Goal: Information Seeking & Learning: Learn about a topic

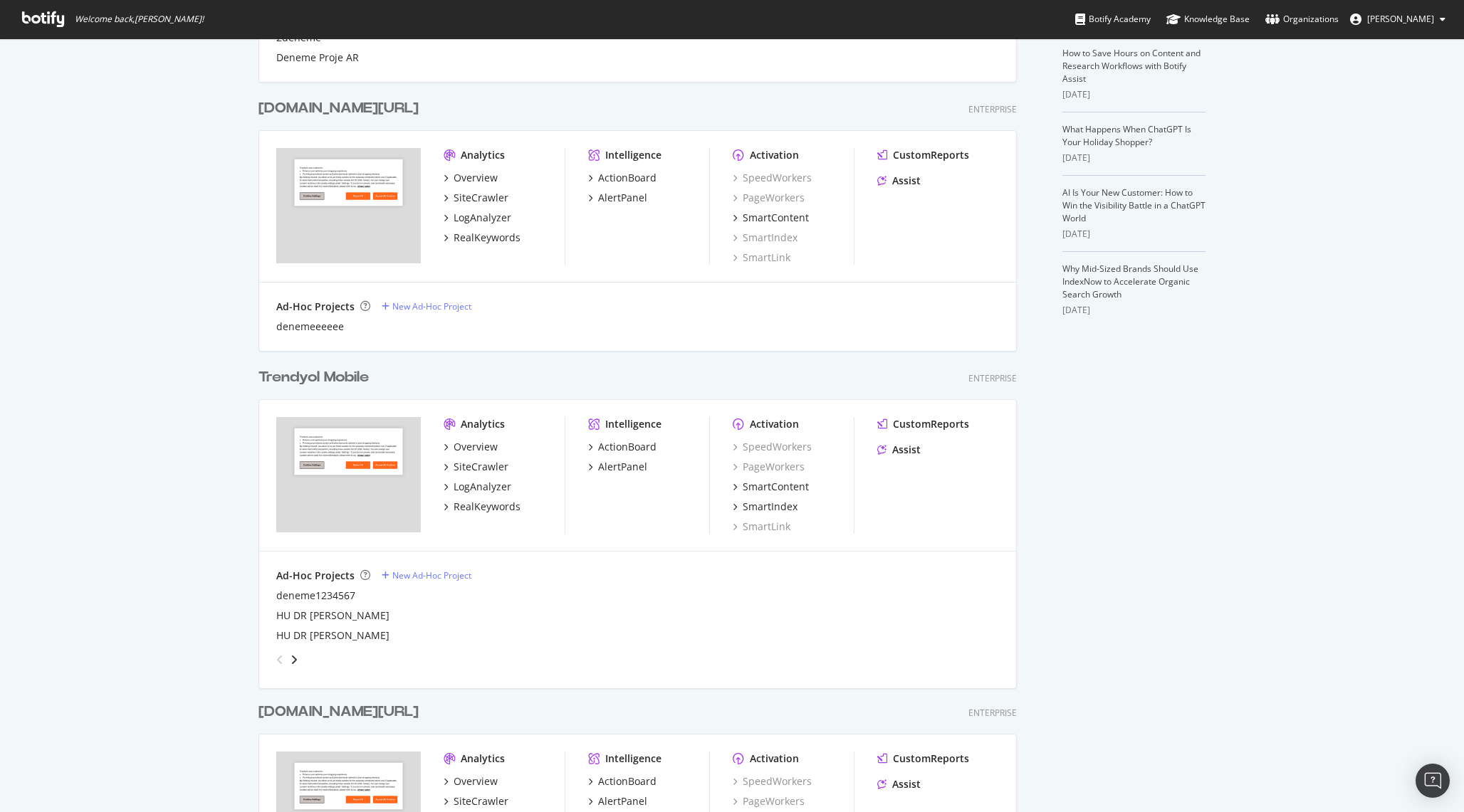
scroll to position [337, 0]
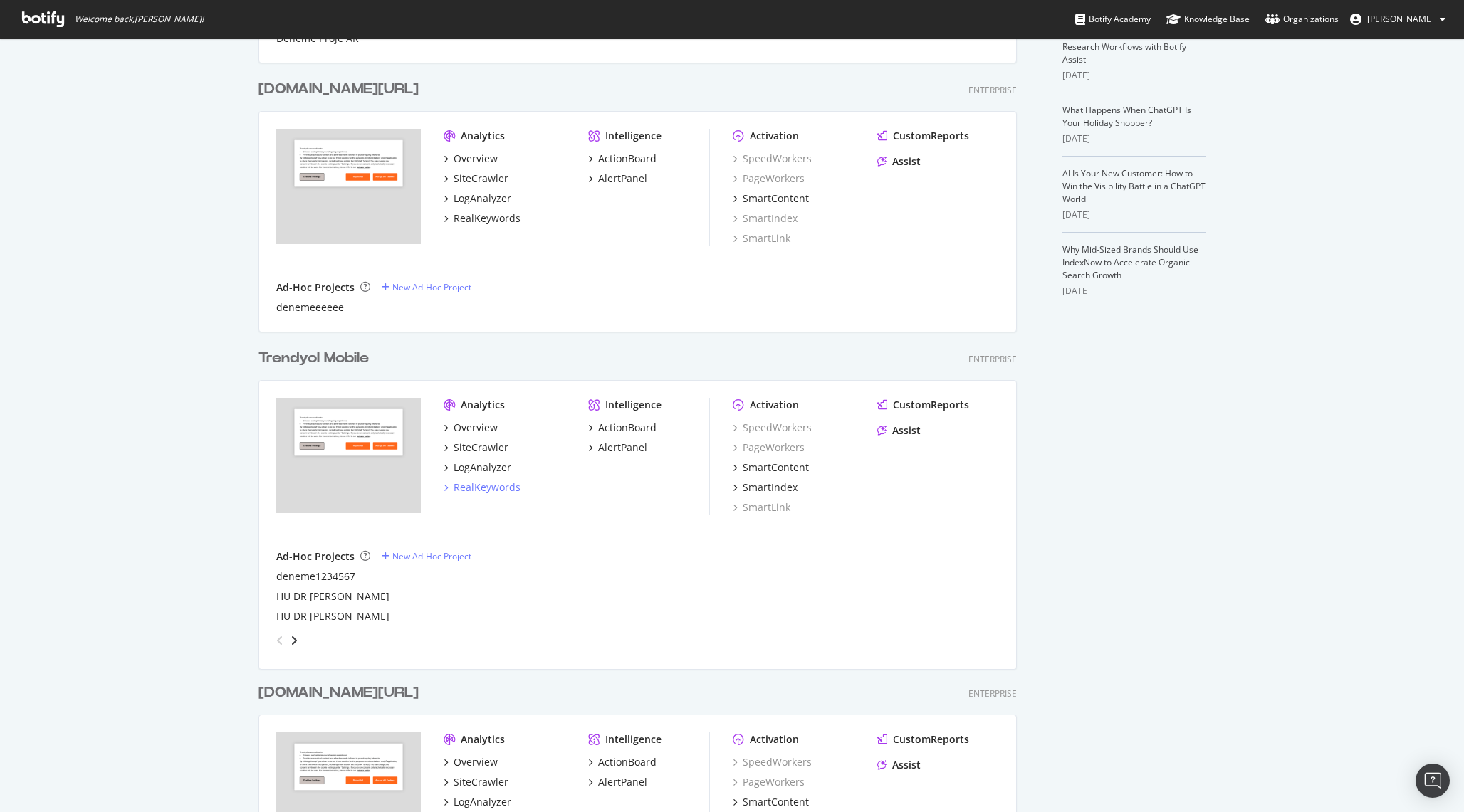
click at [477, 481] on div "RealKeywords" at bounding box center [487, 488] width 67 height 14
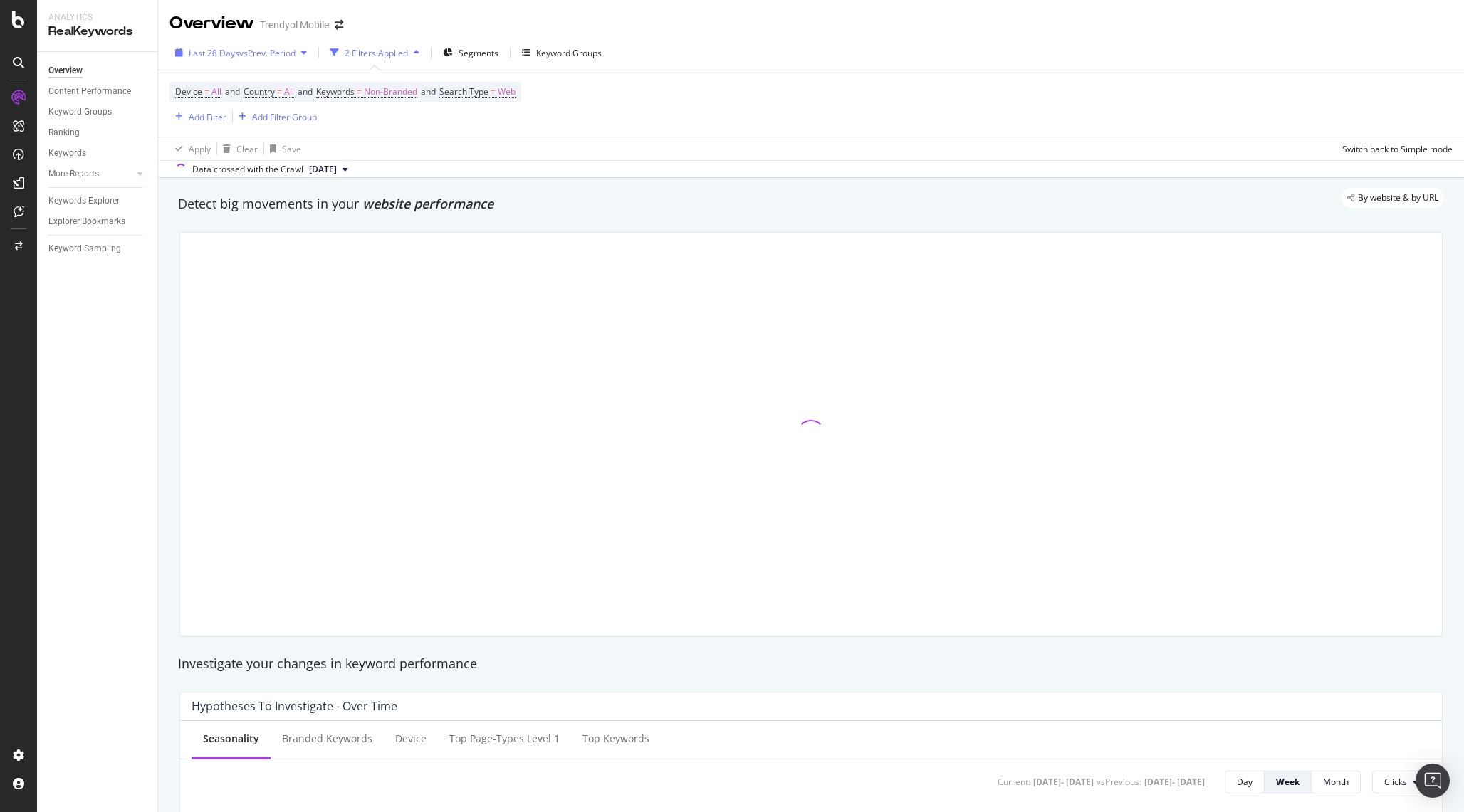
click at [232, 63] on button "Last 28 Days vs Prev. Period" at bounding box center [240, 52] width 143 height 23
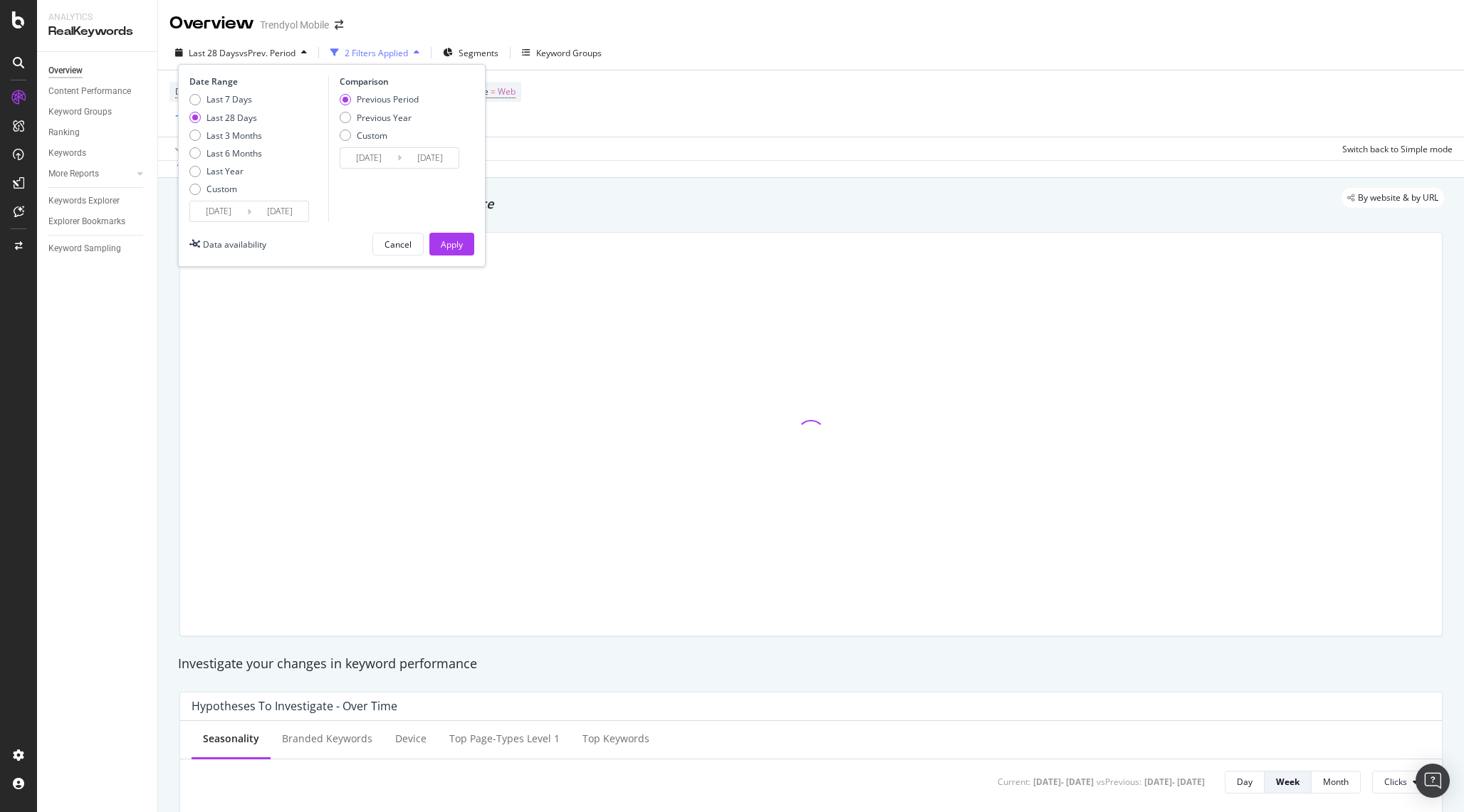
click at [212, 215] on input "[DATE]" at bounding box center [219, 211] width 57 height 20
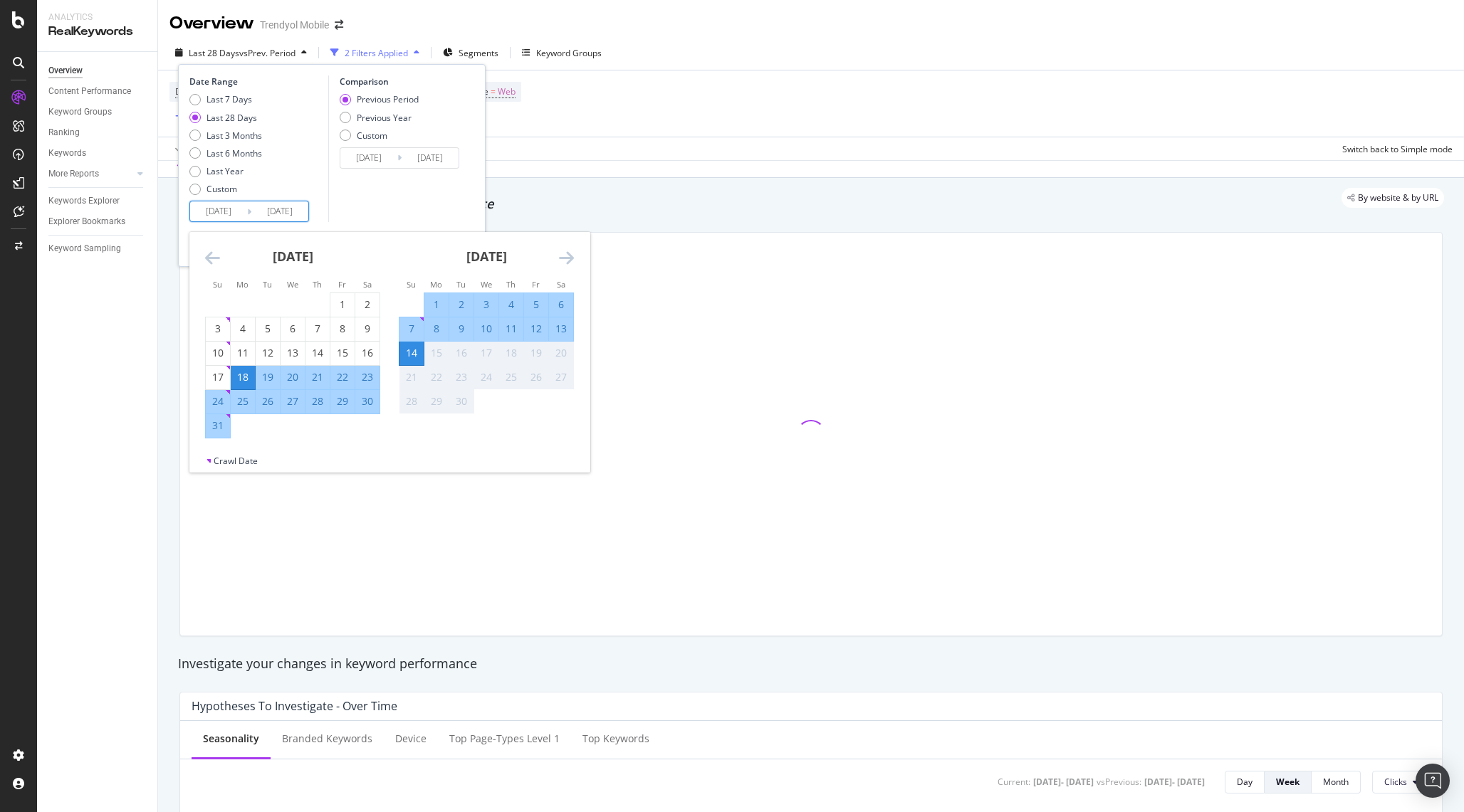
click at [435, 333] on div "8" at bounding box center [436, 329] width 24 height 14
type input "[DATE]"
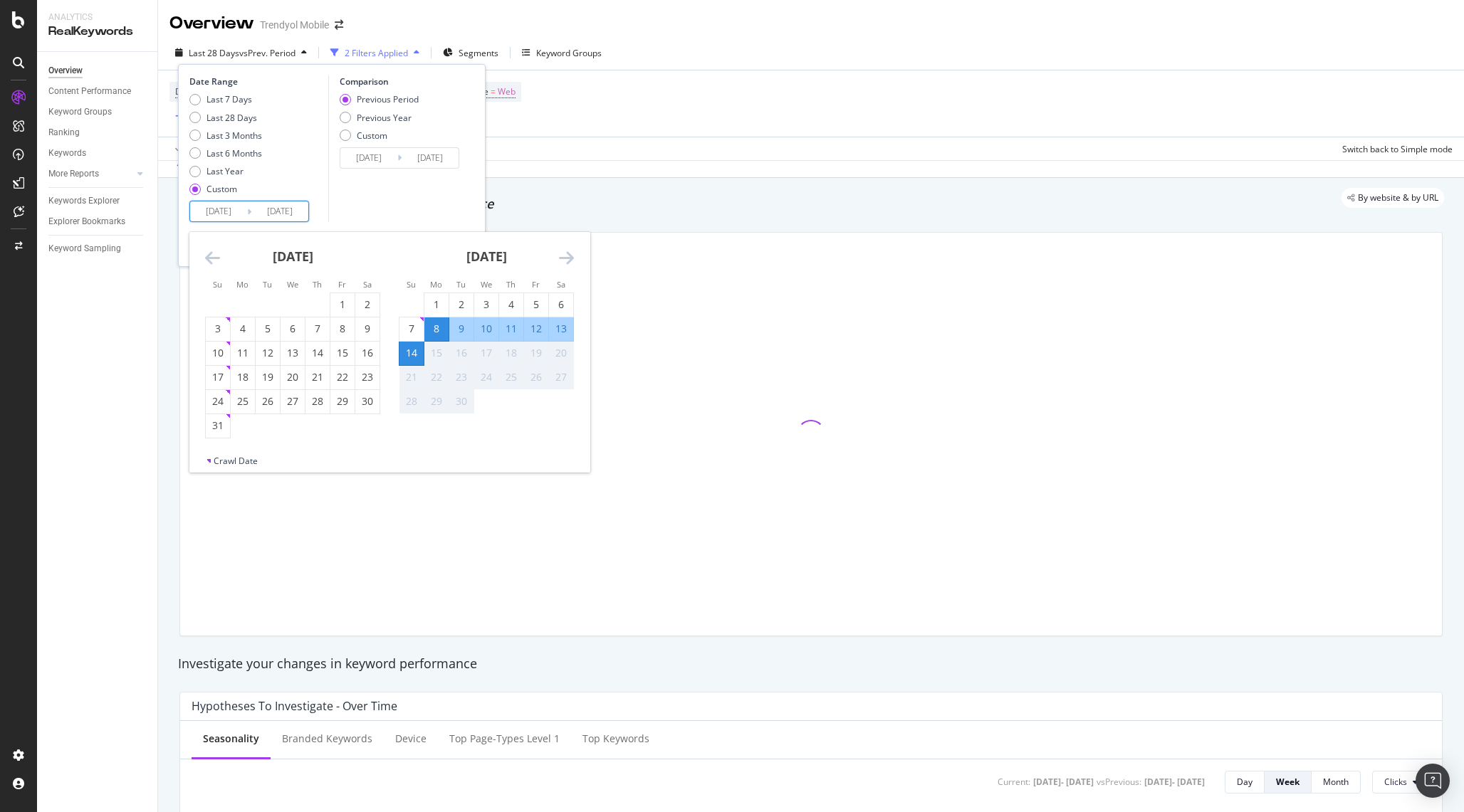
click at [412, 185] on div "Comparison Previous Period Previous Year Custom [DATE] Navigate forward to inte…" at bounding box center [396, 149] width 135 height 147
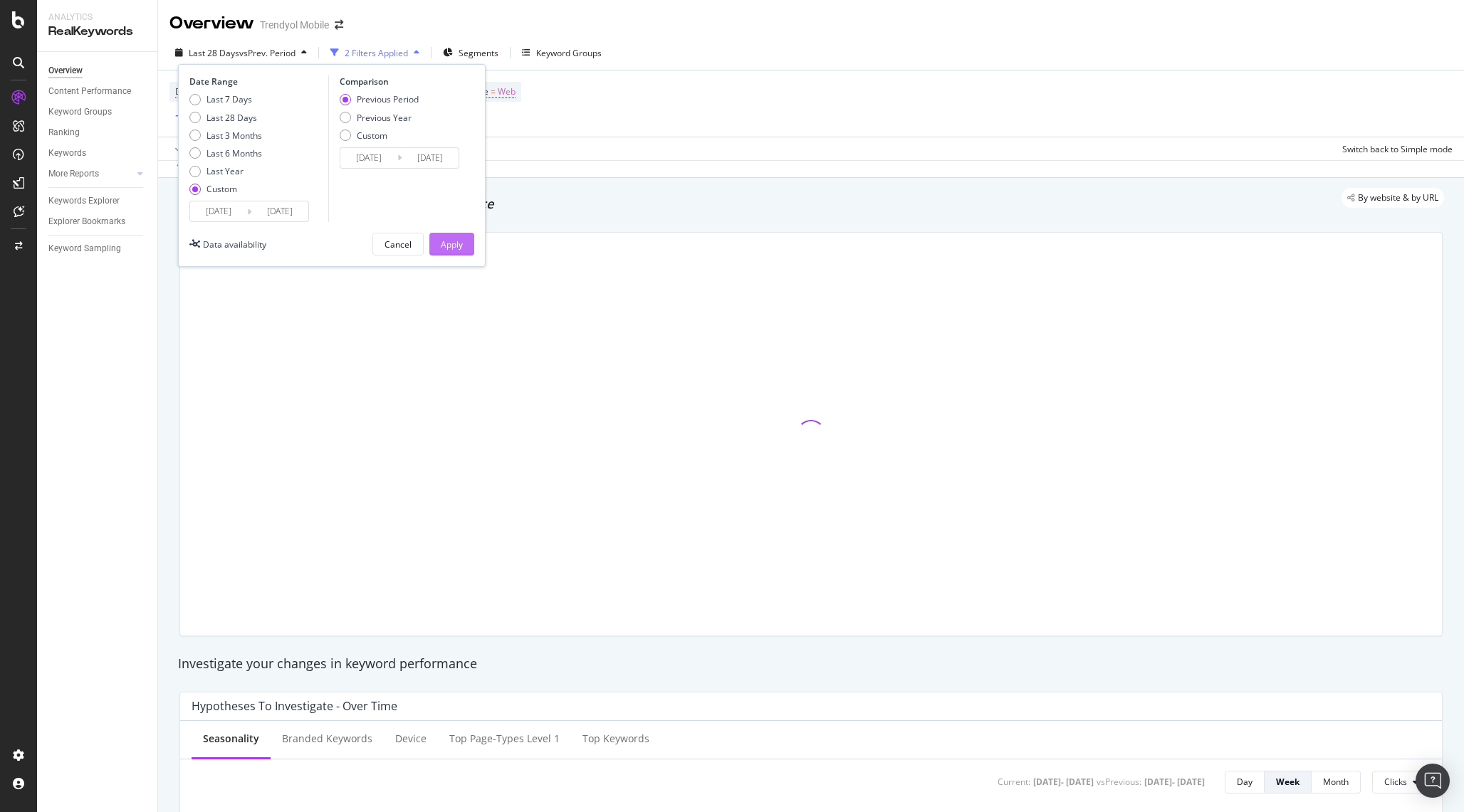
click at [473, 244] on button "Apply" at bounding box center [451, 243] width 44 height 23
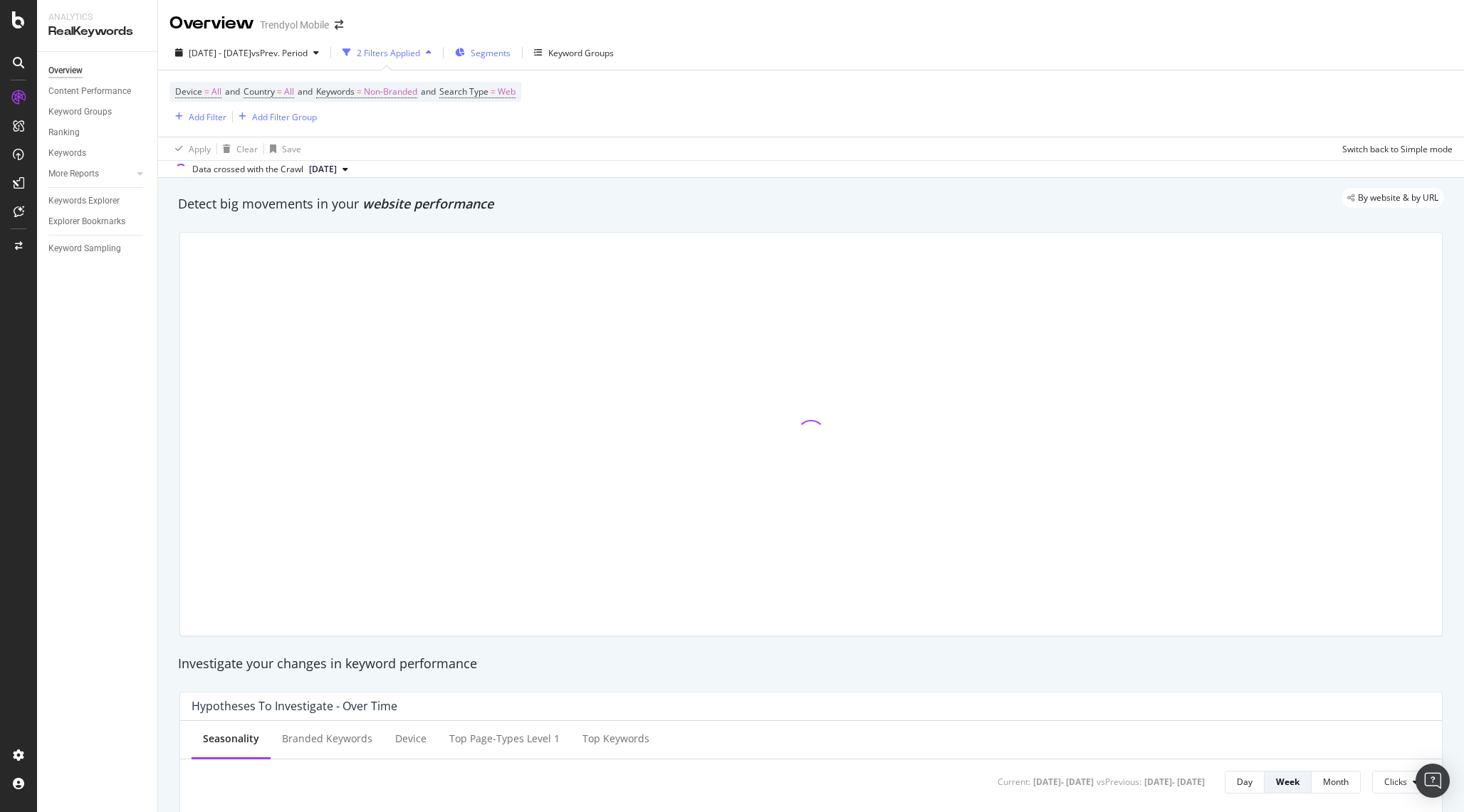
click at [510, 50] on span "Segments" at bounding box center [490, 53] width 40 height 12
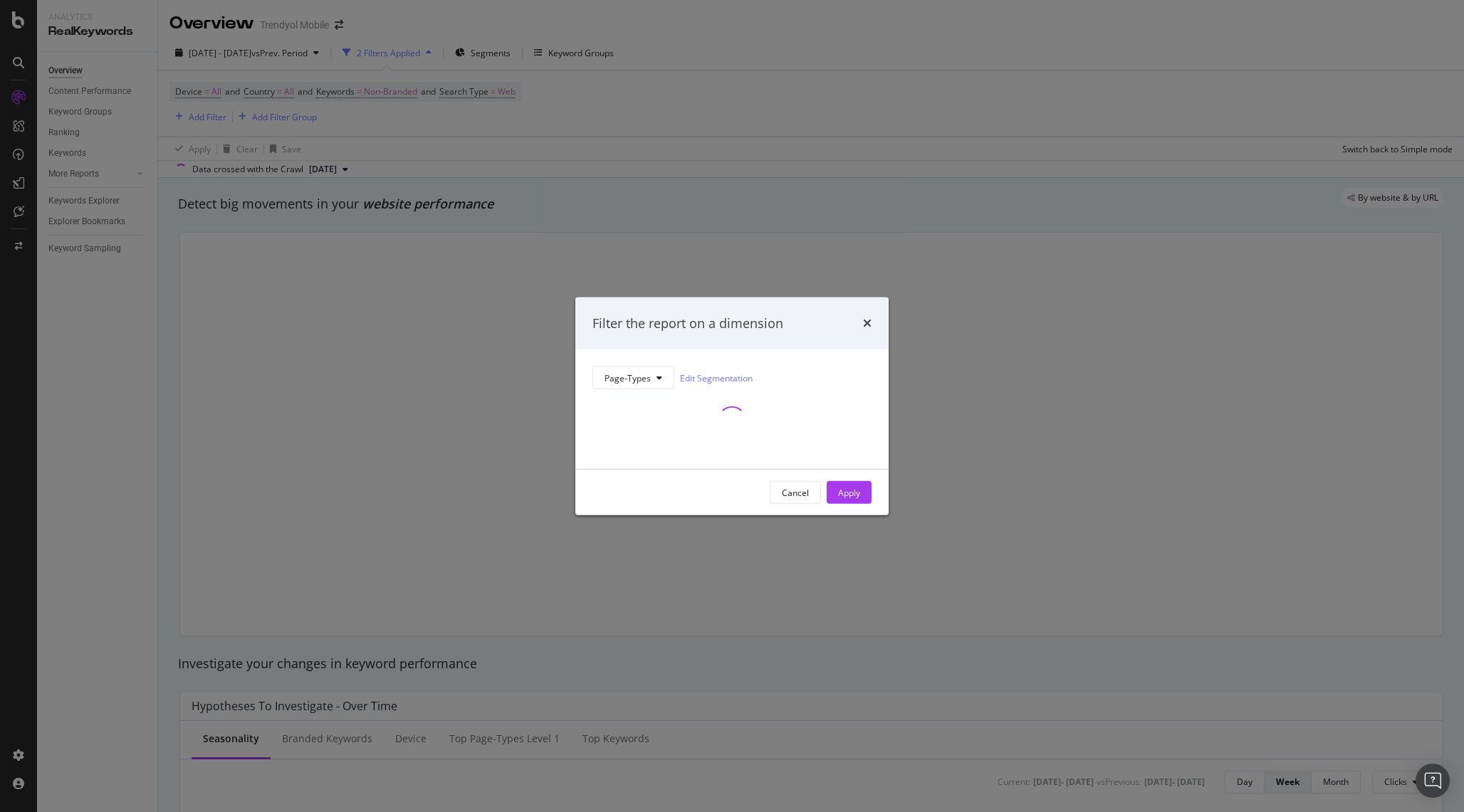
click at [868, 315] on div "times" at bounding box center [867, 323] width 9 height 19
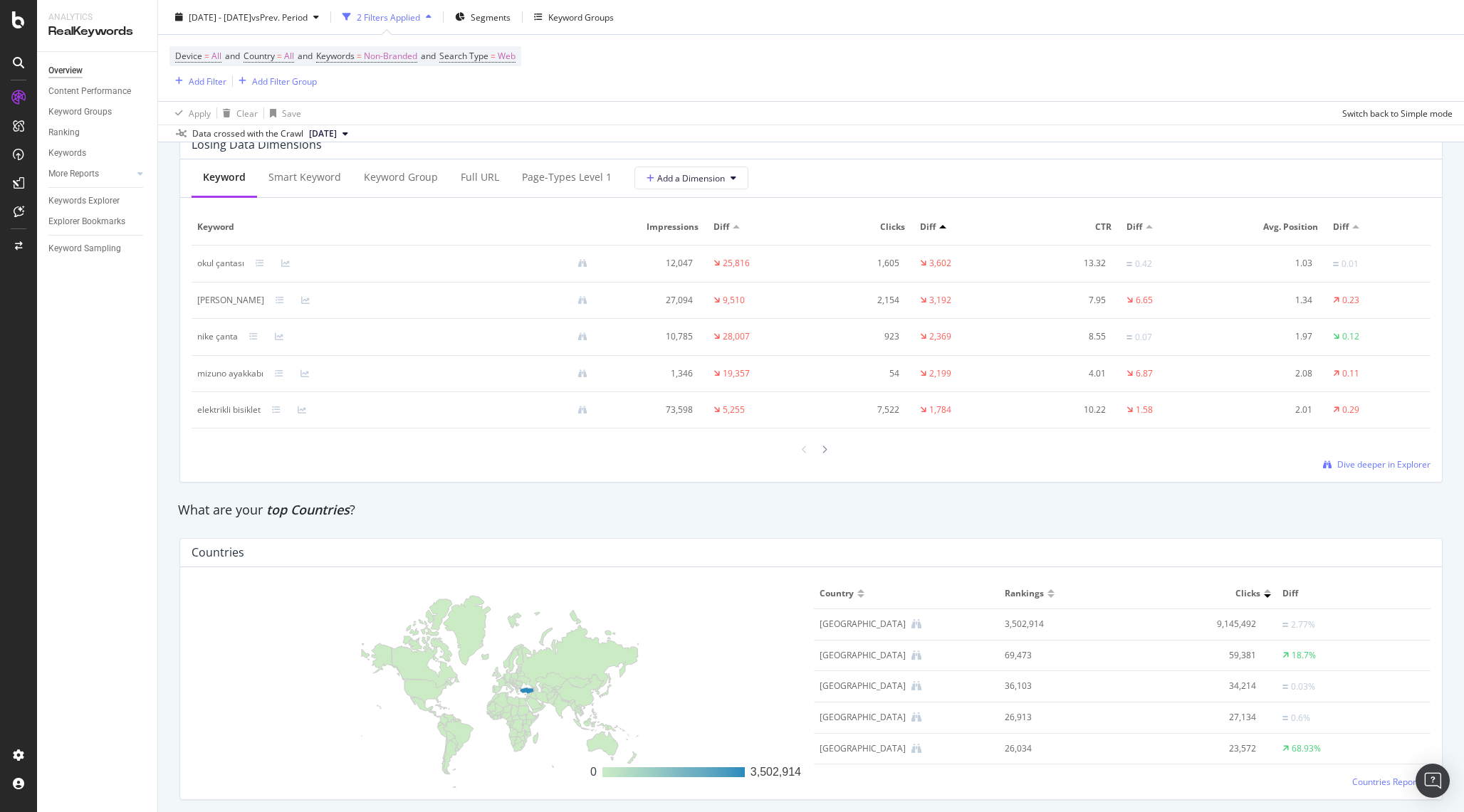
scroll to position [1699, 0]
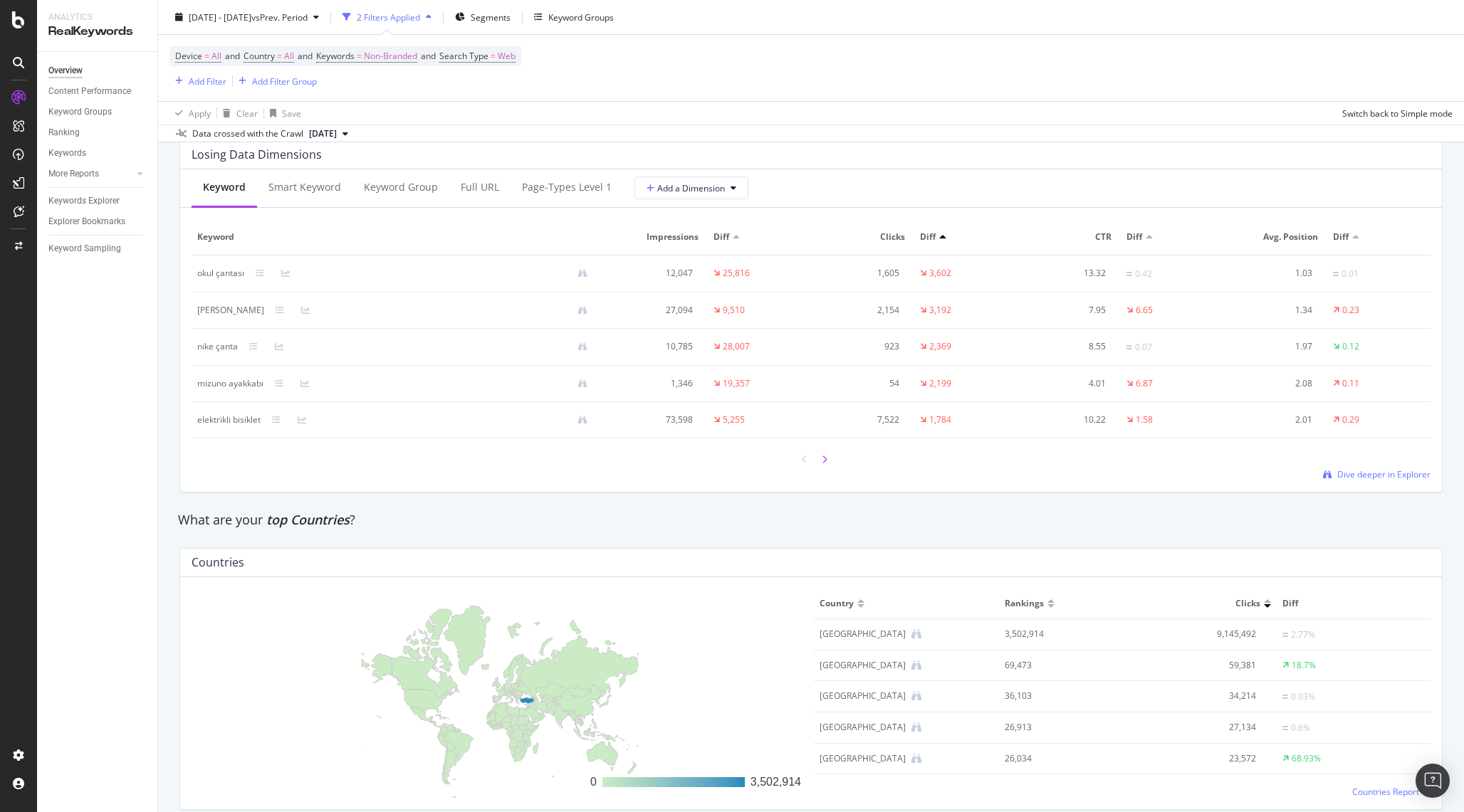
click at [825, 463] on icon at bounding box center [824, 459] width 5 height 9
click at [802, 464] on icon at bounding box center [805, 459] width 5 height 9
click at [805, 464] on icon at bounding box center [805, 459] width 5 height 9
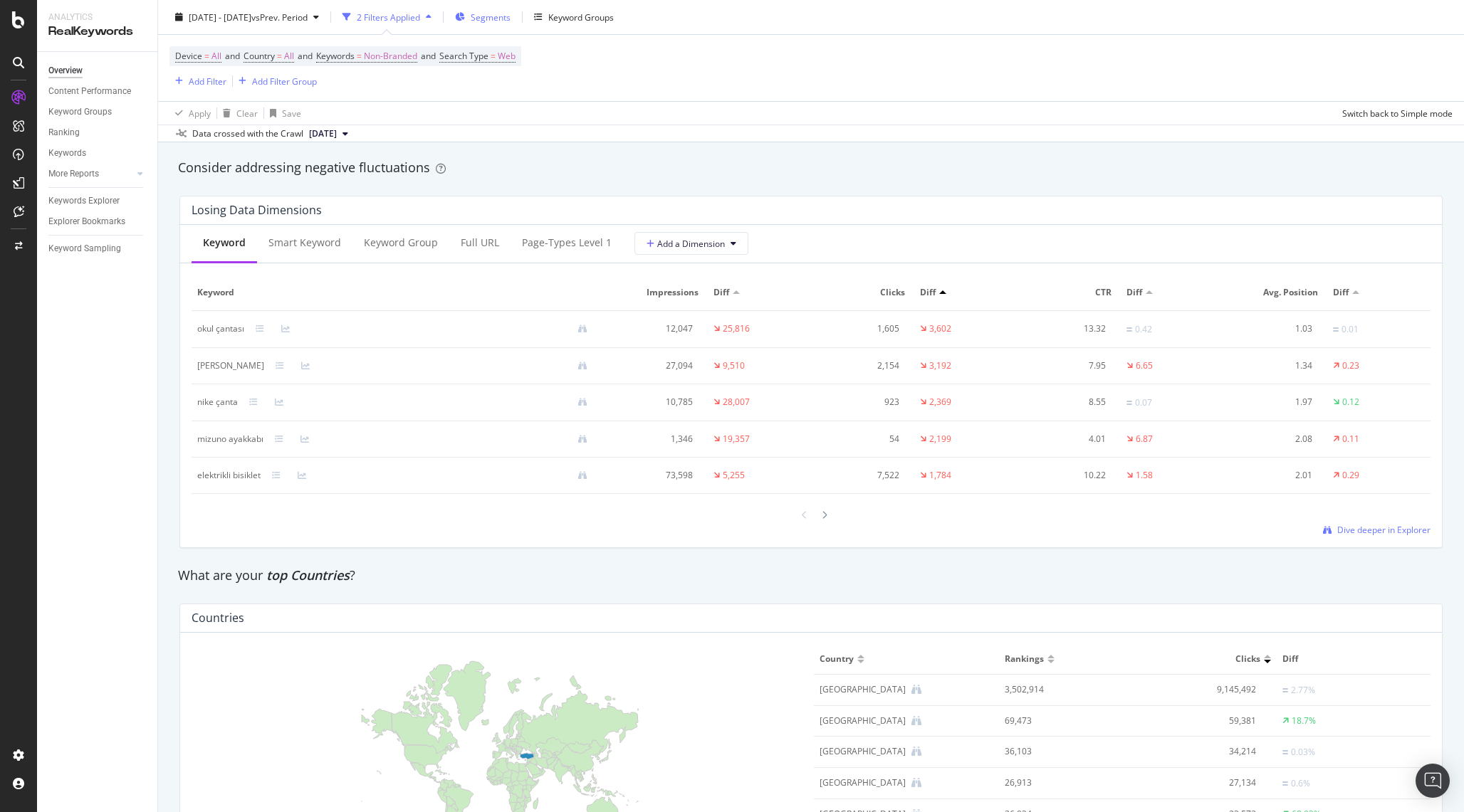
click at [510, 15] on span "Segments" at bounding box center [490, 17] width 40 height 12
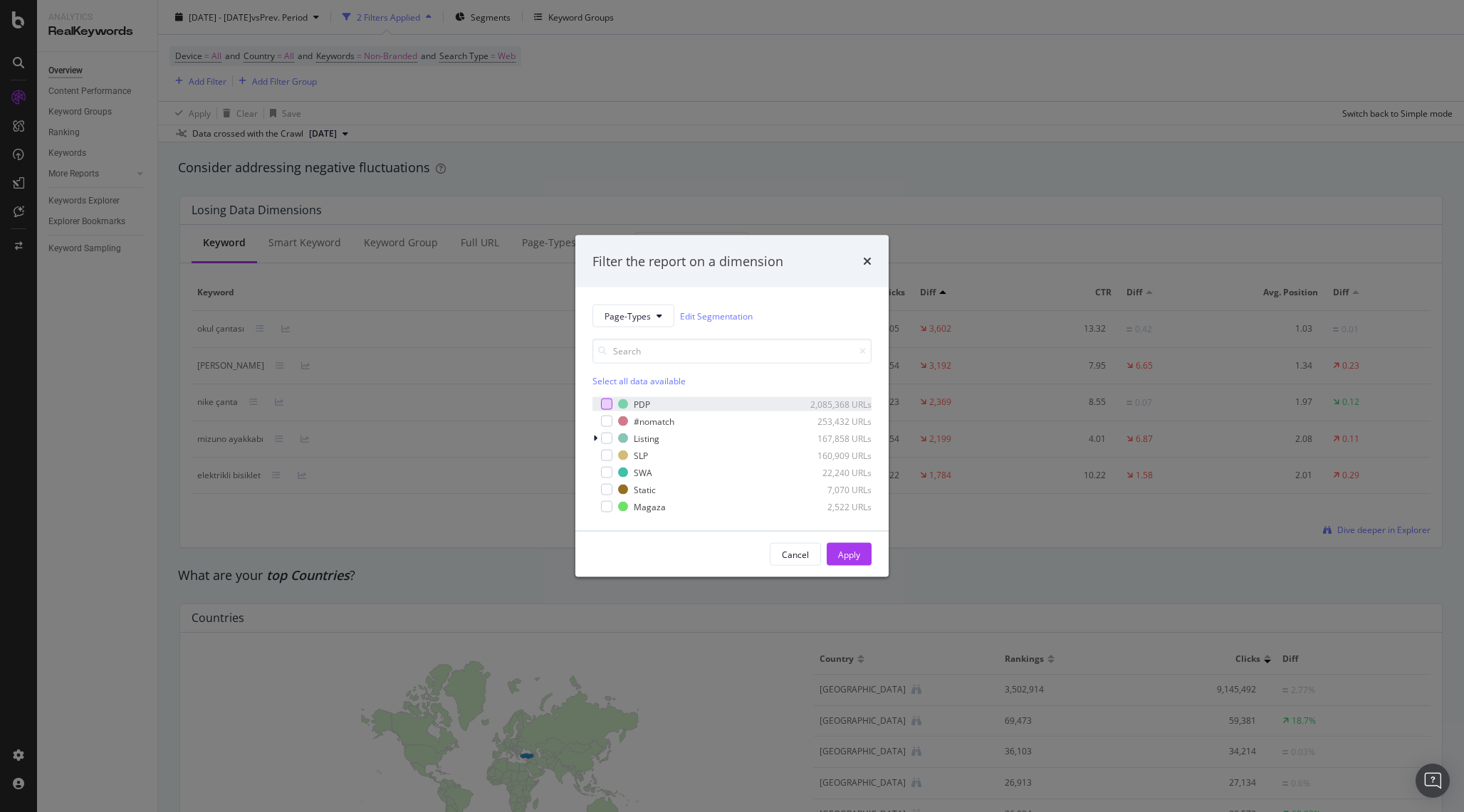
click at [608, 404] on div "modal" at bounding box center [606, 404] width 12 height 12
click at [853, 553] on div "Apply" at bounding box center [849, 555] width 22 height 12
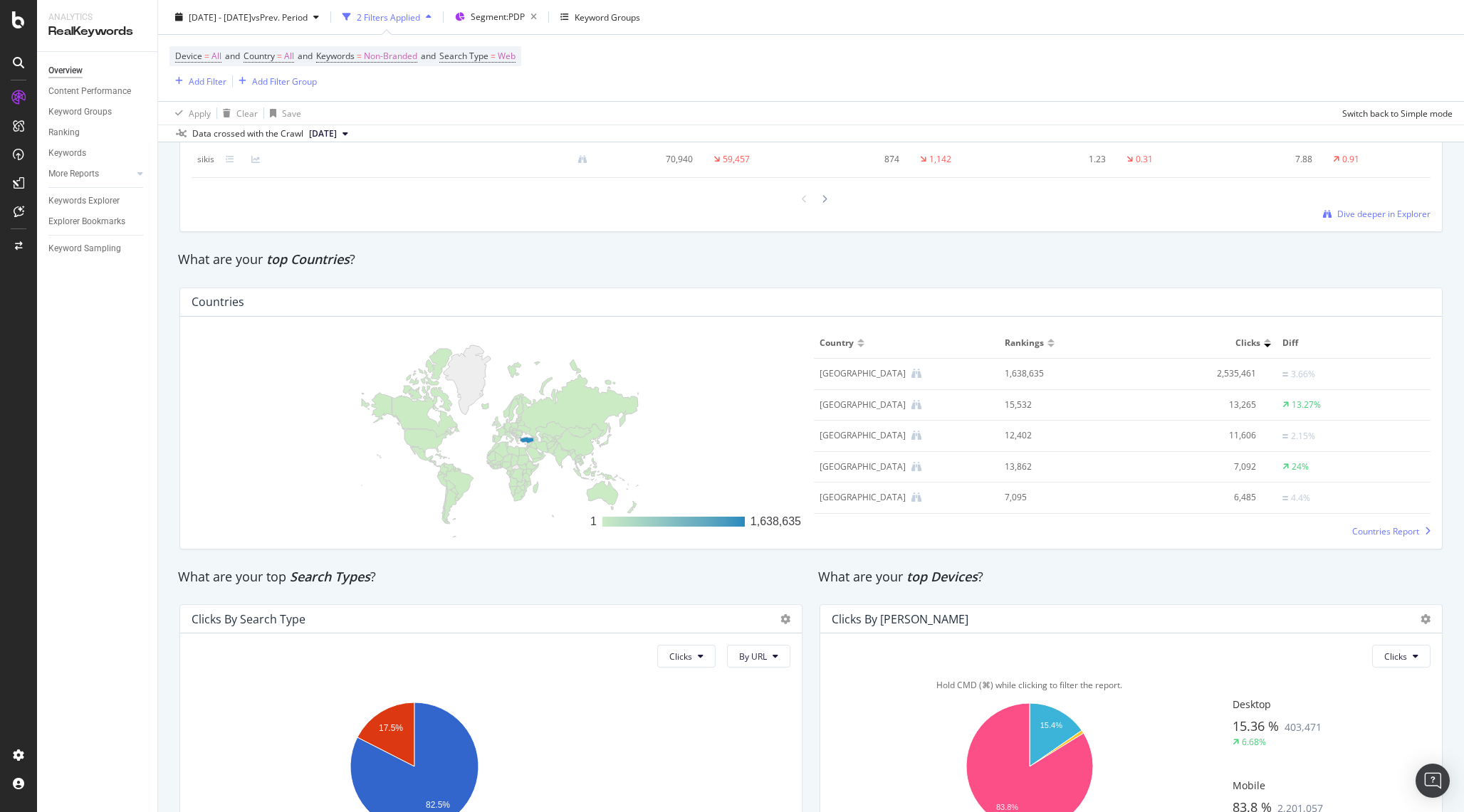
scroll to position [2392, 0]
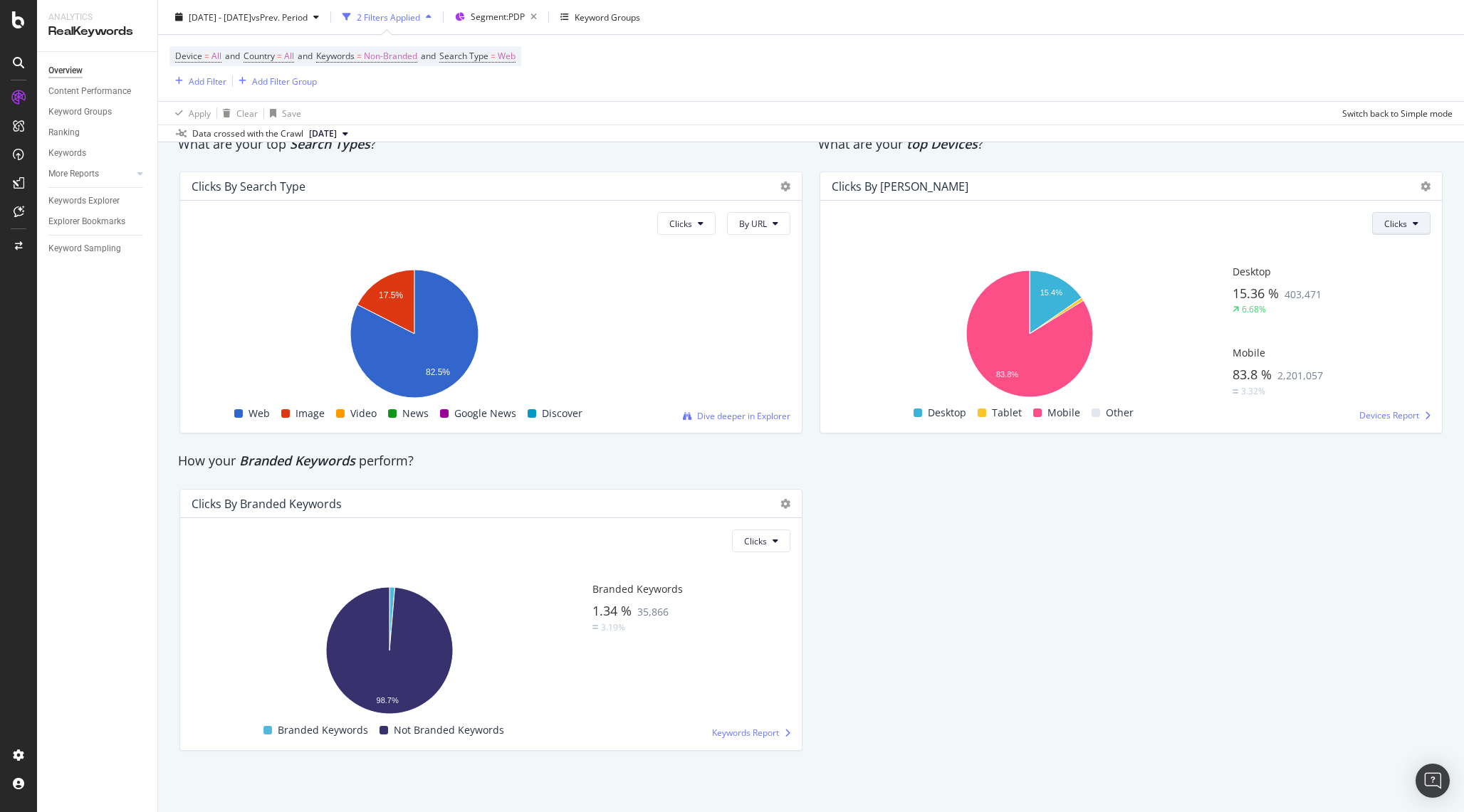
click at [1412, 224] on button "Clicks" at bounding box center [1402, 223] width 59 height 23
click at [1410, 272] on span "Impressions" at bounding box center [1409, 278] width 48 height 12
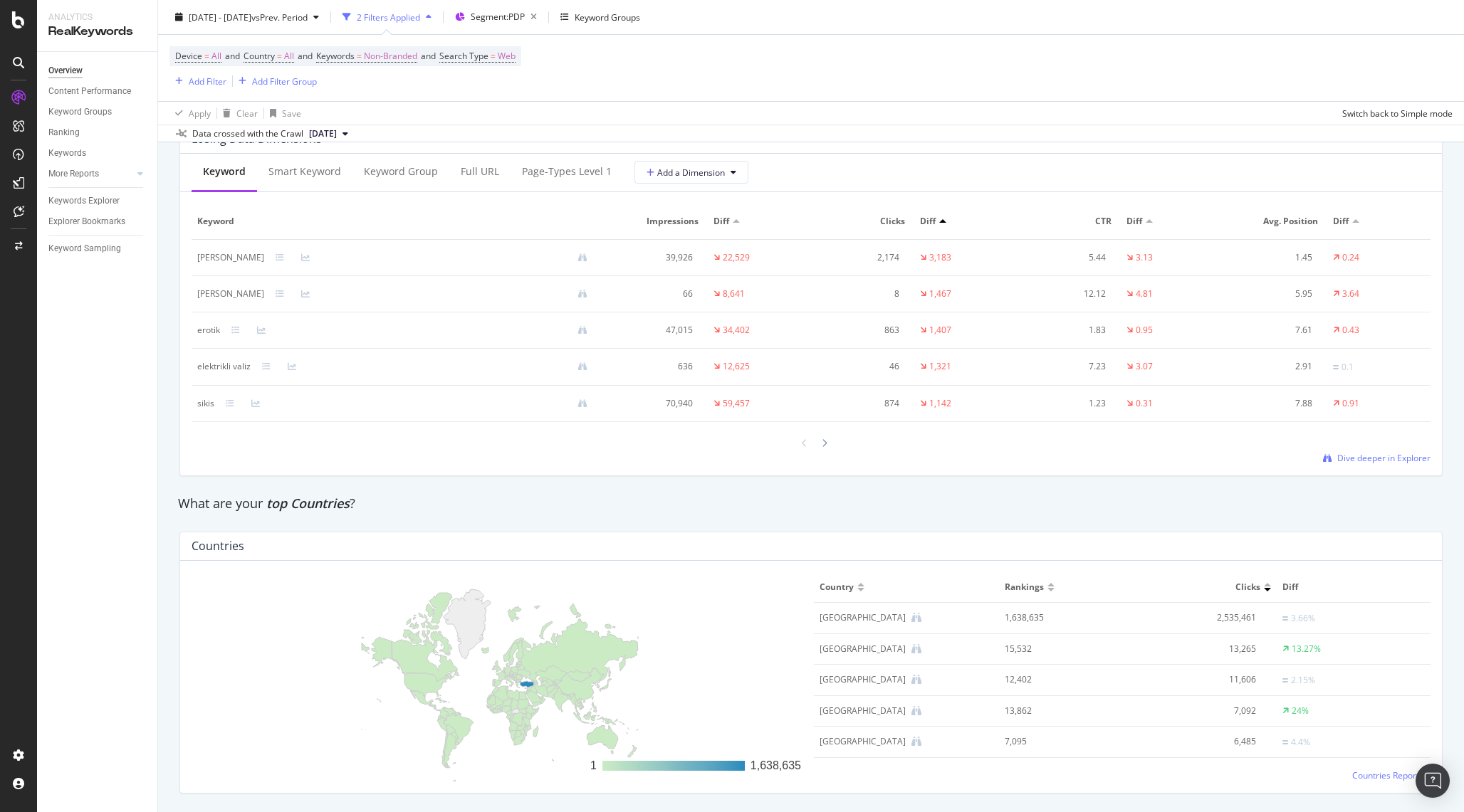
scroll to position [1712, 0]
click at [820, 445] on div at bounding box center [825, 444] width 12 height 20
click at [807, 446] on icon at bounding box center [805, 446] width 5 height 9
click at [805, 446] on icon at bounding box center [805, 444] width 5 height 9
click at [831, 445] on div at bounding box center [812, 444] width 1239 height 20
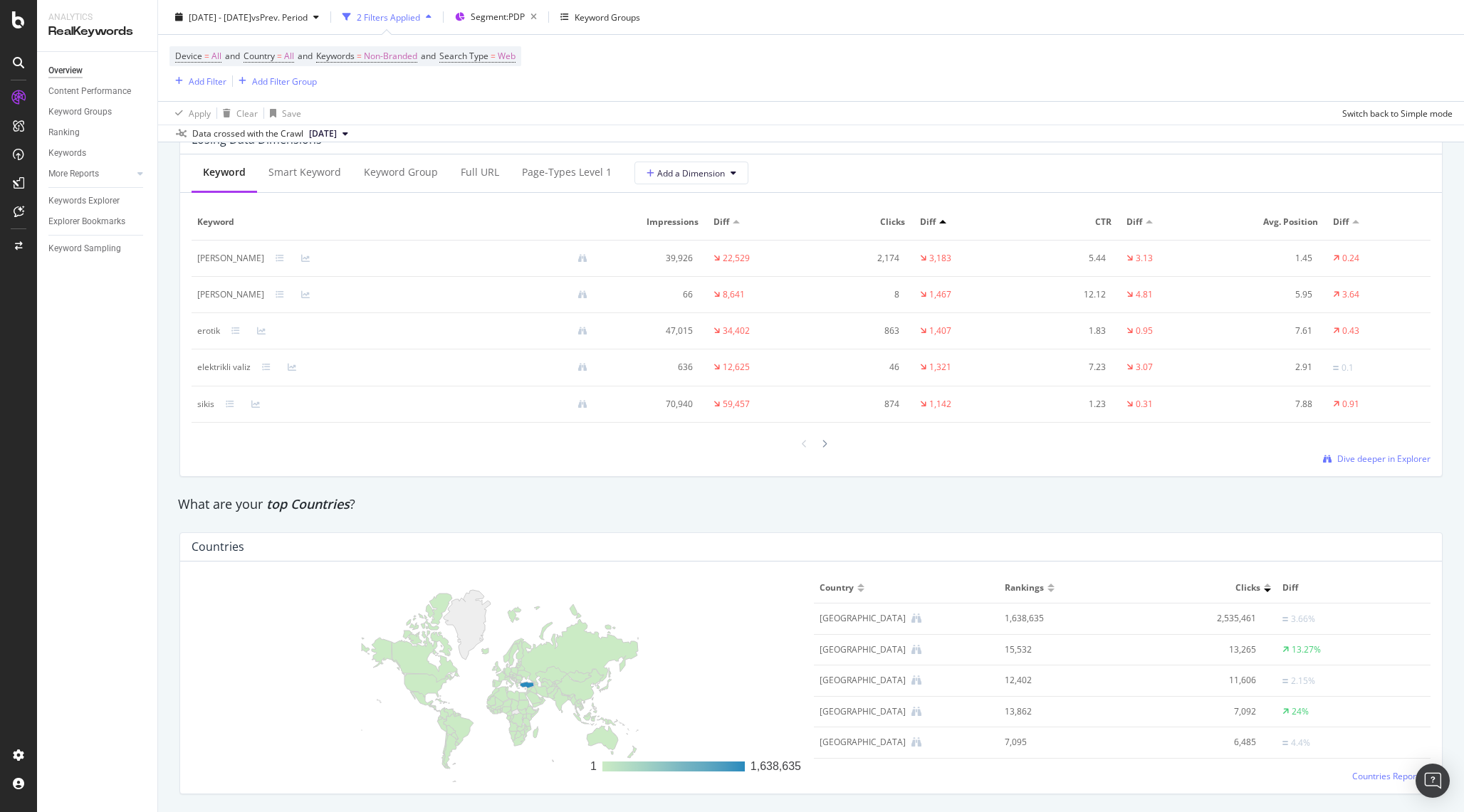
click at [831, 446] on div at bounding box center [812, 444] width 1239 height 20
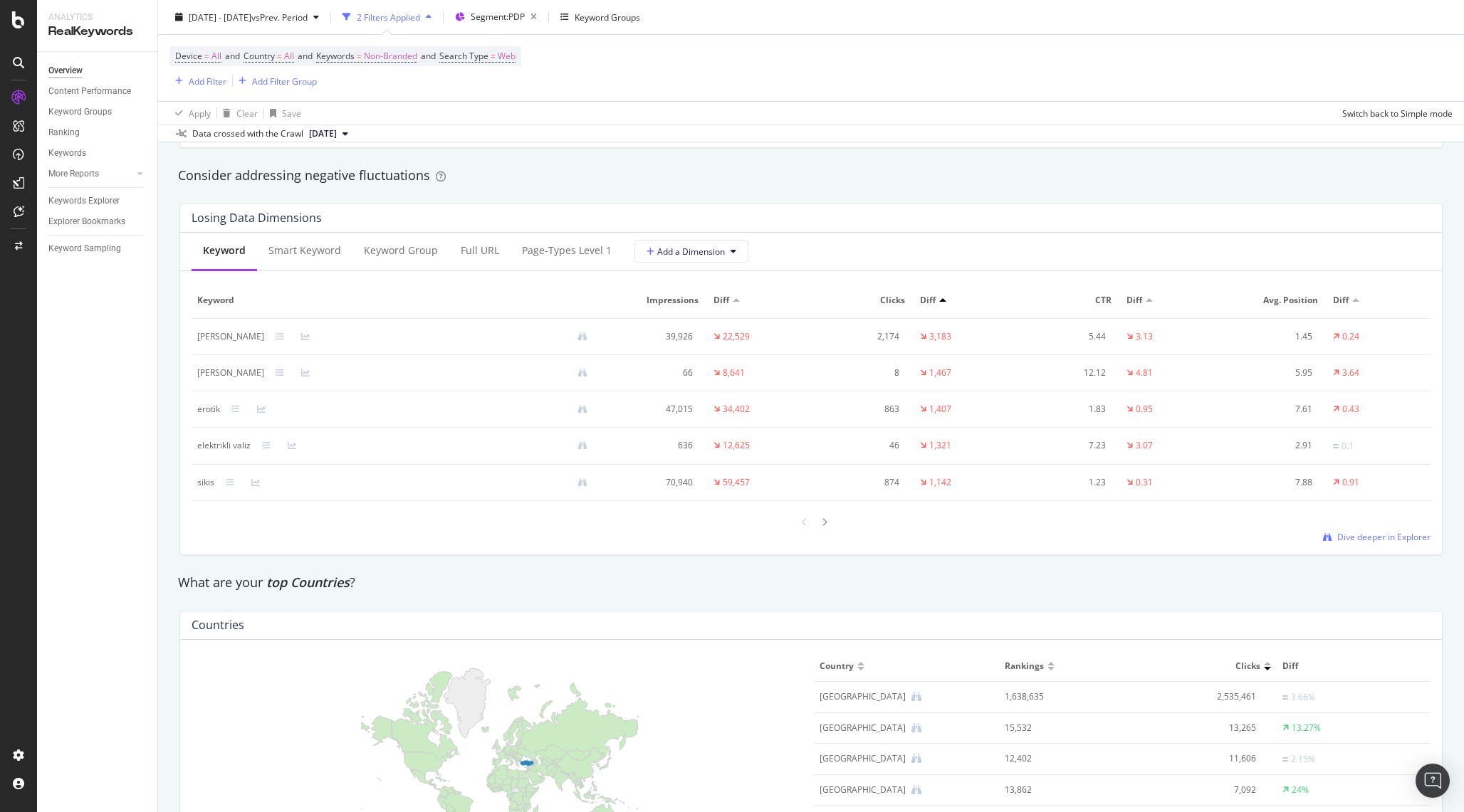
scroll to position [1634, 0]
click at [477, 262] on div "Full URL" at bounding box center [480, 252] width 61 height 39
click at [288, 342] on div "[URL][DOMAIN_NAME]" at bounding box center [243, 337] width 91 height 12
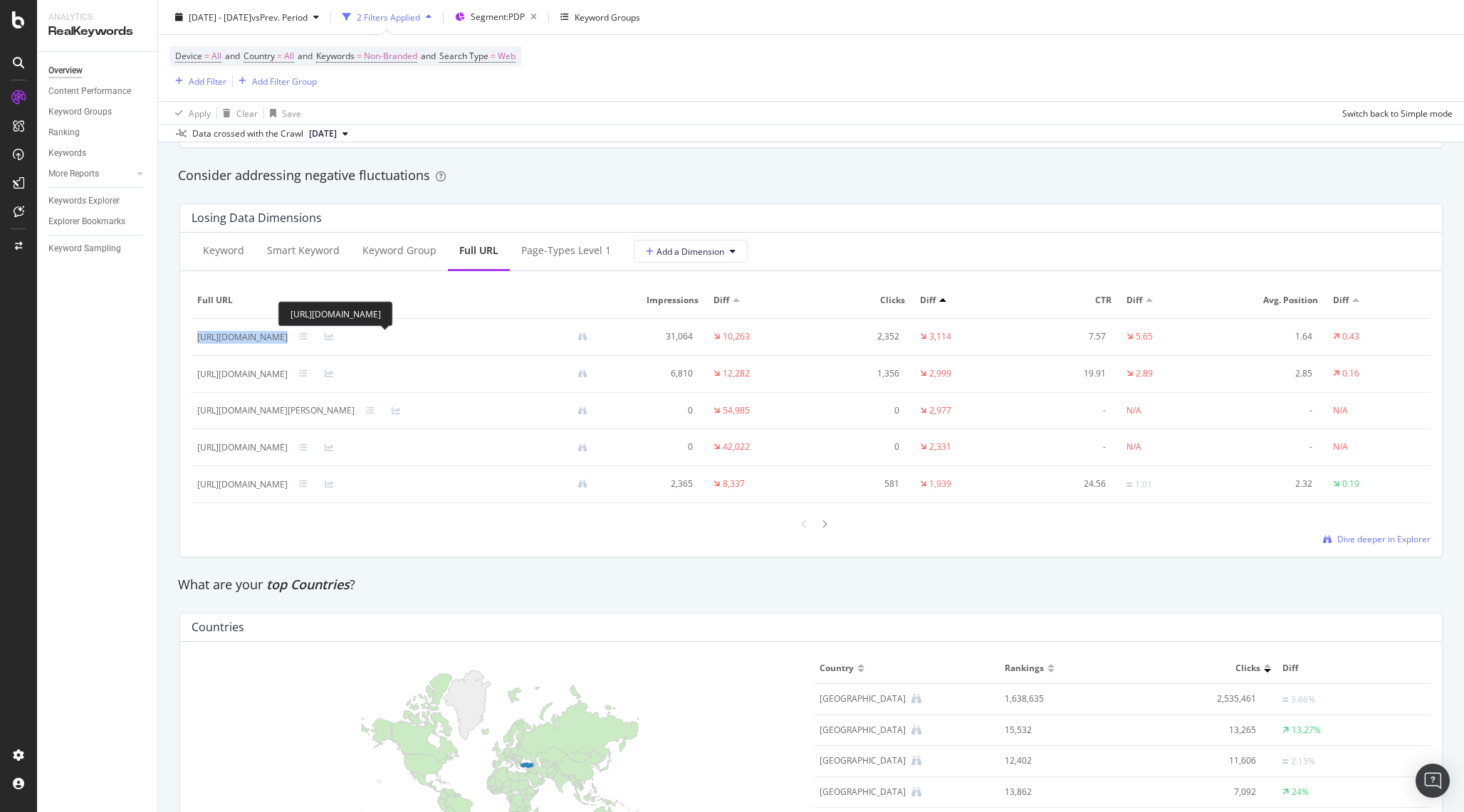
copy div "[URL][DOMAIN_NAME]"
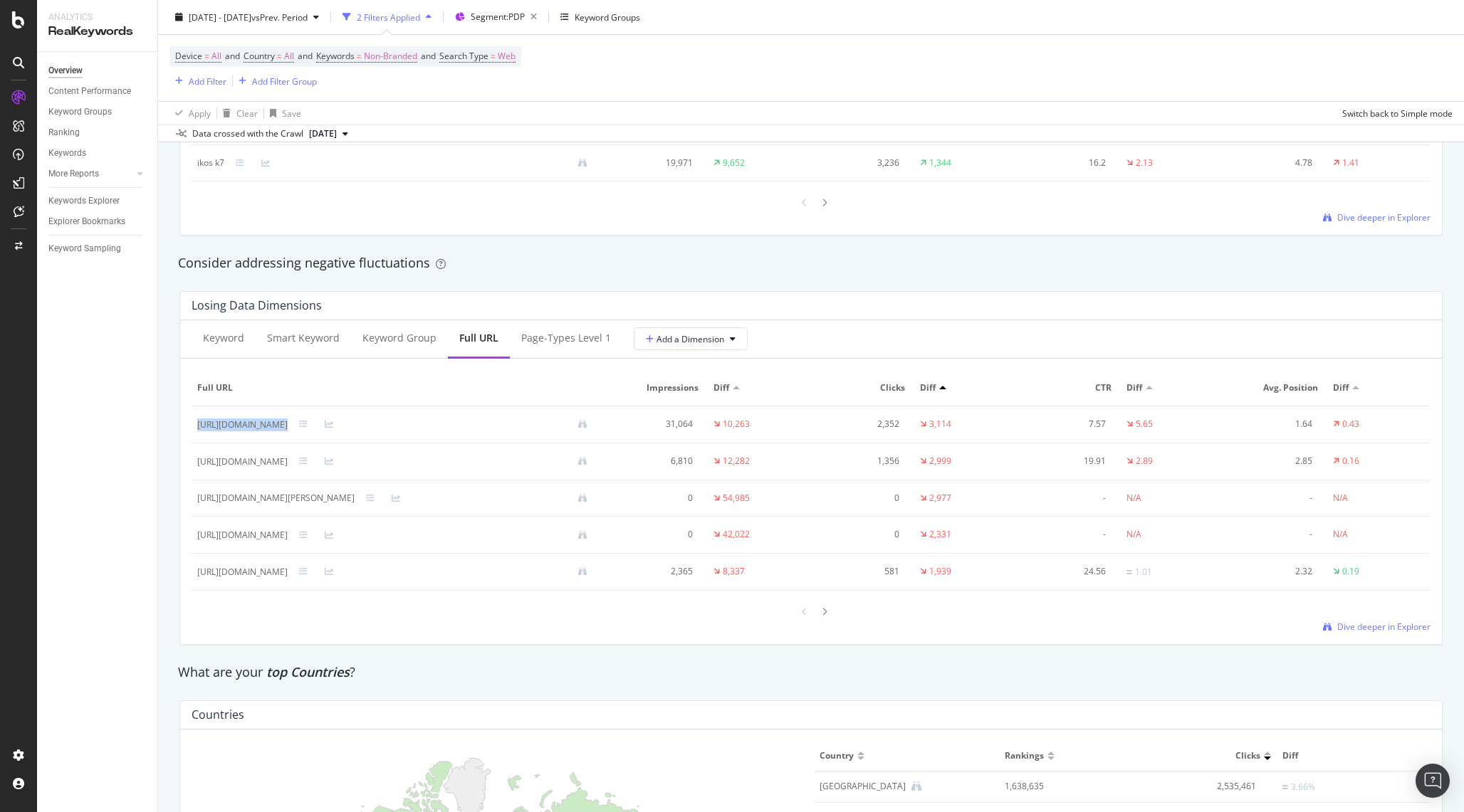
scroll to position [1558, 0]
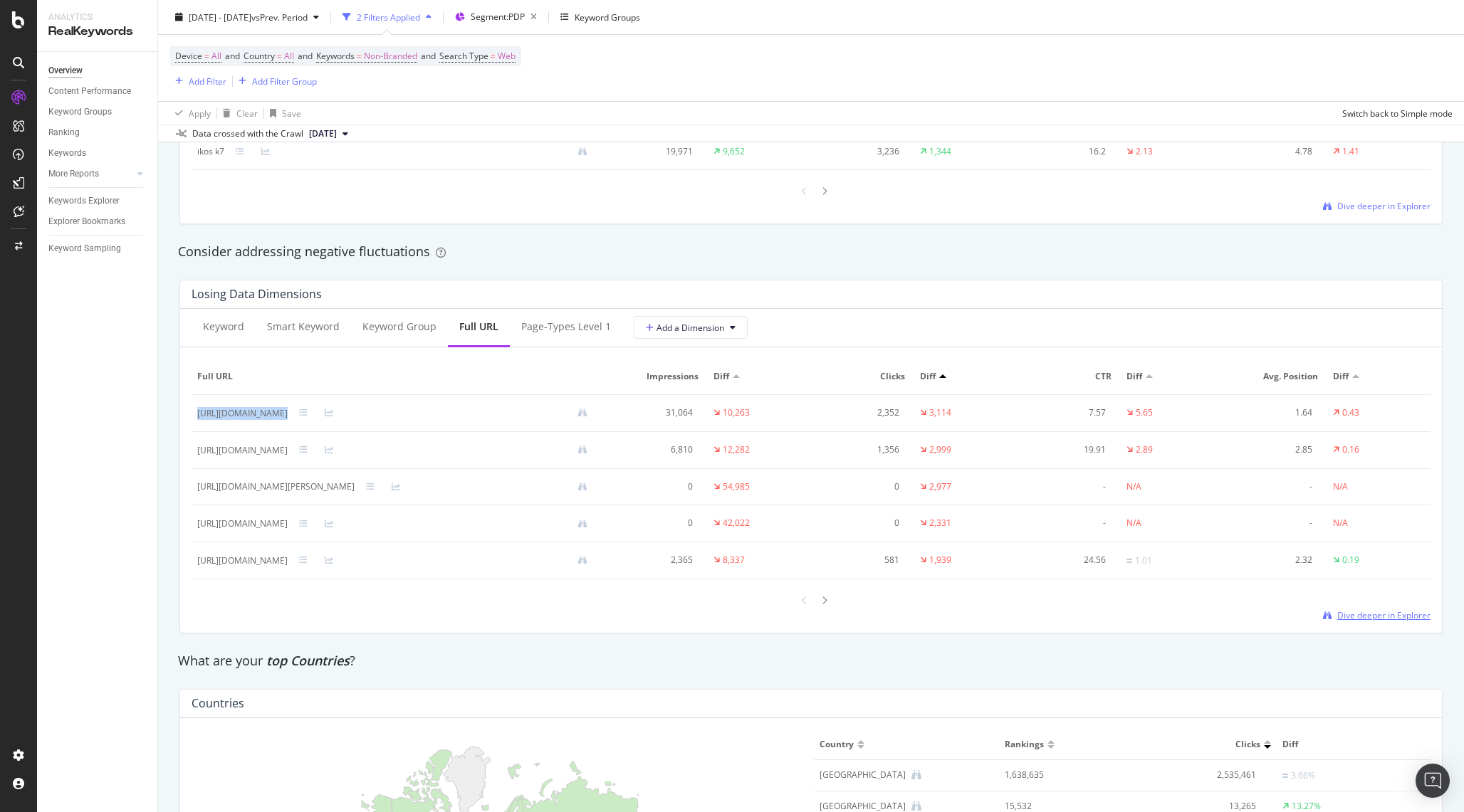
click at [1350, 618] on span "Dive deeper in Explorer" at bounding box center [1384, 615] width 94 height 12
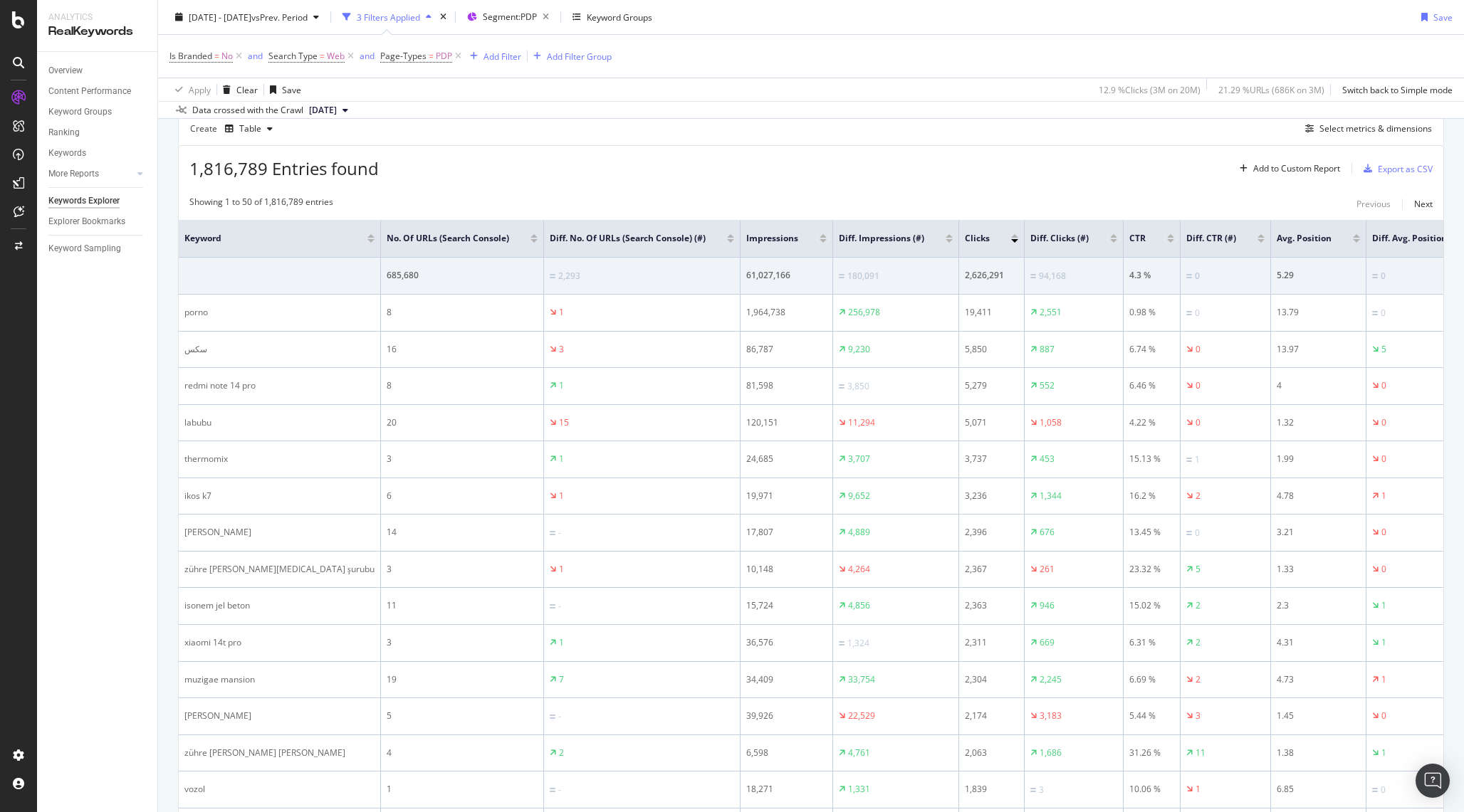
scroll to position [402, 0]
click at [1355, 126] on div "Select metrics & dimensions" at bounding box center [1376, 125] width 112 height 12
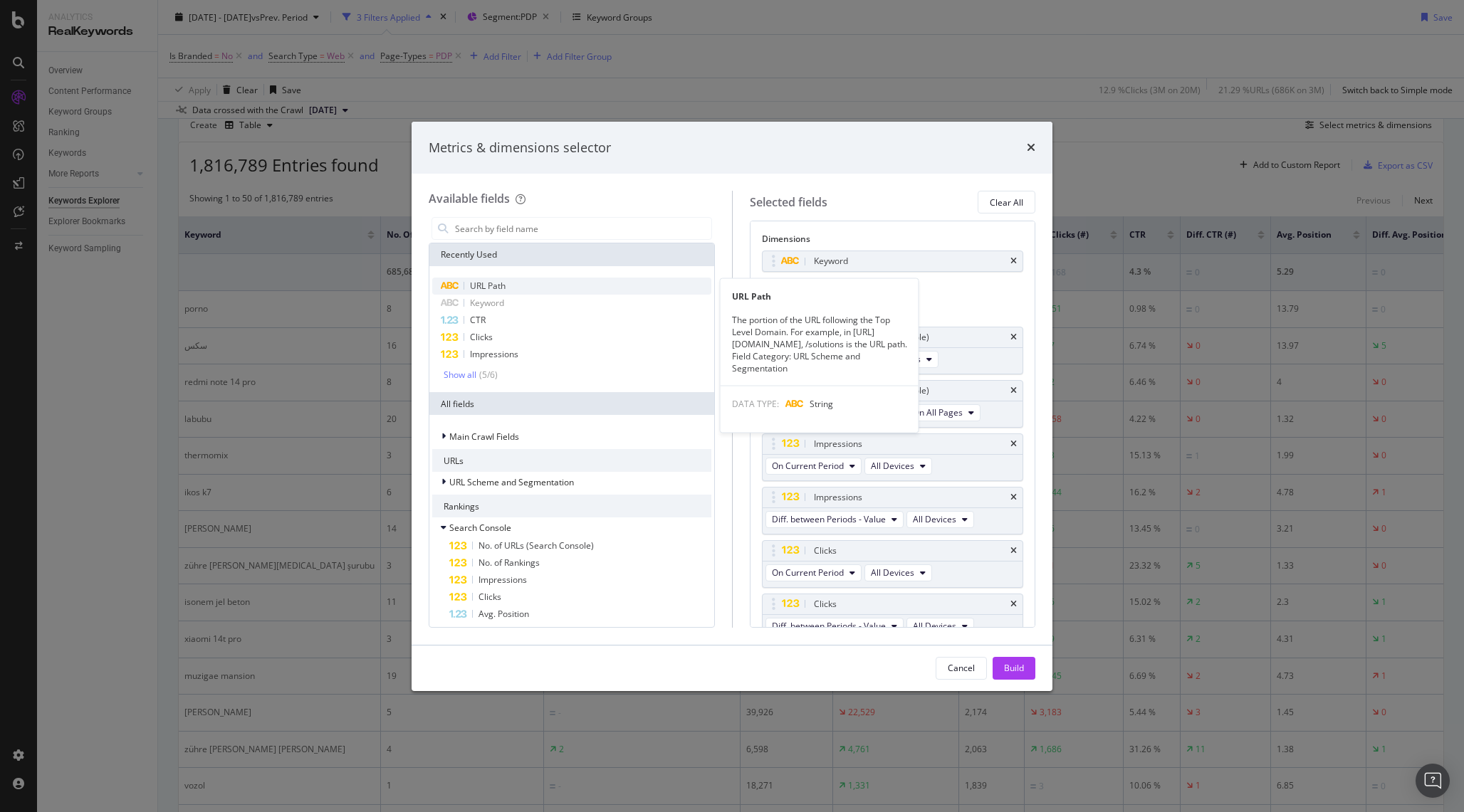
click at [515, 288] on div "URL Path" at bounding box center [572, 286] width 279 height 17
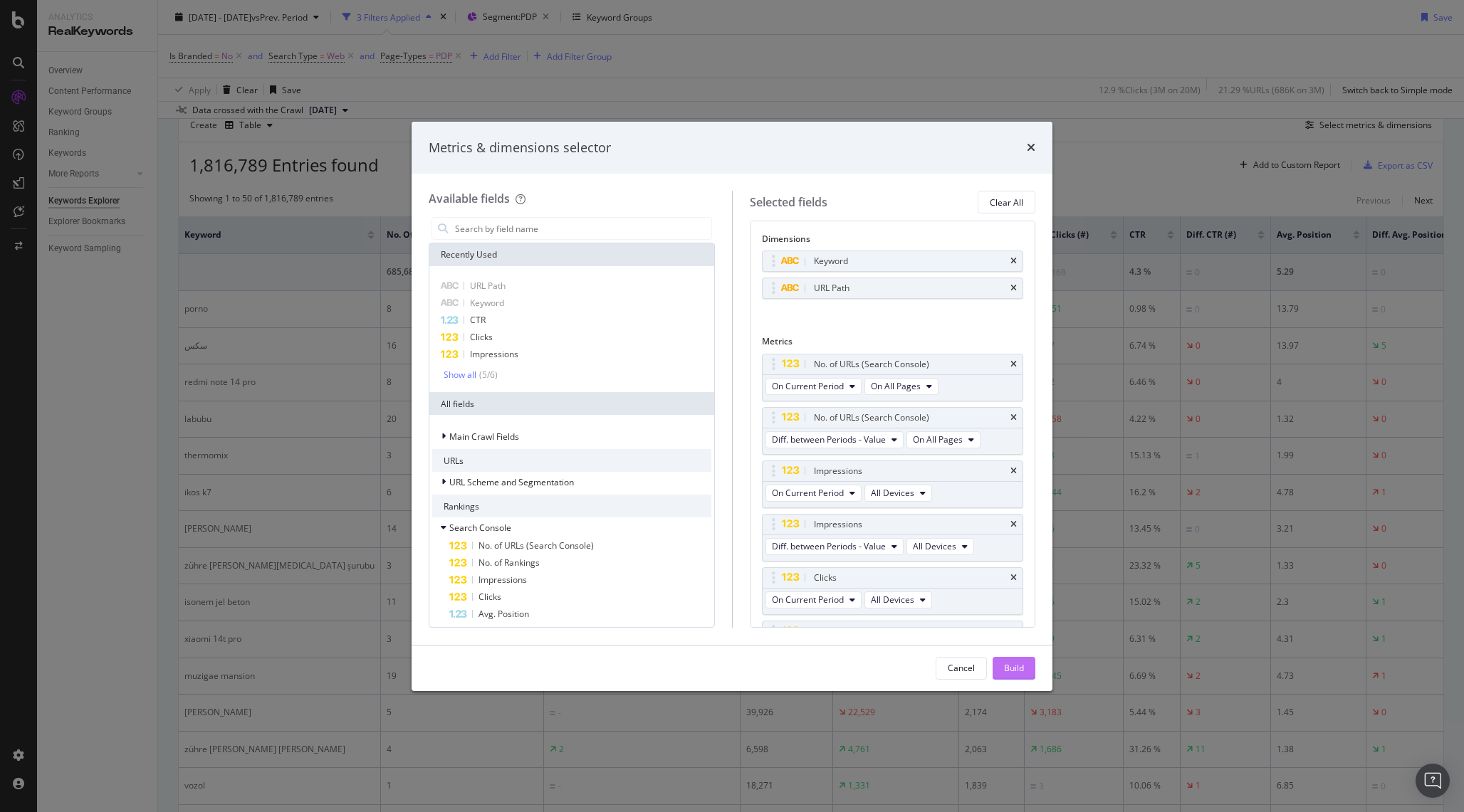
click at [1006, 675] on div "Build" at bounding box center [1014, 668] width 20 height 21
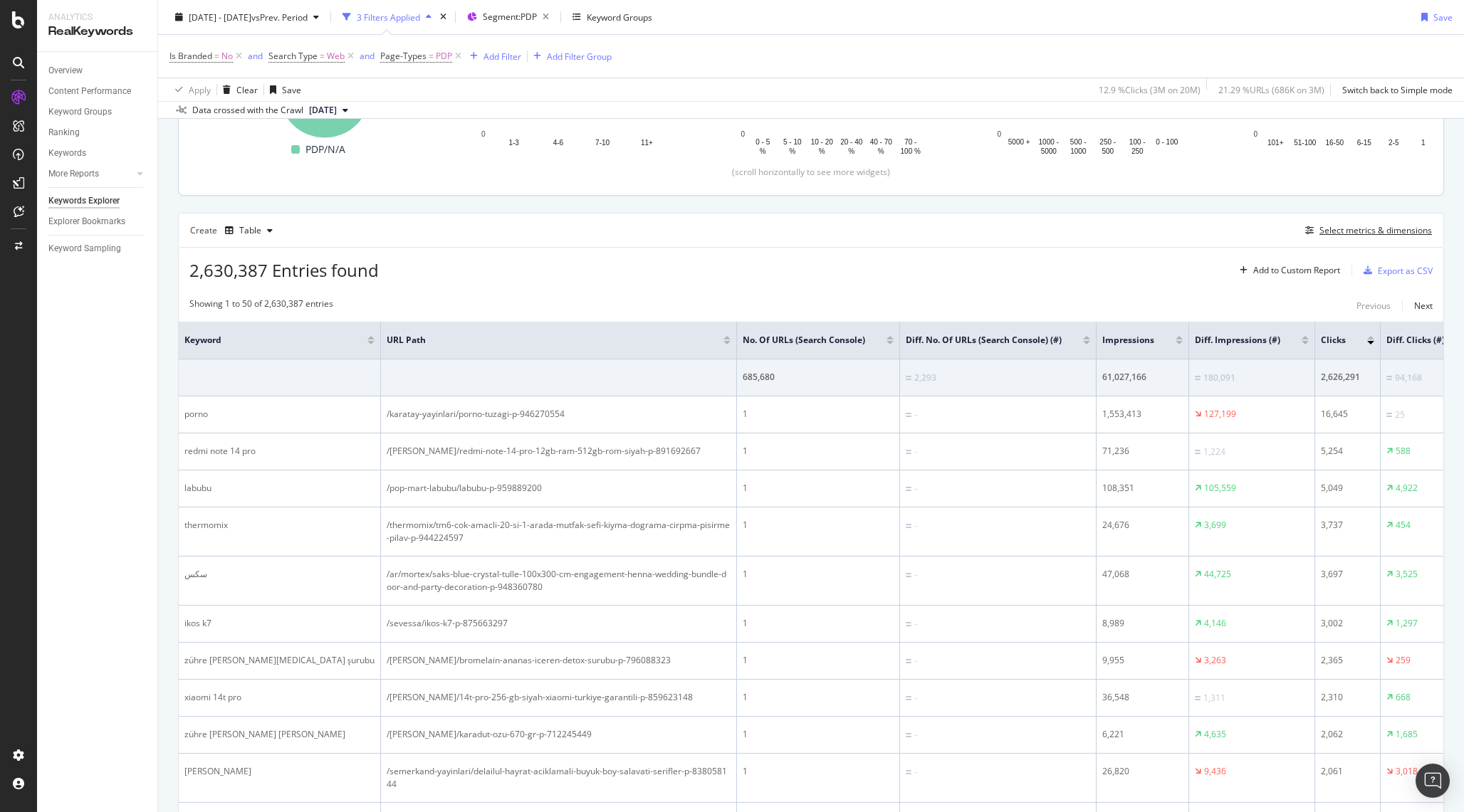
scroll to position [297, 0]
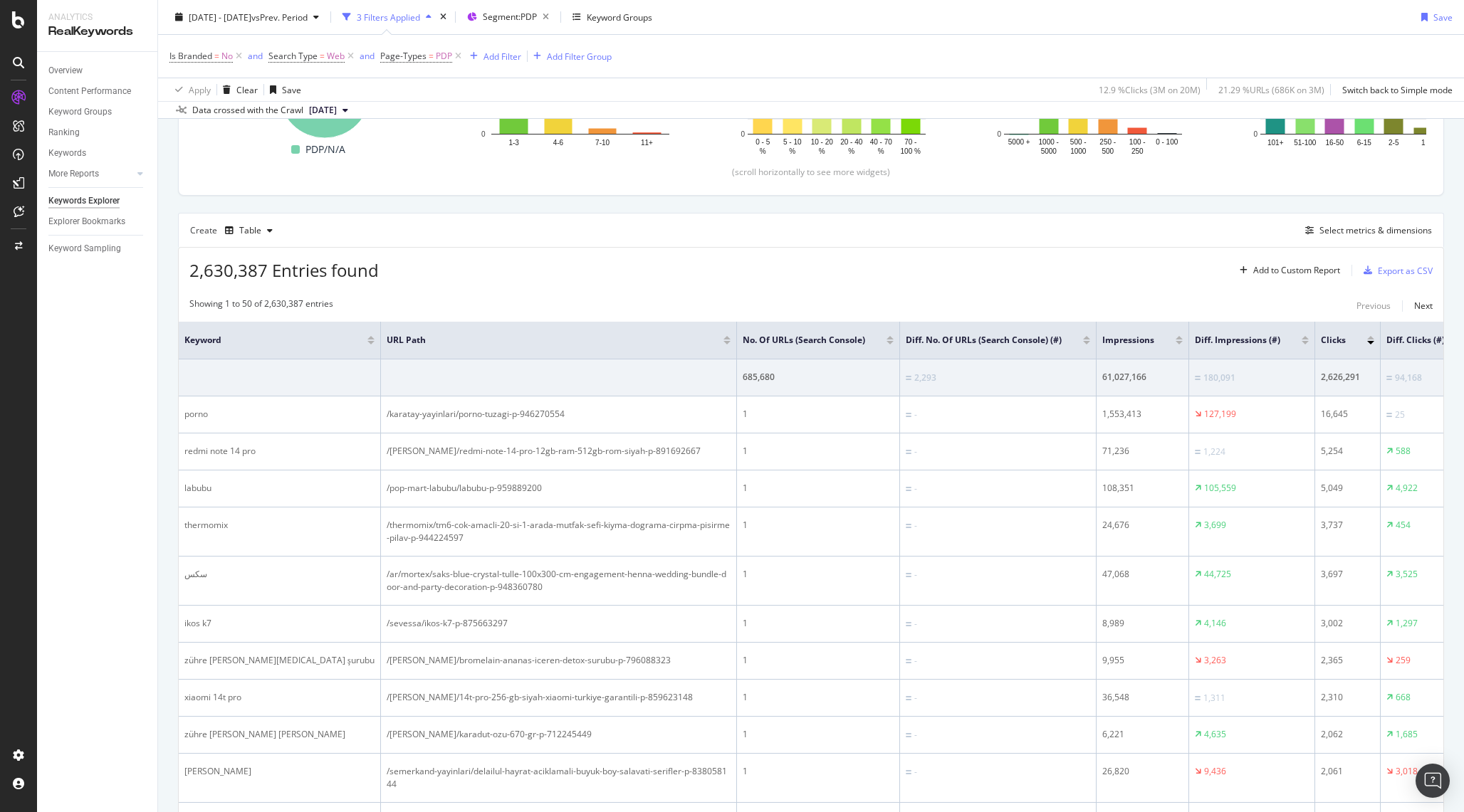
click at [1302, 344] on div at bounding box center [1305, 342] width 7 height 4
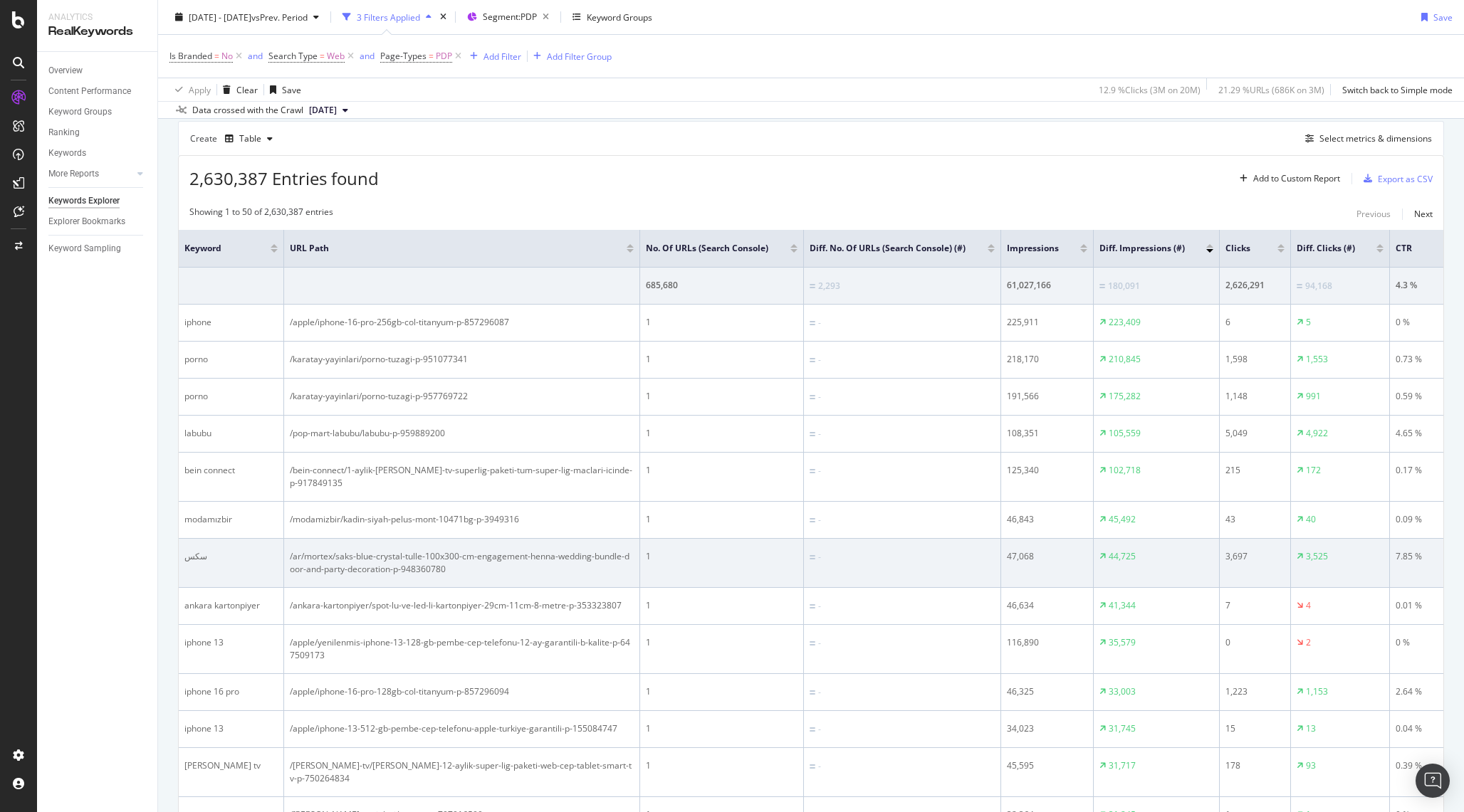
scroll to position [389, 0]
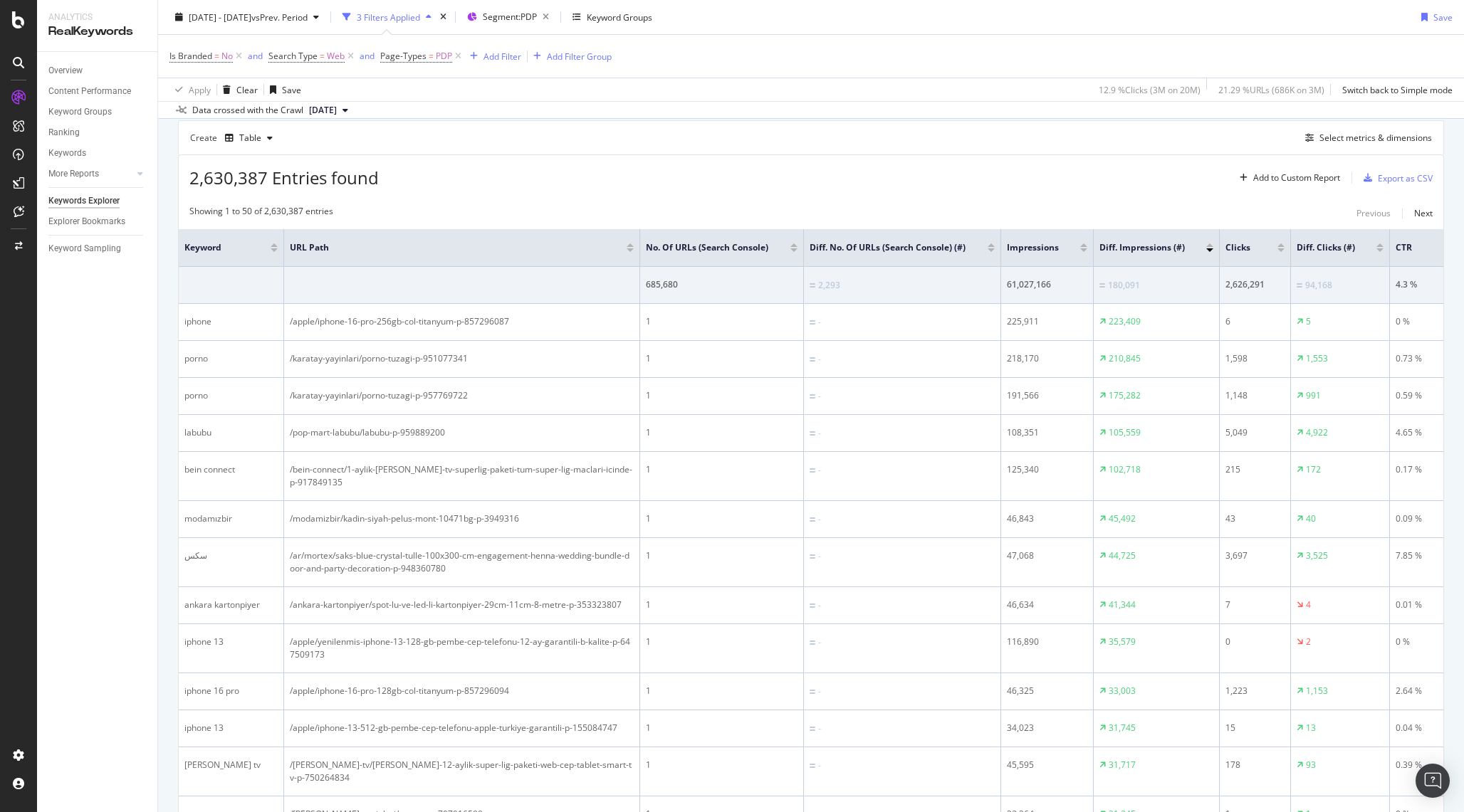
click at [1211, 247] on div at bounding box center [1210, 245] width 7 height 4
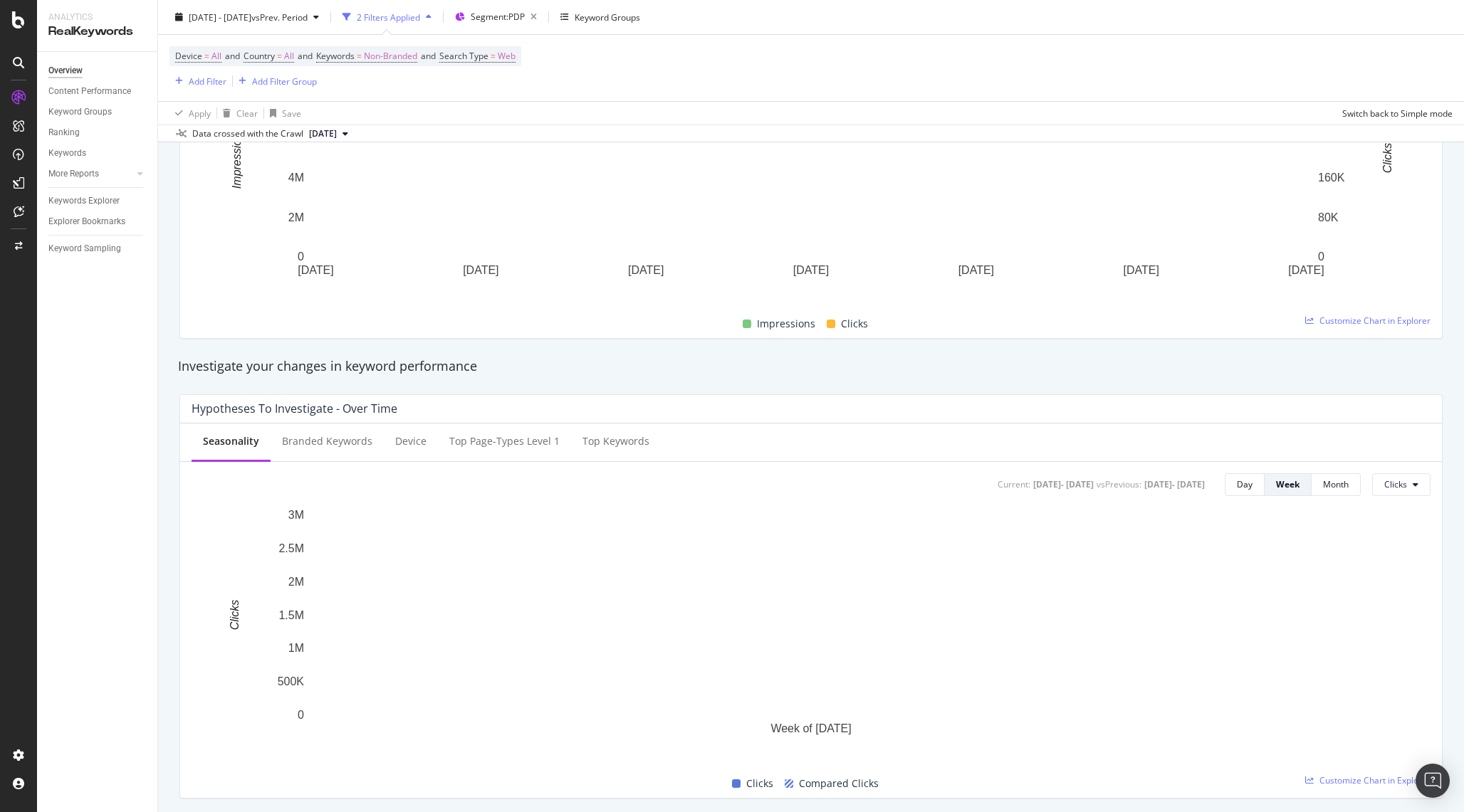
scroll to position [303, 0]
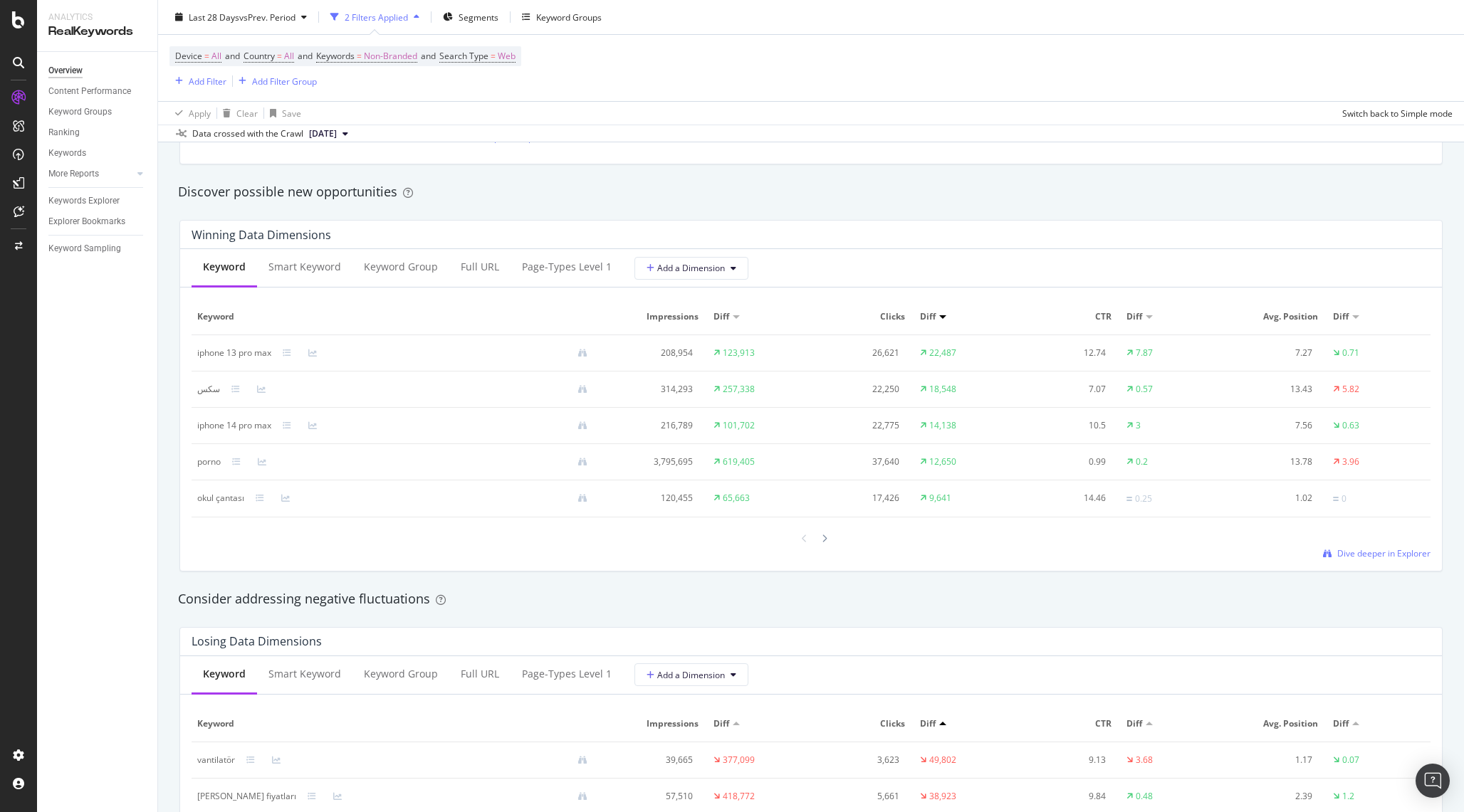
scroll to position [935, 0]
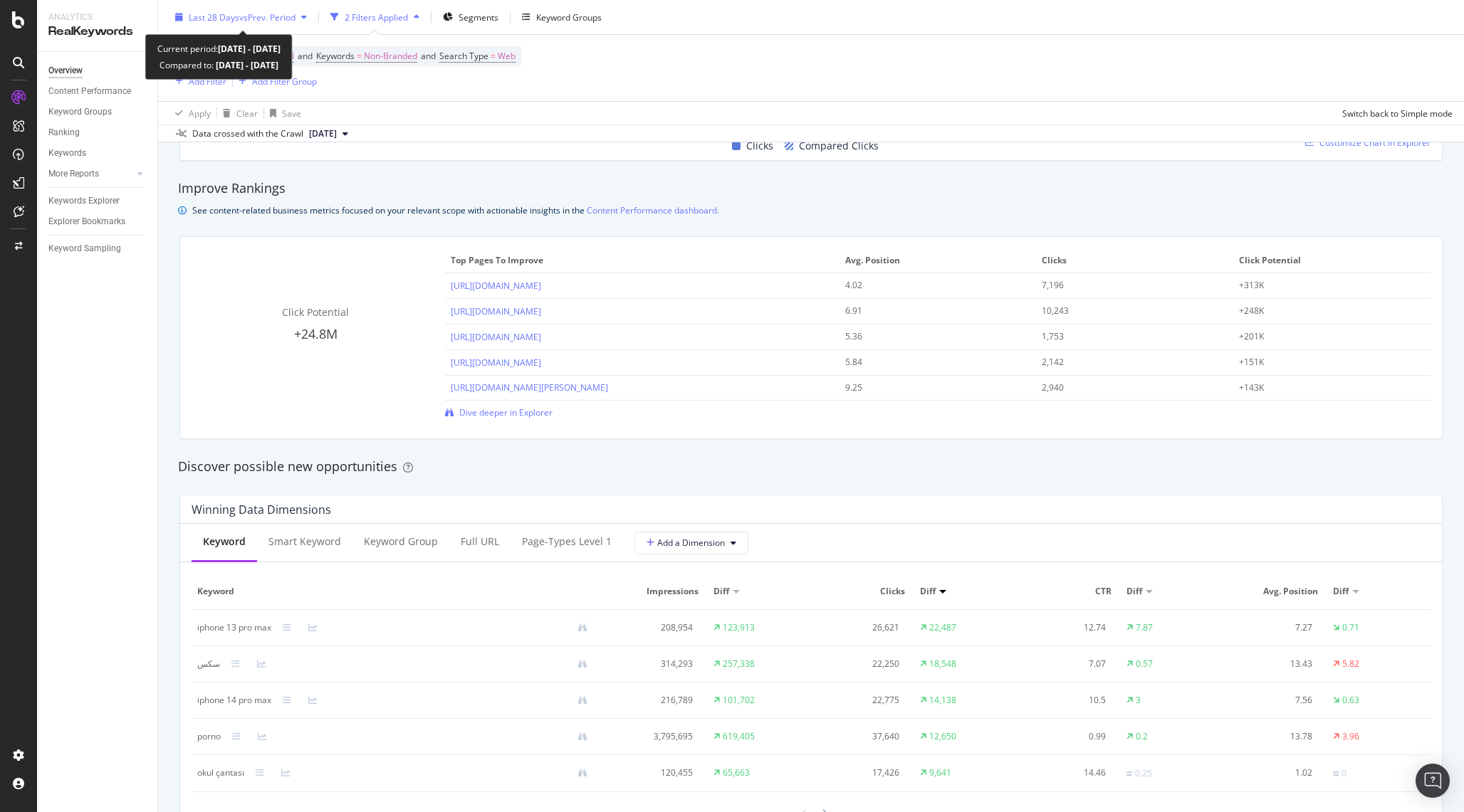
click at [230, 19] on span "Last 28 Days" at bounding box center [214, 17] width 51 height 12
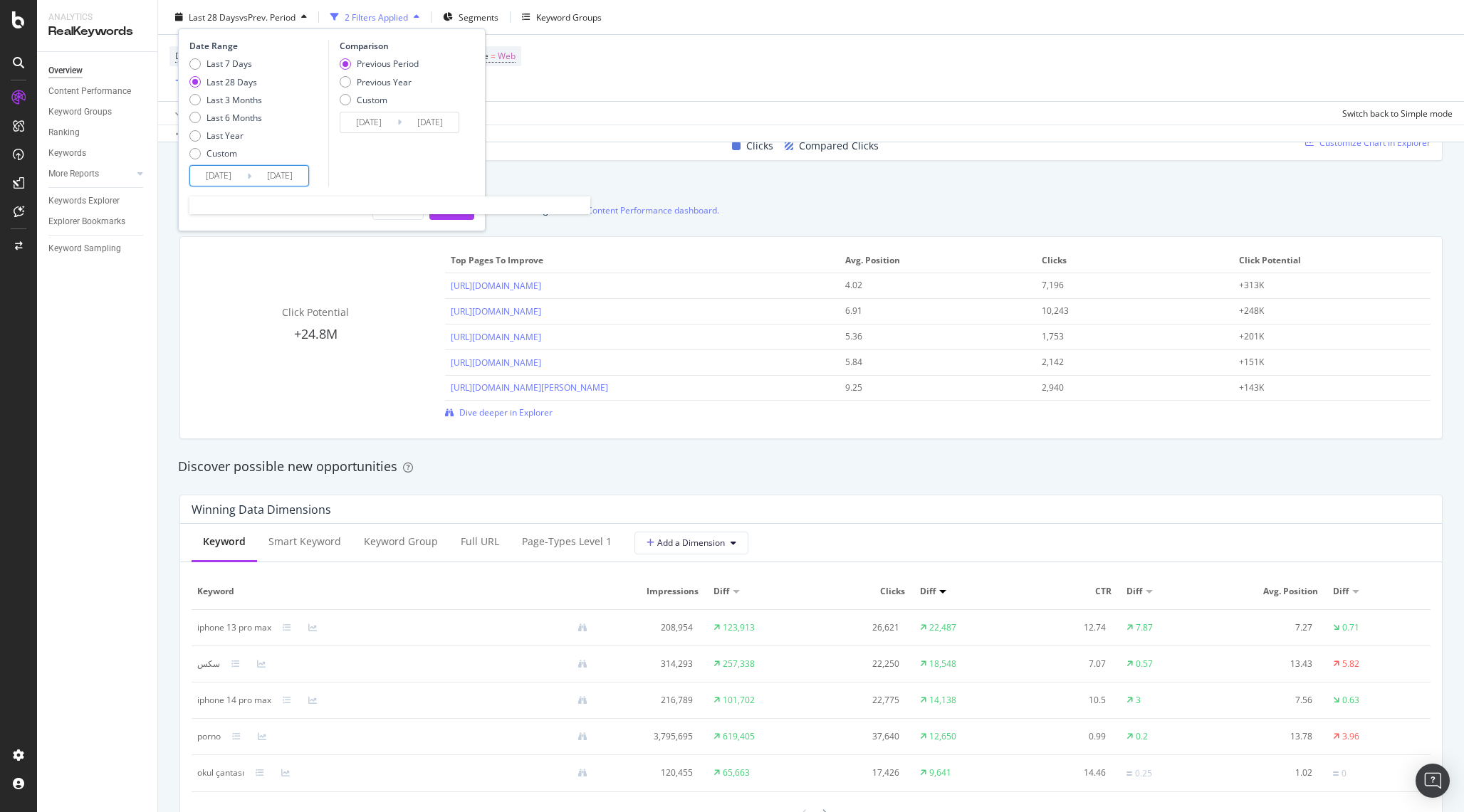
click at [242, 176] on input "[DATE]" at bounding box center [219, 176] width 57 height 20
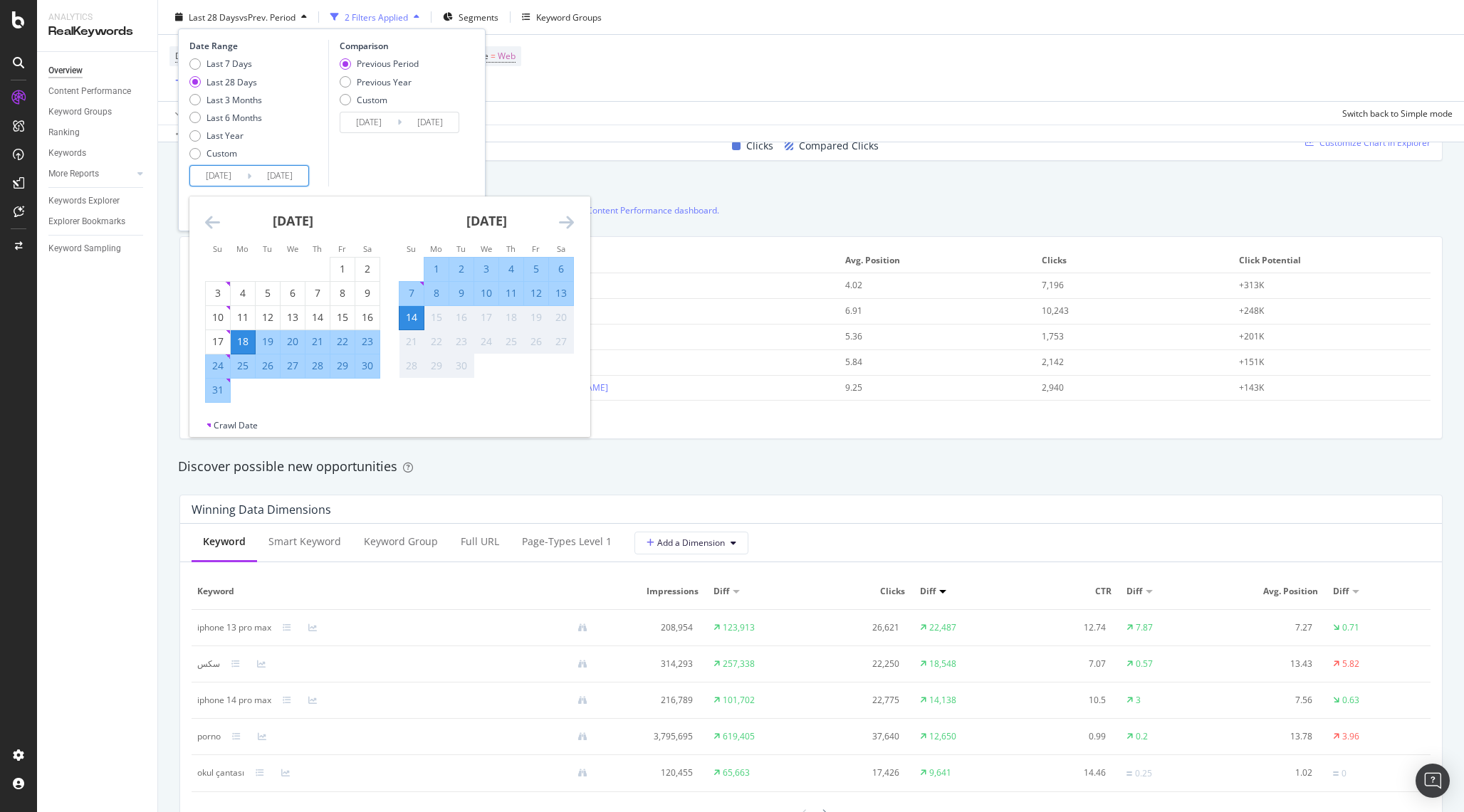
click at [435, 292] on div "8" at bounding box center [436, 293] width 24 height 14
type input "[DATE]"
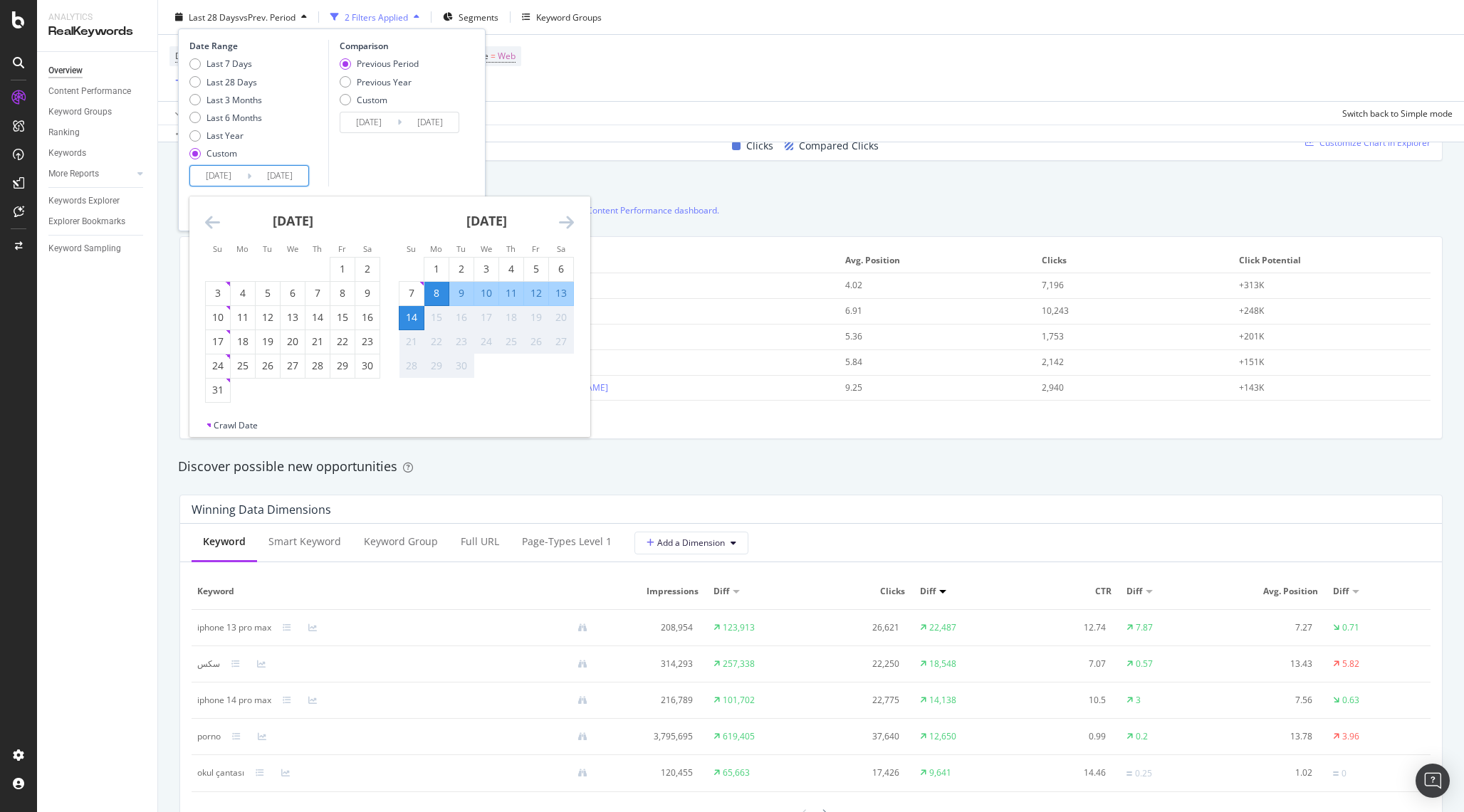
click at [357, 171] on div "Comparison Previous Period Previous Year Custom [DATE] Navigate forward to inte…" at bounding box center [396, 113] width 135 height 147
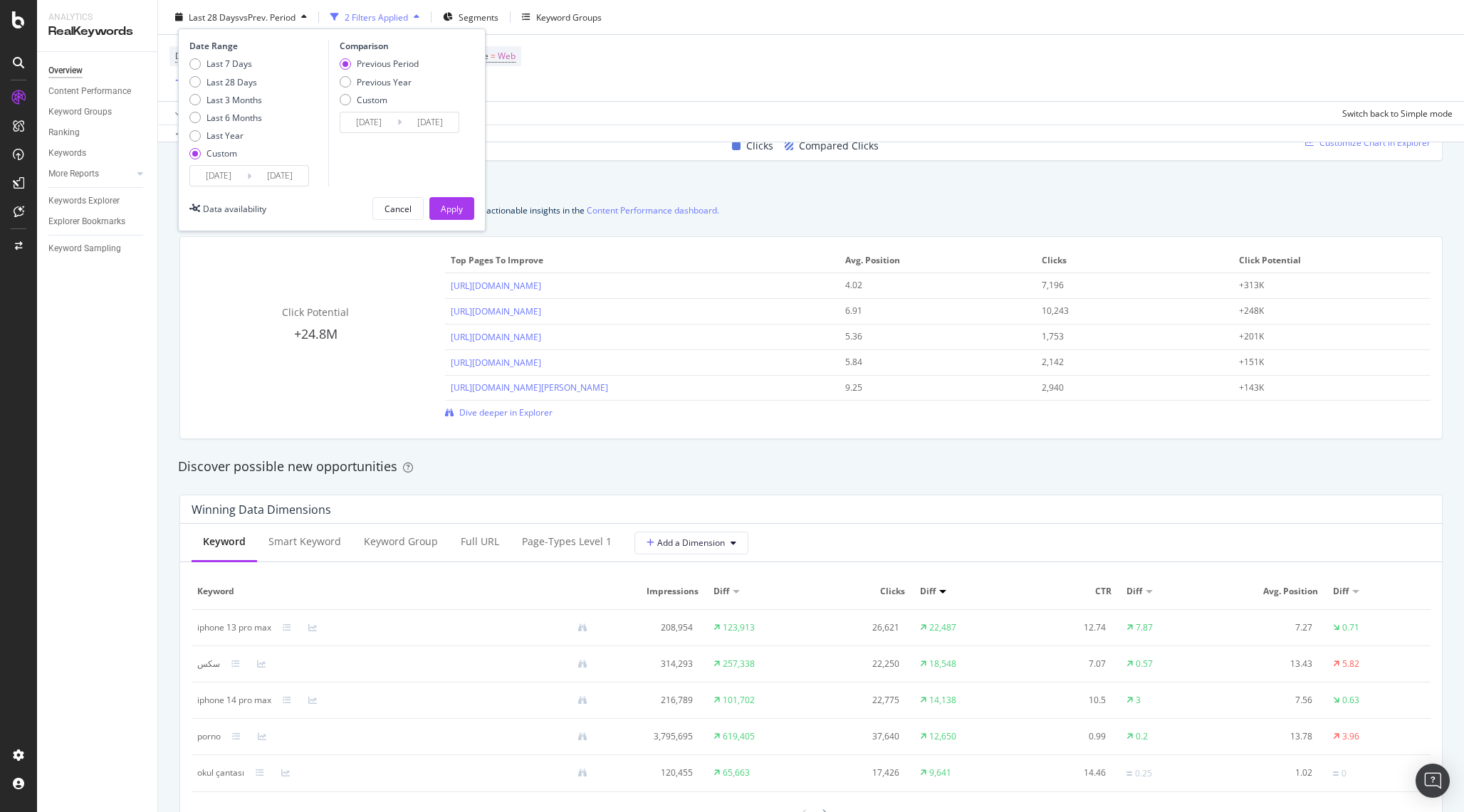
click at [400, 122] on icon at bounding box center [399, 122] width 4 height 13
click at [378, 123] on input "[DATE]" at bounding box center [368, 122] width 57 height 20
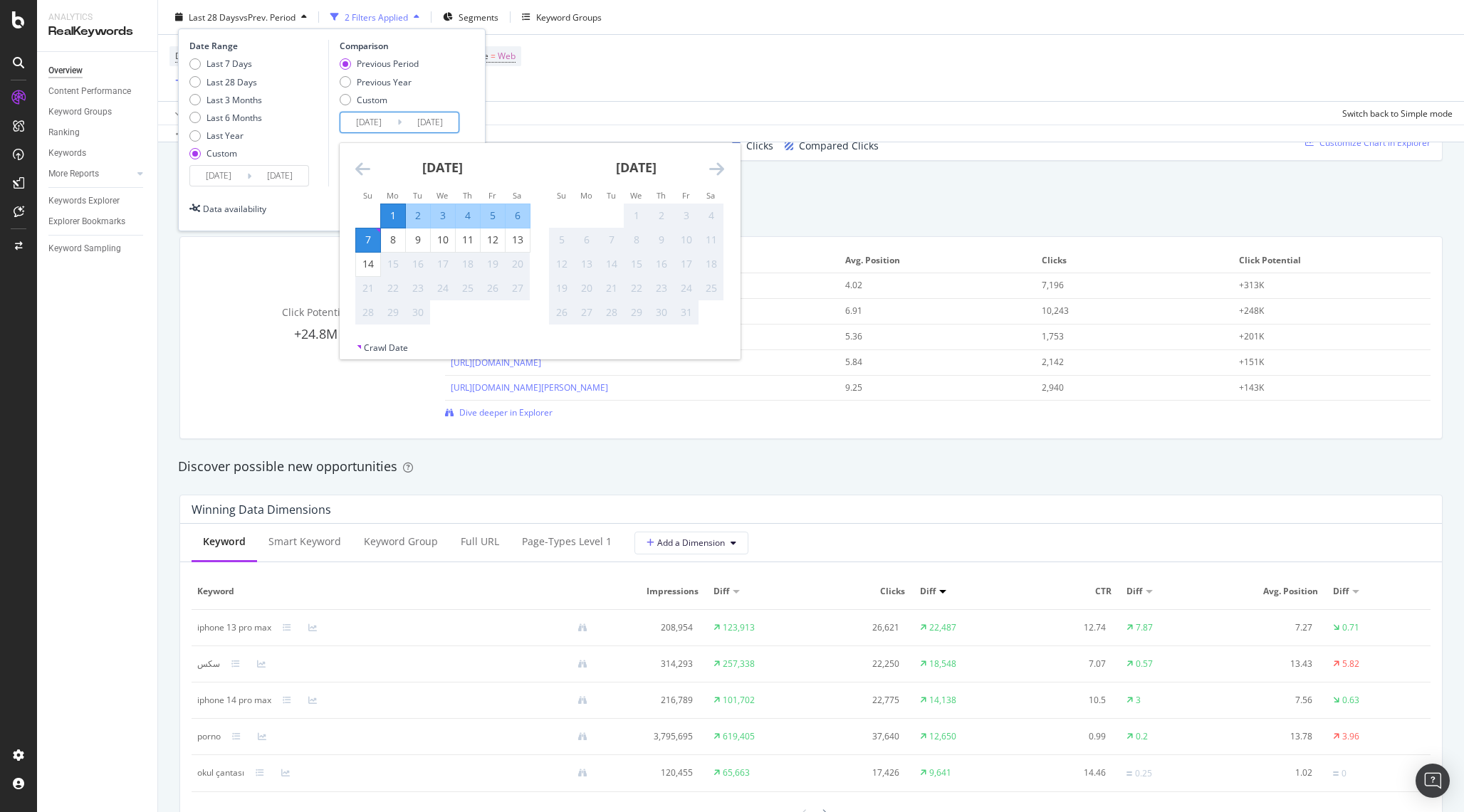
click at [335, 180] on div "Comparison Previous Period Previous Year Custom [DATE] Navigate forward to inte…" at bounding box center [396, 113] width 135 height 147
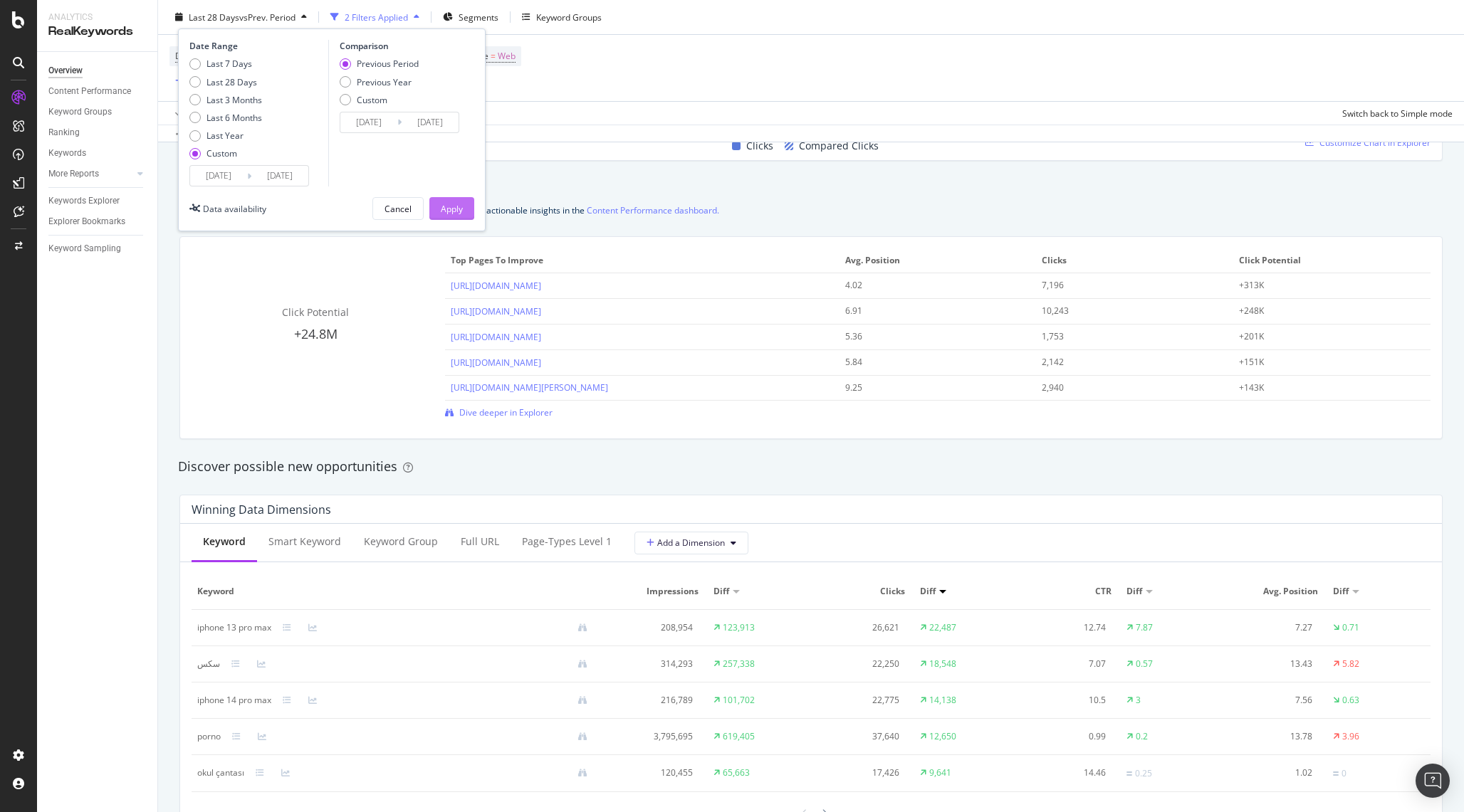
click at [438, 210] on button "Apply" at bounding box center [451, 208] width 44 height 23
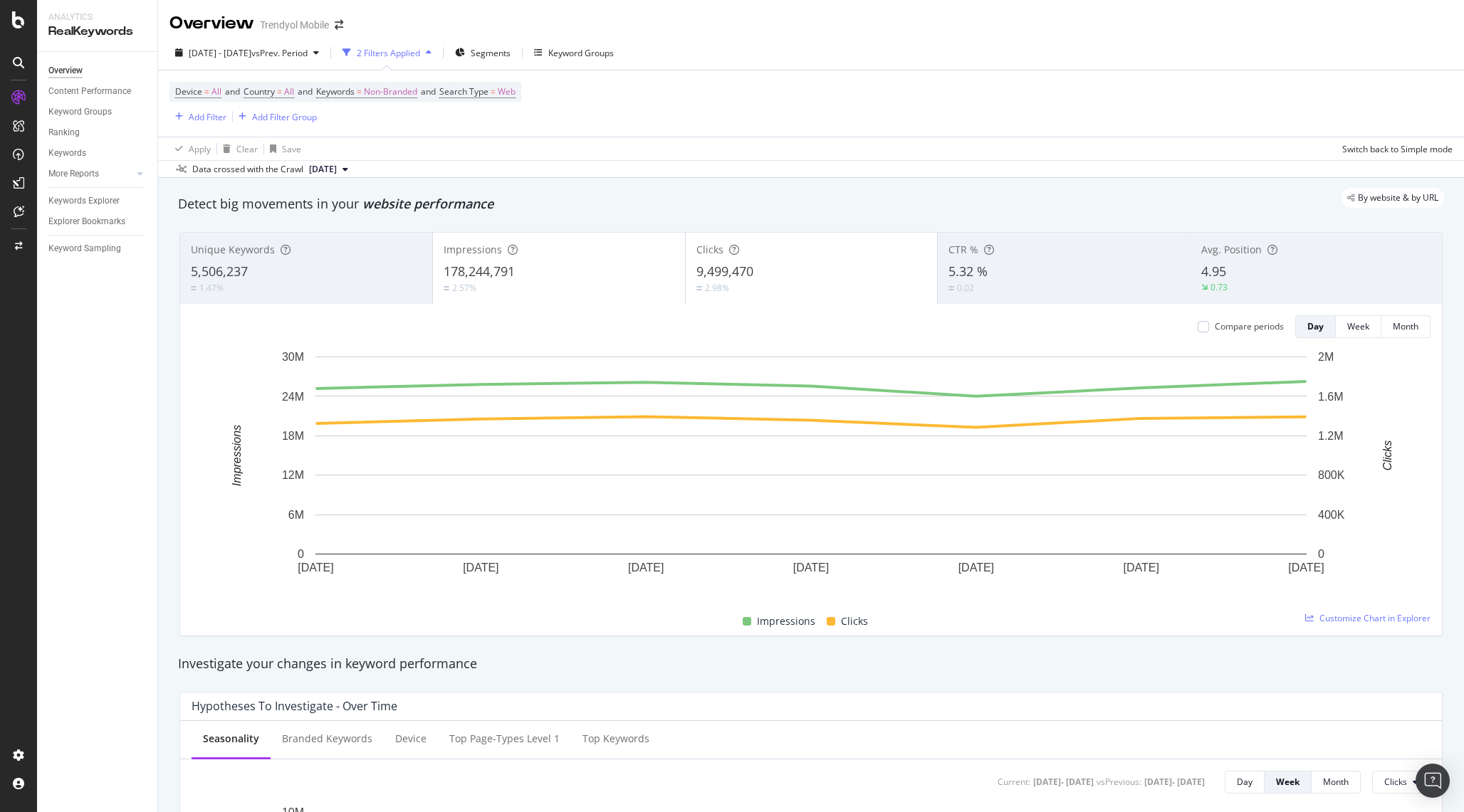
click at [438, 210] on span "website performance" at bounding box center [428, 204] width 131 height 17
click at [510, 55] on span "Segments" at bounding box center [490, 53] width 40 height 12
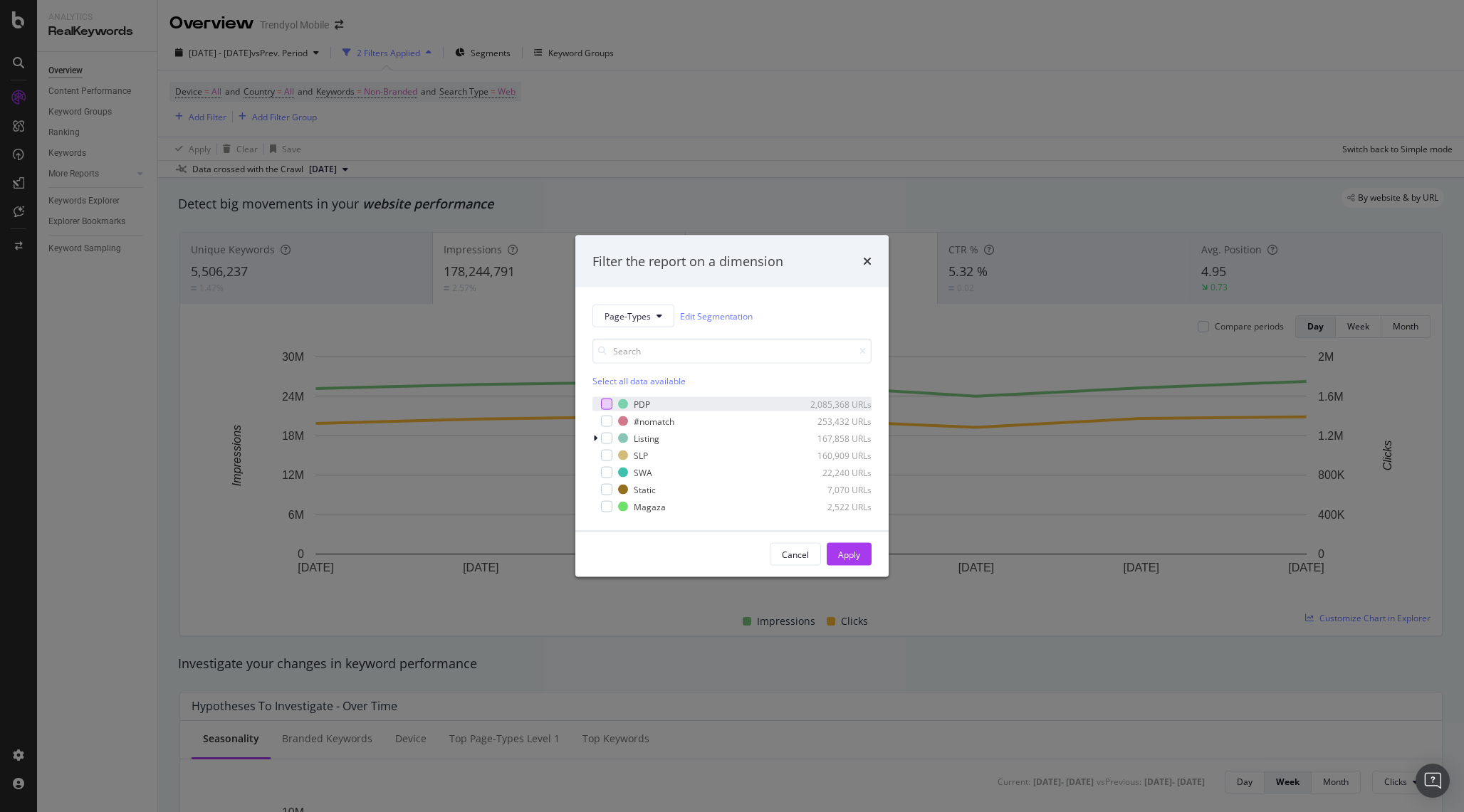
click at [605, 405] on div "modal" at bounding box center [606, 404] width 12 height 12
click at [844, 556] on div "Apply" at bounding box center [849, 555] width 22 height 12
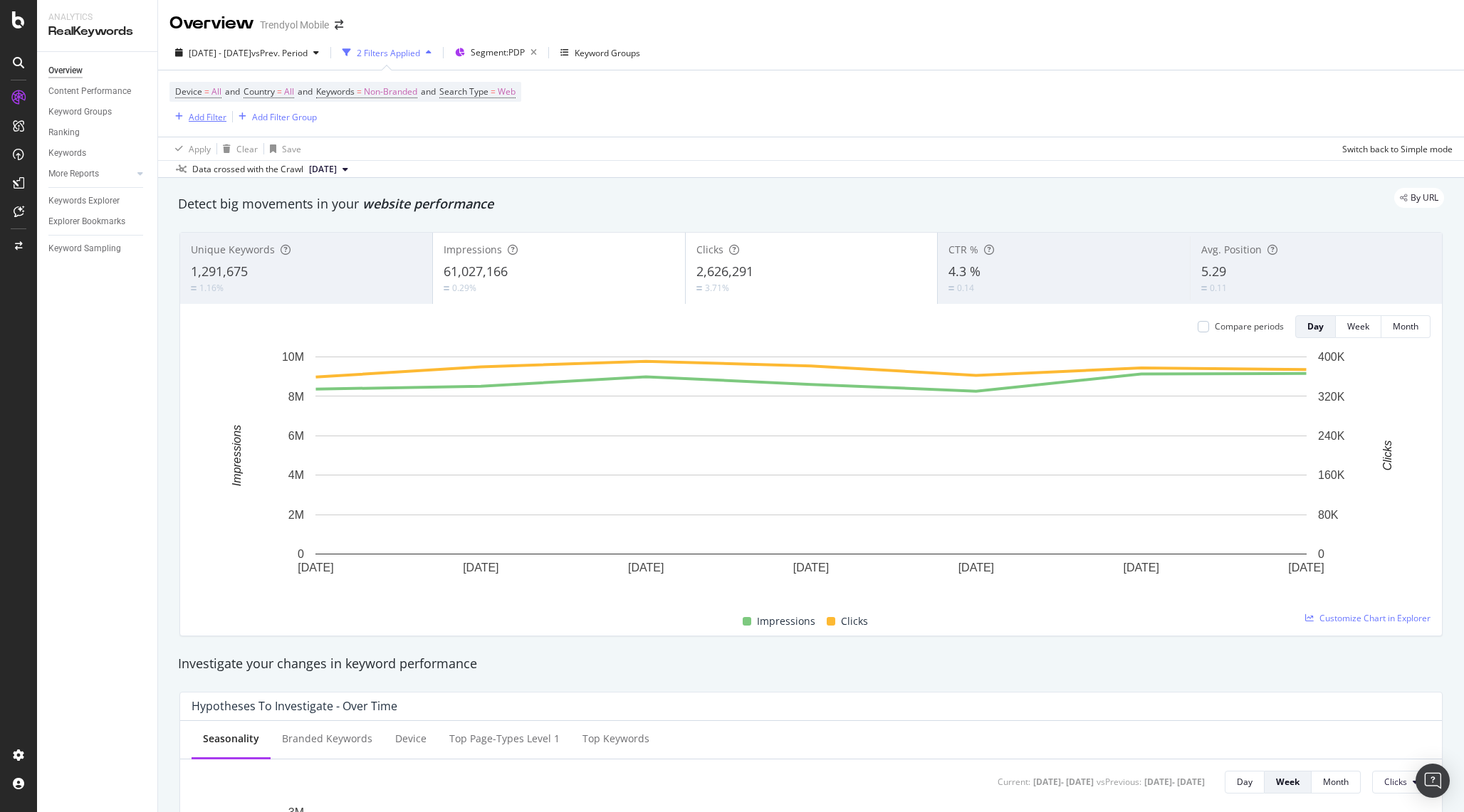
click at [208, 120] on div "Add Filter" at bounding box center [208, 117] width 37 height 12
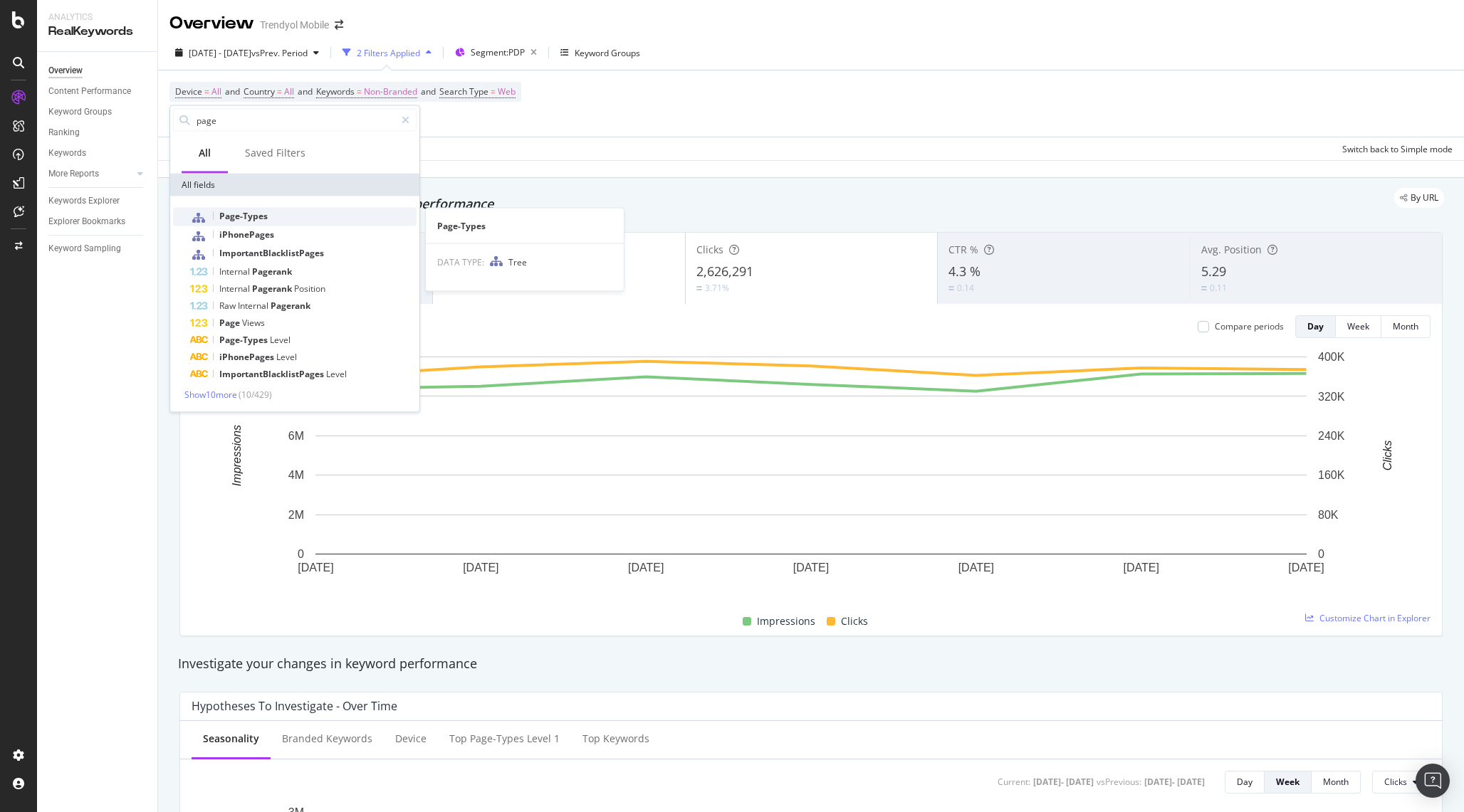
type input "page"
click at [276, 218] on div "Page-Types" at bounding box center [304, 217] width 226 height 19
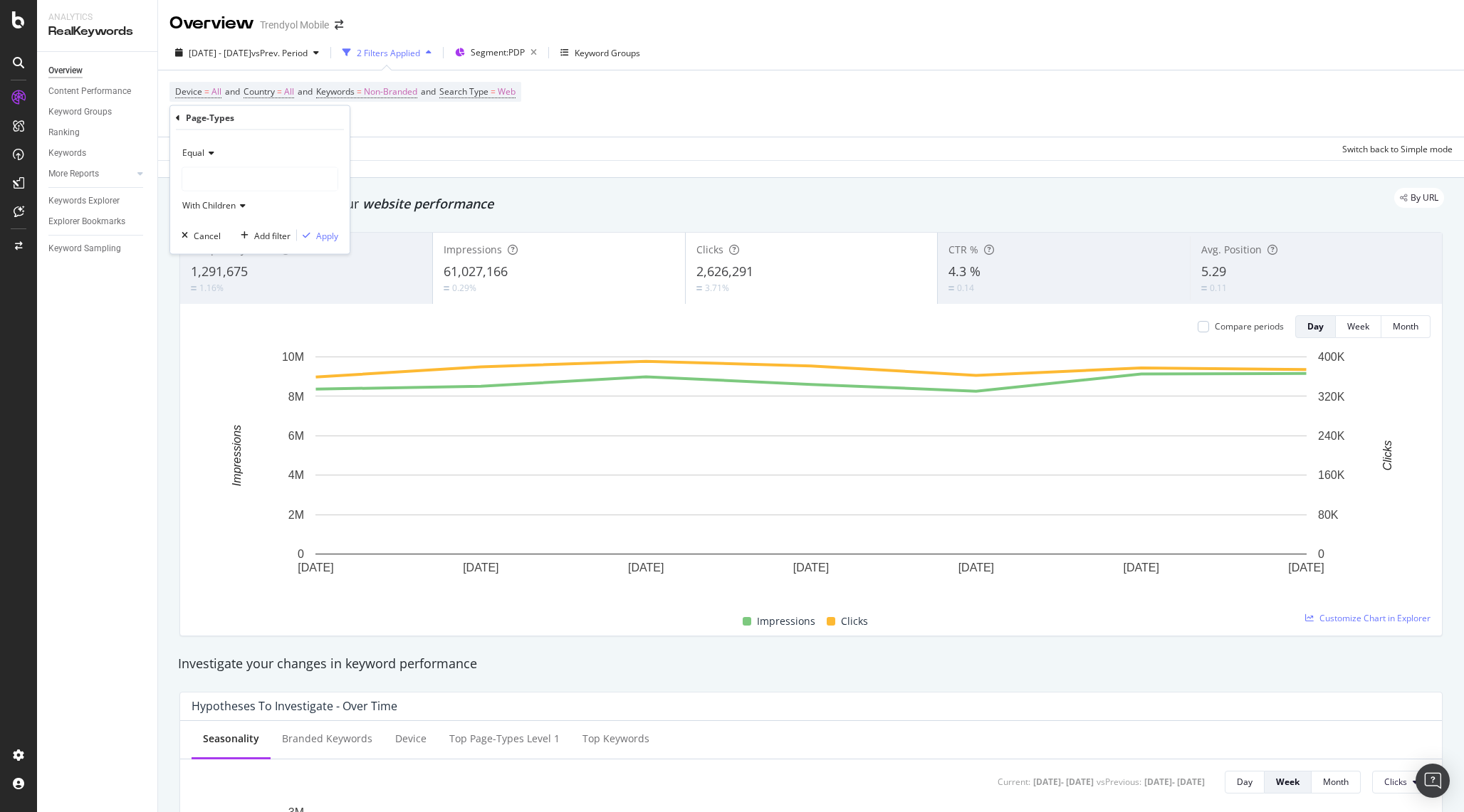
click at [269, 168] on div at bounding box center [260, 179] width 155 height 23
click at [259, 207] on span "2,085,368 URLS" at bounding box center [249, 208] width 66 height 12
click at [326, 237] on div "Apply" at bounding box center [327, 236] width 22 height 12
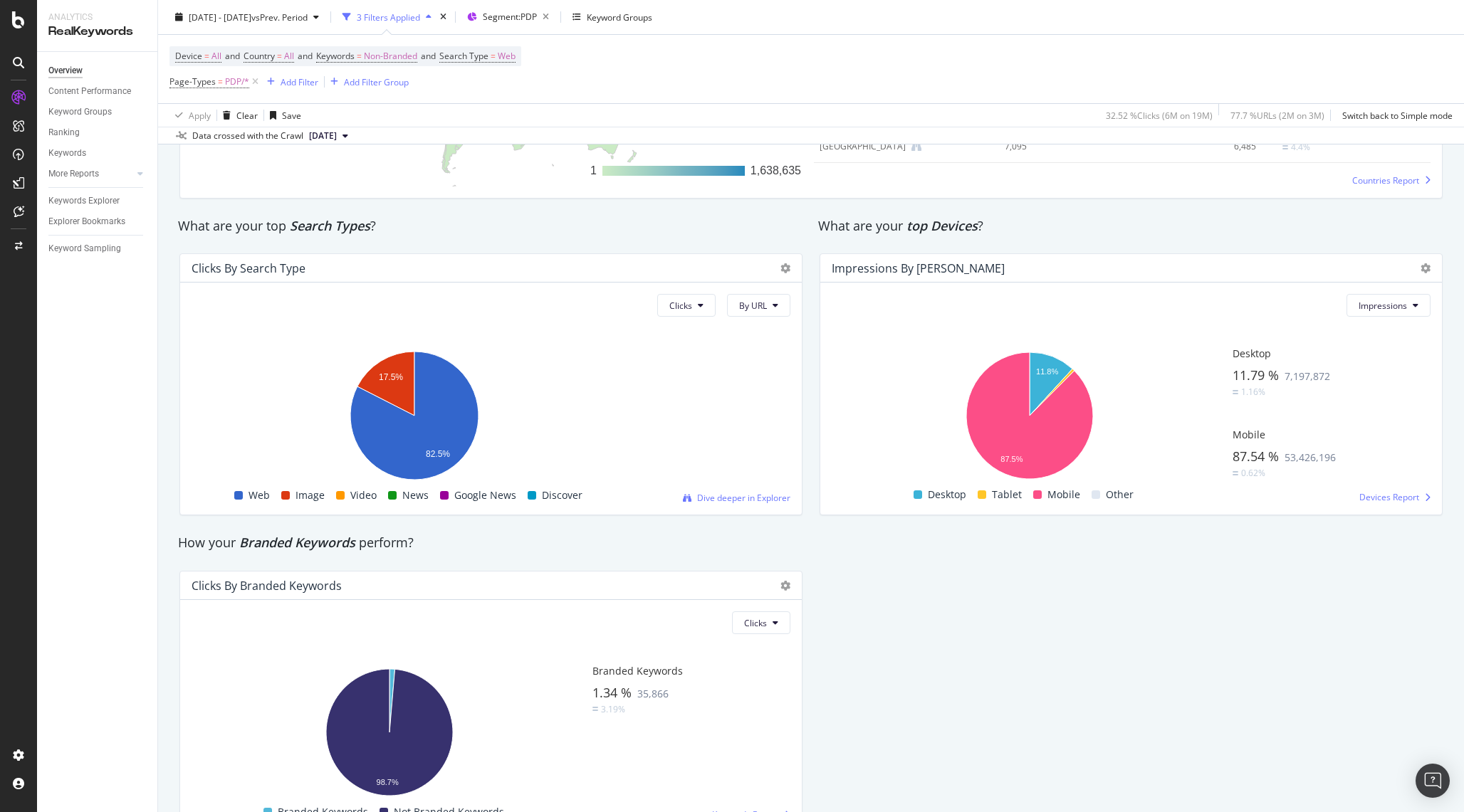
scroll to position [2316, 0]
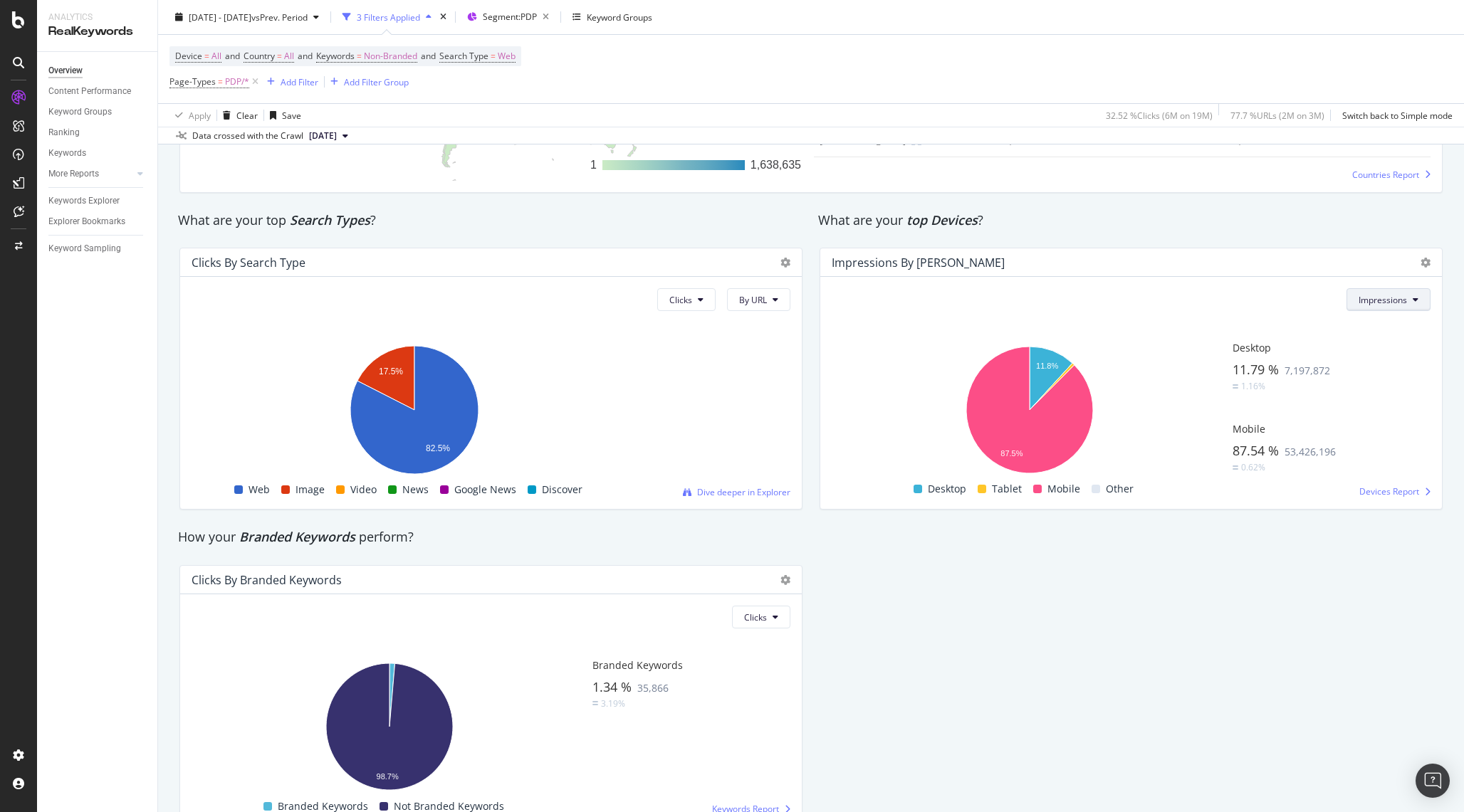
click at [1398, 295] on span "Impressions" at bounding box center [1383, 300] width 48 height 12
click at [1369, 489] on span "Devices Report" at bounding box center [1389, 491] width 60 height 12
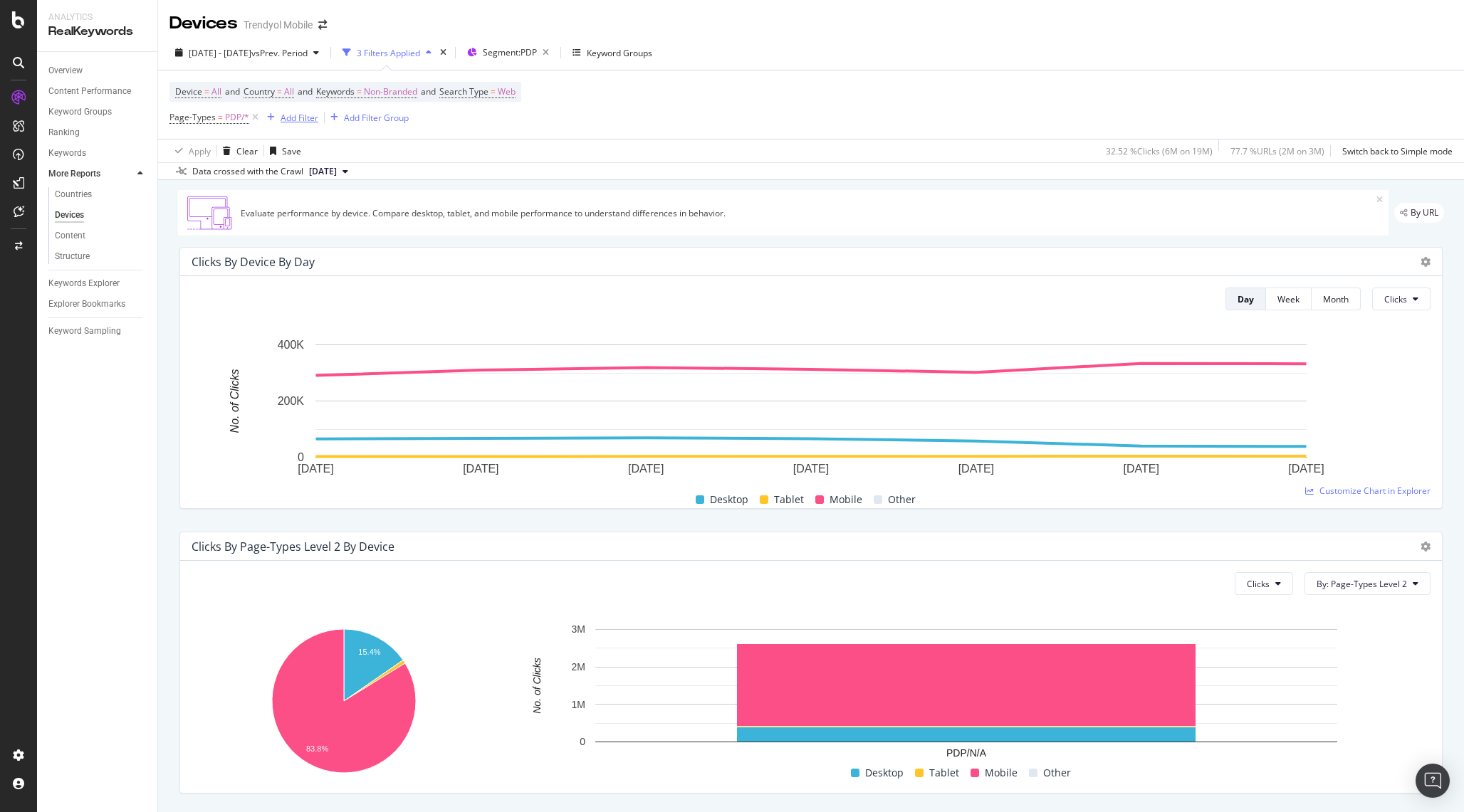
click at [296, 113] on div "Add Filter" at bounding box center [300, 118] width 37 height 12
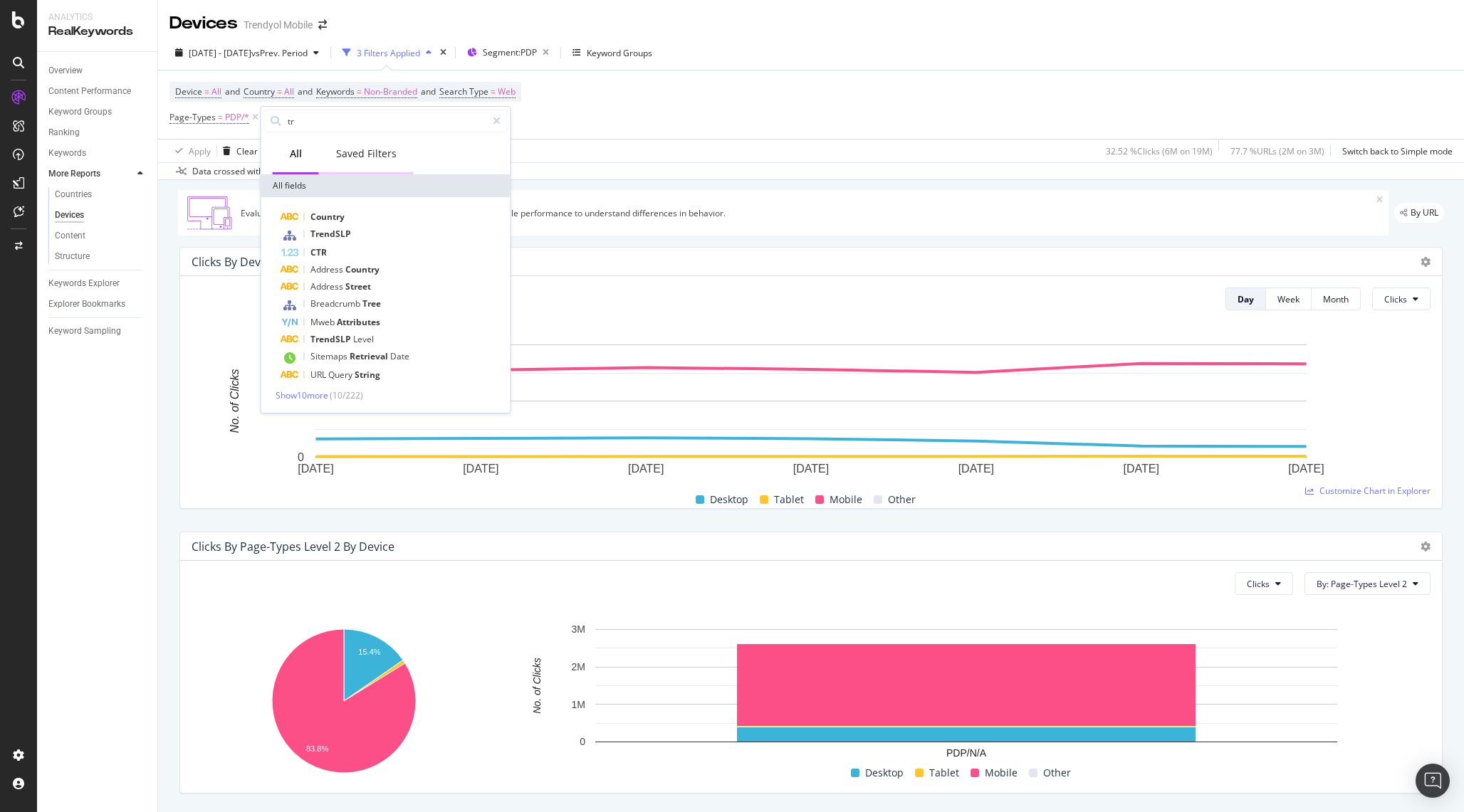
type input "tr"
click at [366, 165] on div "Saved Filters" at bounding box center [366, 154] width 94 height 39
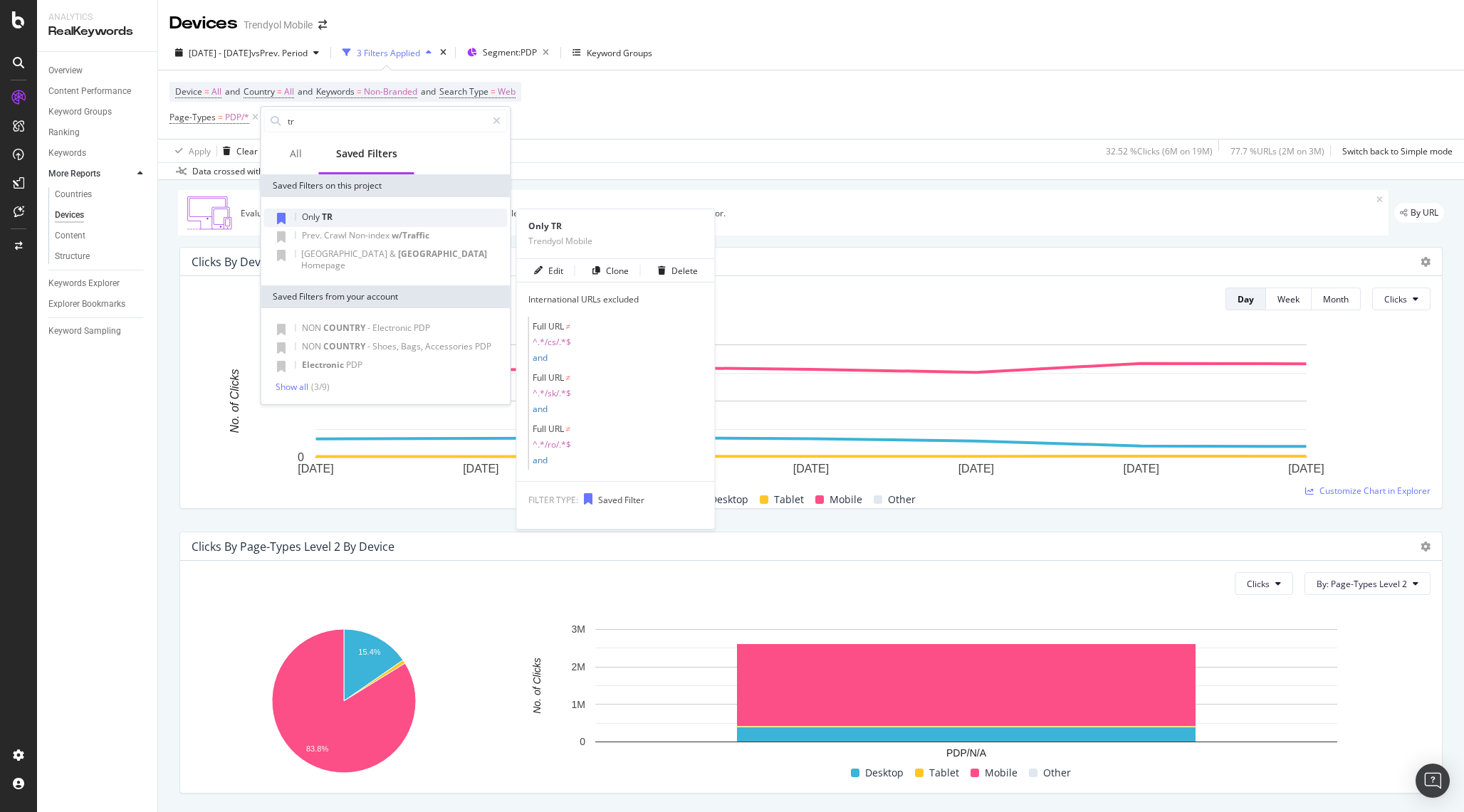
click at [355, 216] on div "Only TR" at bounding box center [386, 218] width 243 height 19
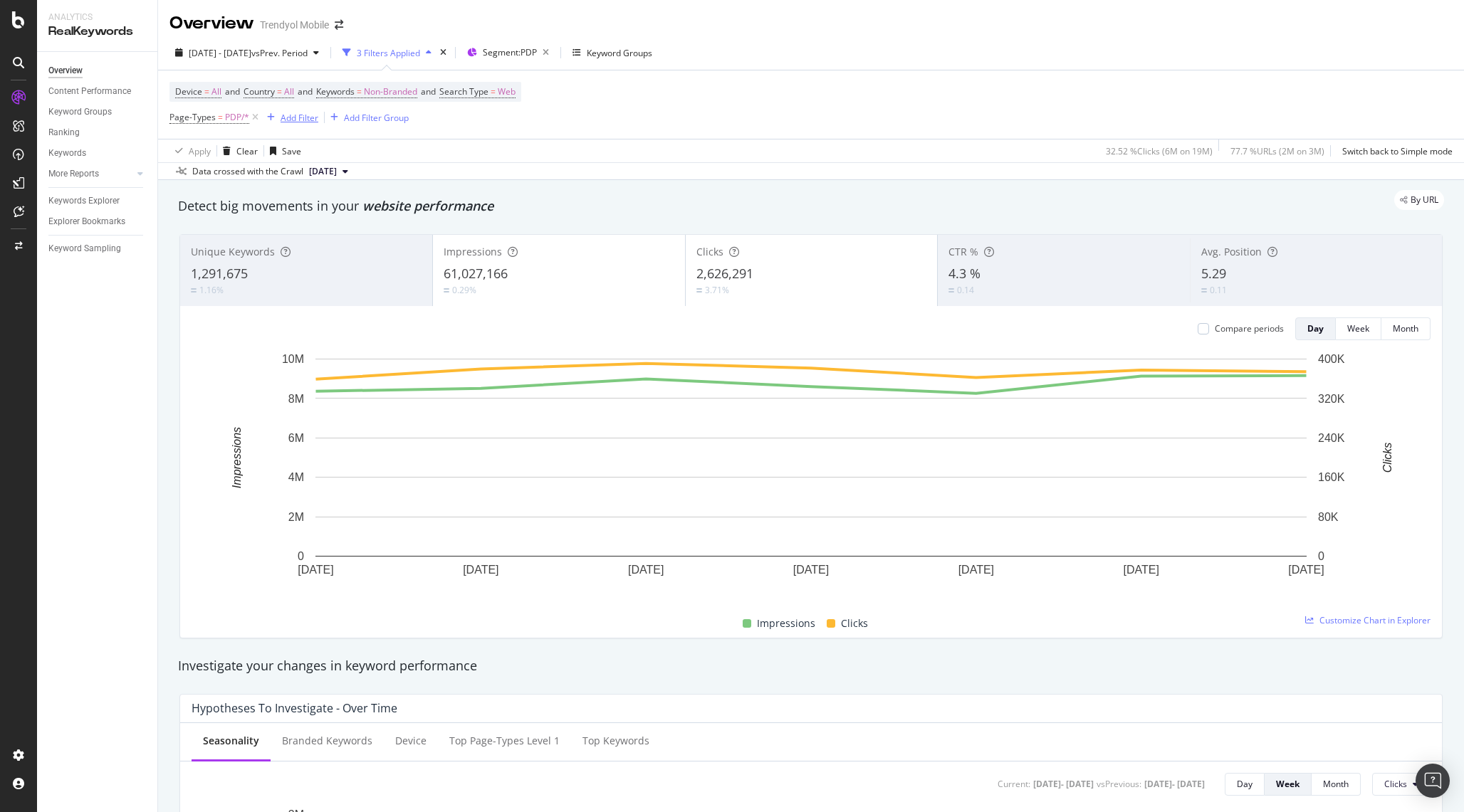
click at [296, 120] on div "Add Filter" at bounding box center [300, 118] width 37 height 12
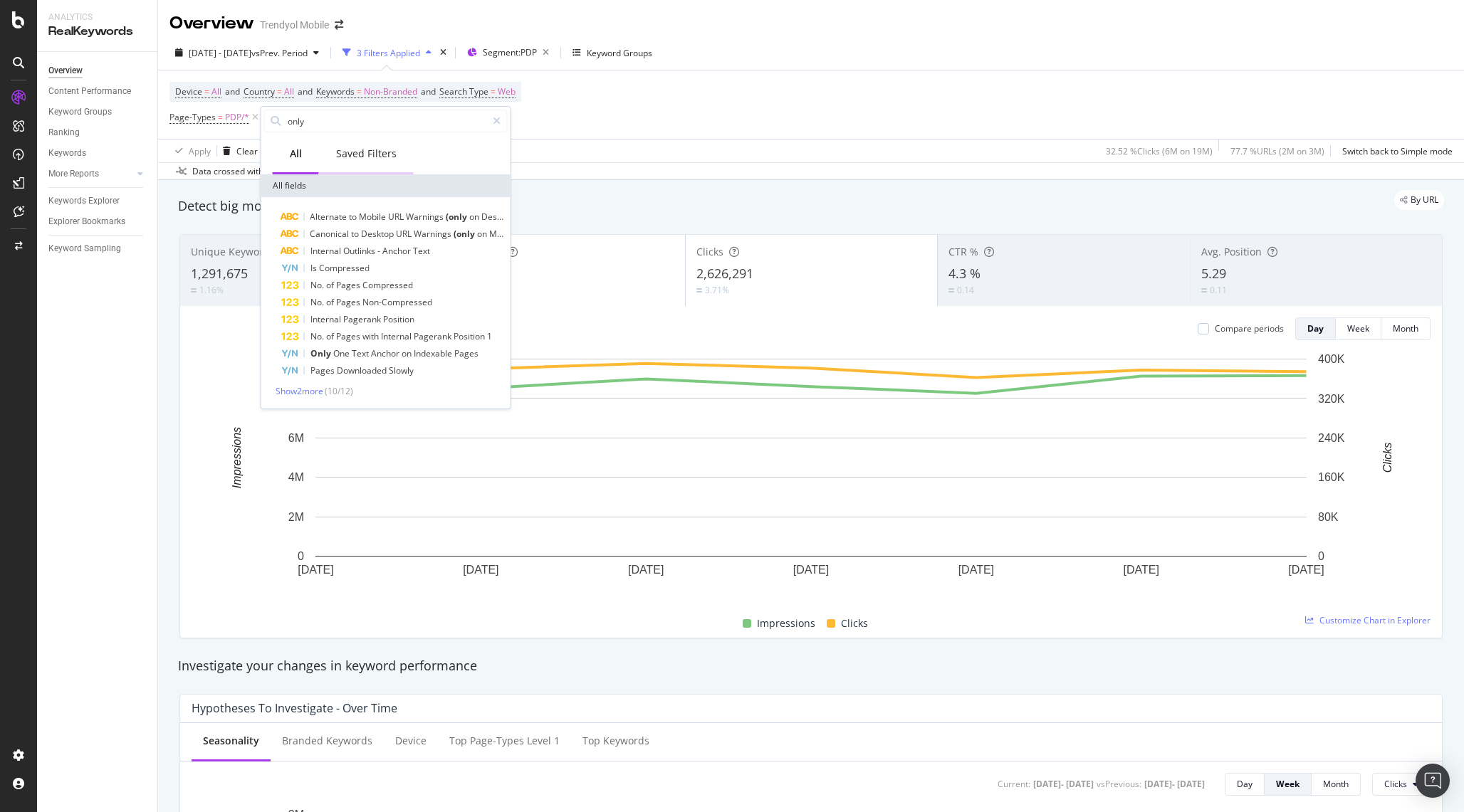
type input "only"
click at [380, 154] on div "Saved Filters" at bounding box center [367, 154] width 61 height 14
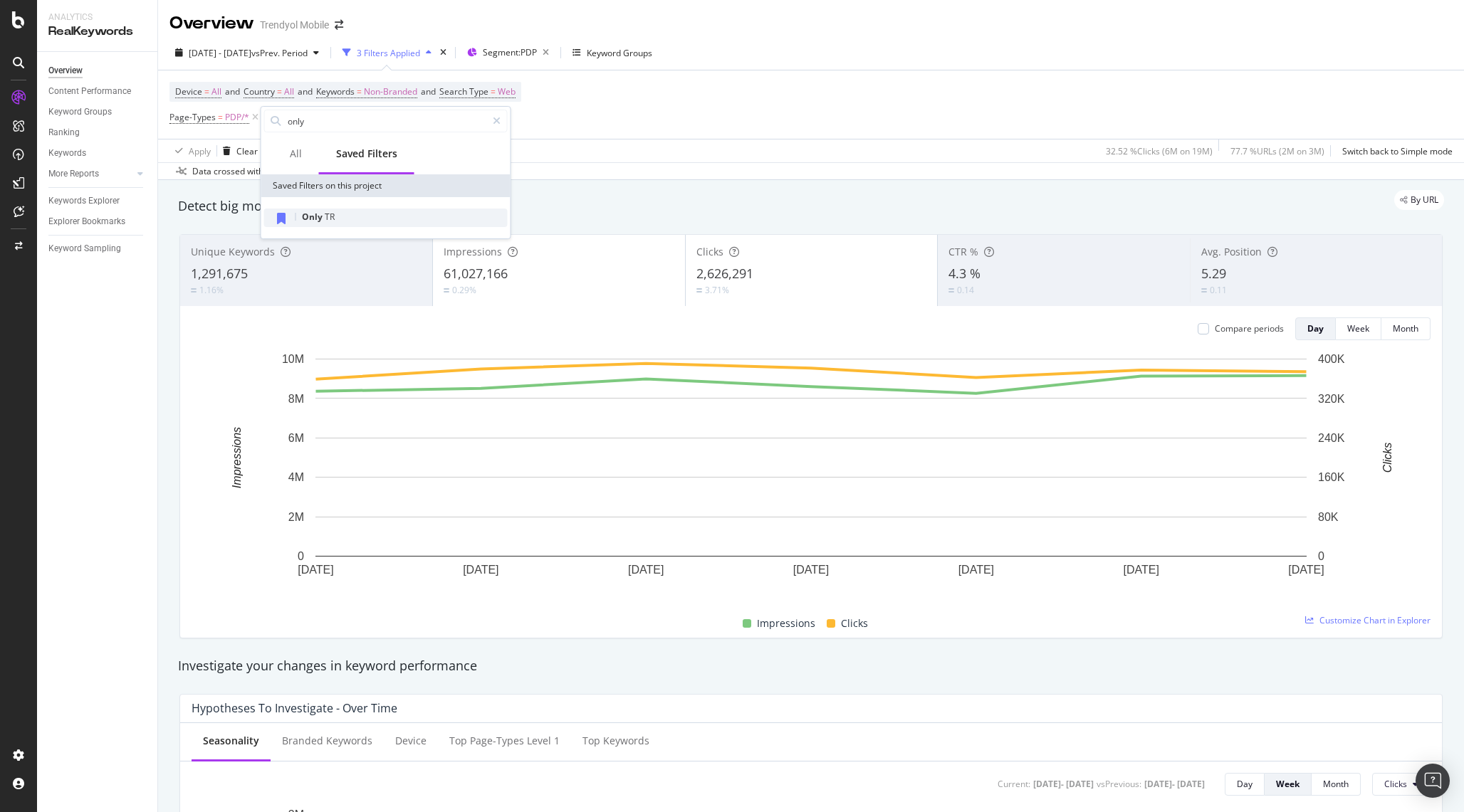
click at [349, 211] on div "Only TR" at bounding box center [386, 218] width 243 height 19
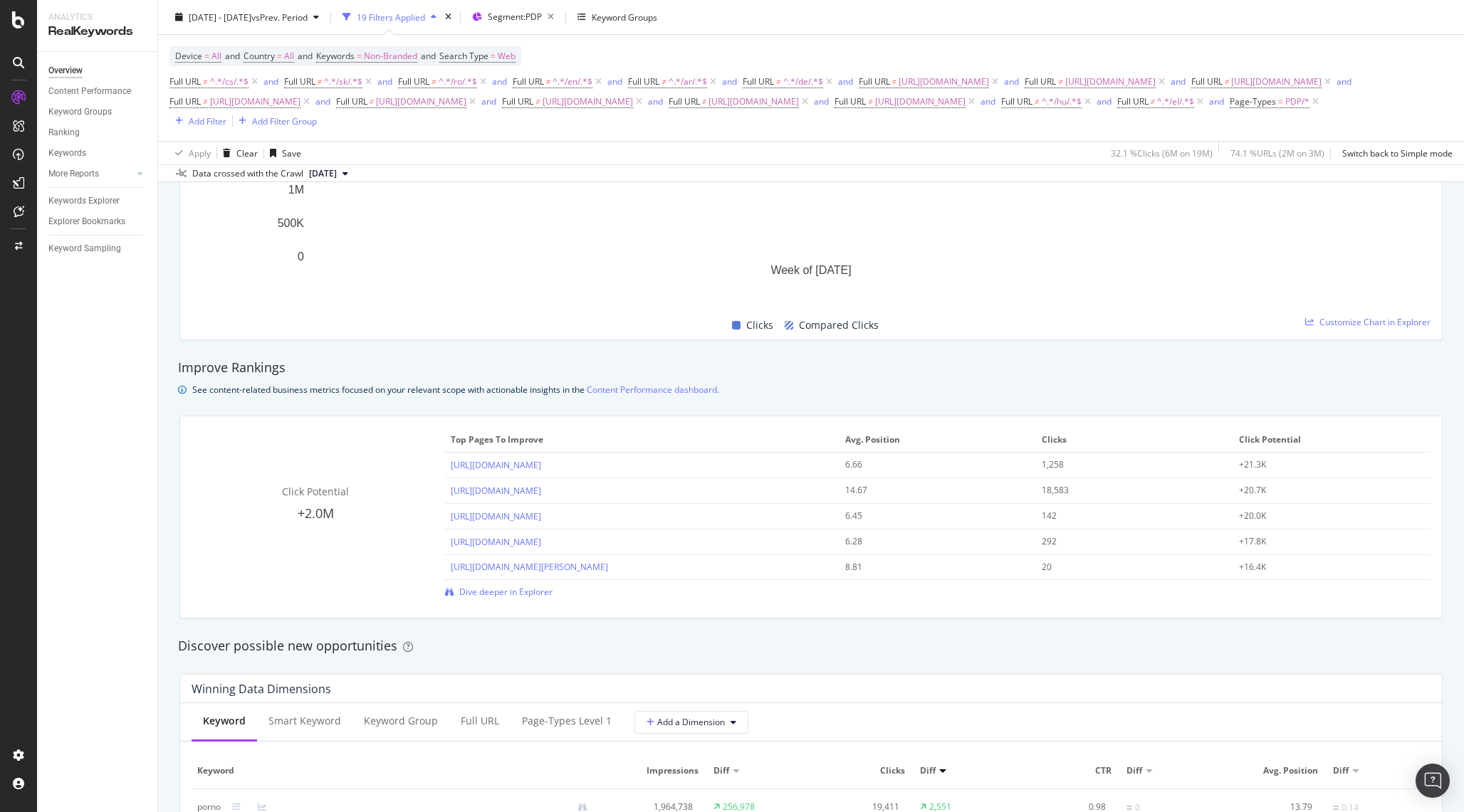
scroll to position [761, 0]
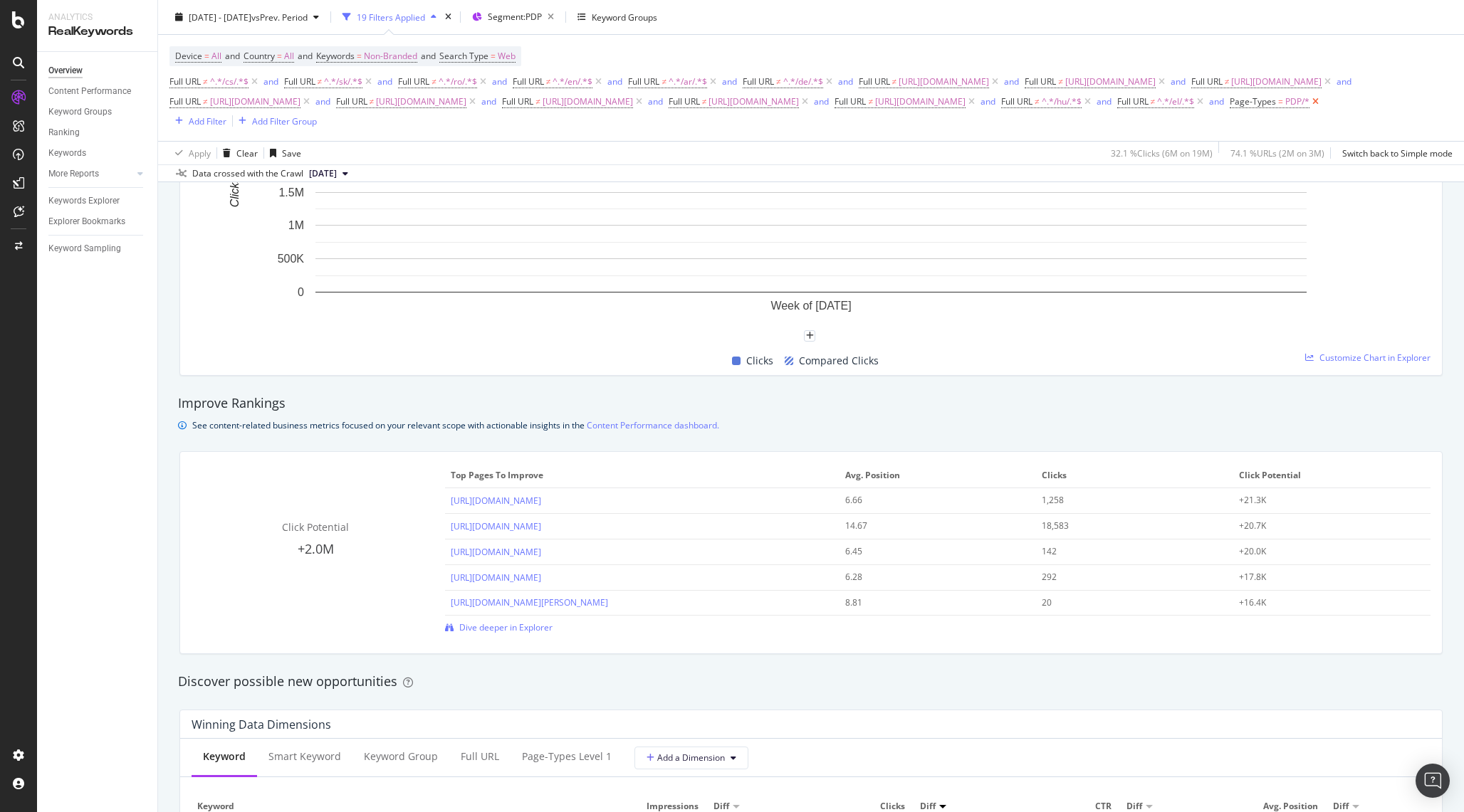
click at [1309, 109] on icon at bounding box center [1316, 101] width 12 height 14
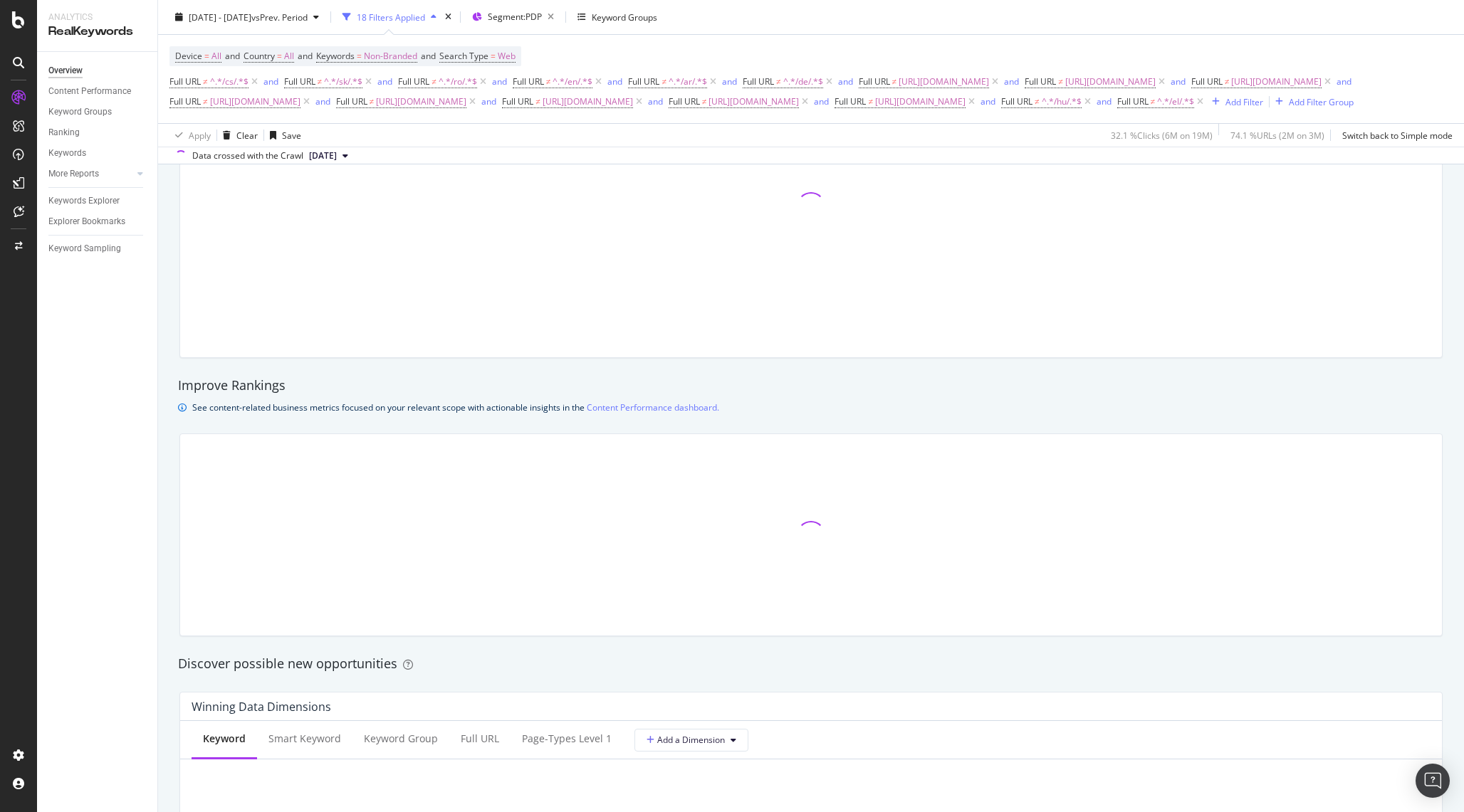
scroll to position [758, 0]
click at [542, 20] on span "Segment: PDP" at bounding box center [514, 17] width 54 height 12
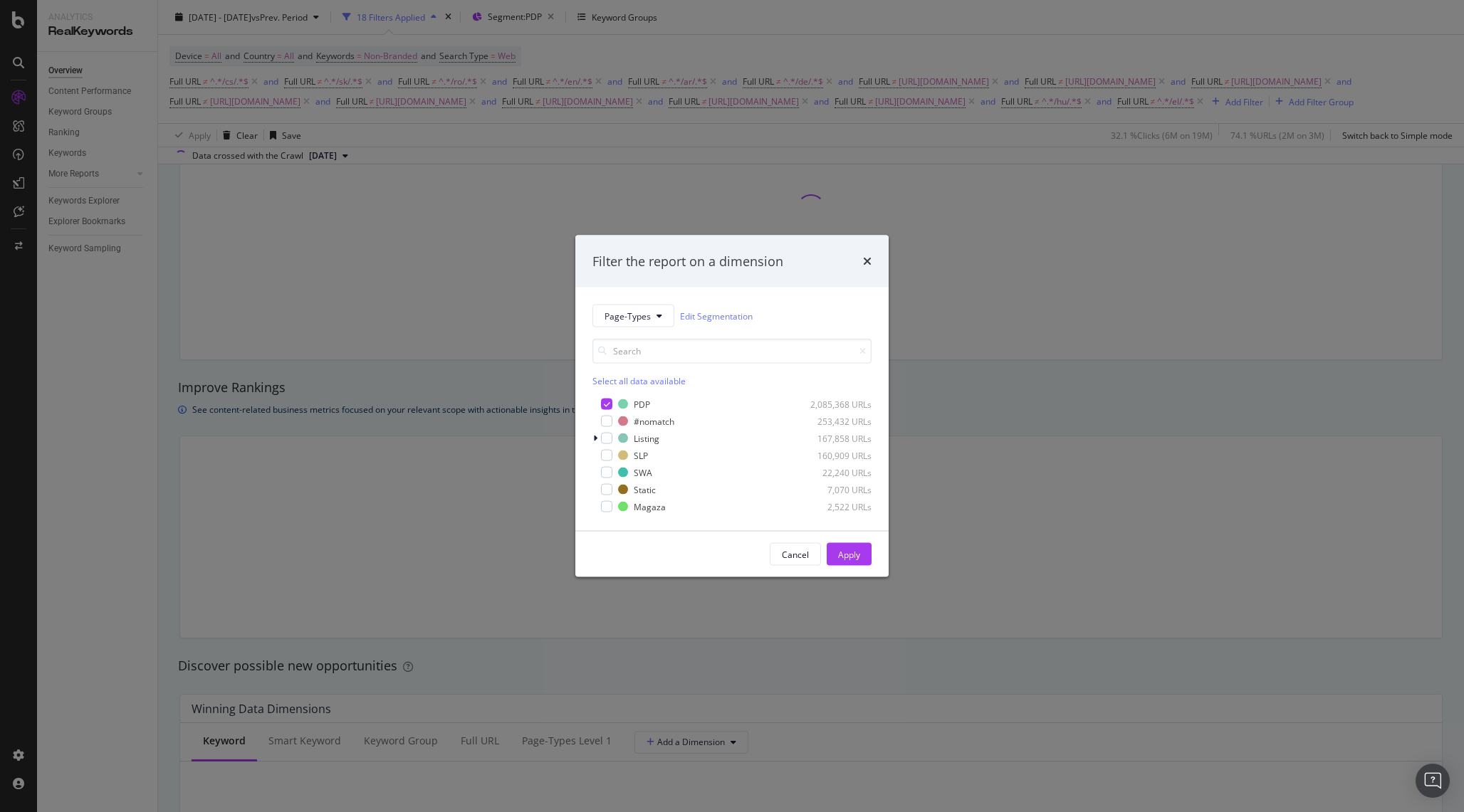
click at [577, 69] on div "Filter the report on a dimension Page-Types Edit Segmentation Select all data a…" at bounding box center [732, 406] width 1464 height 812
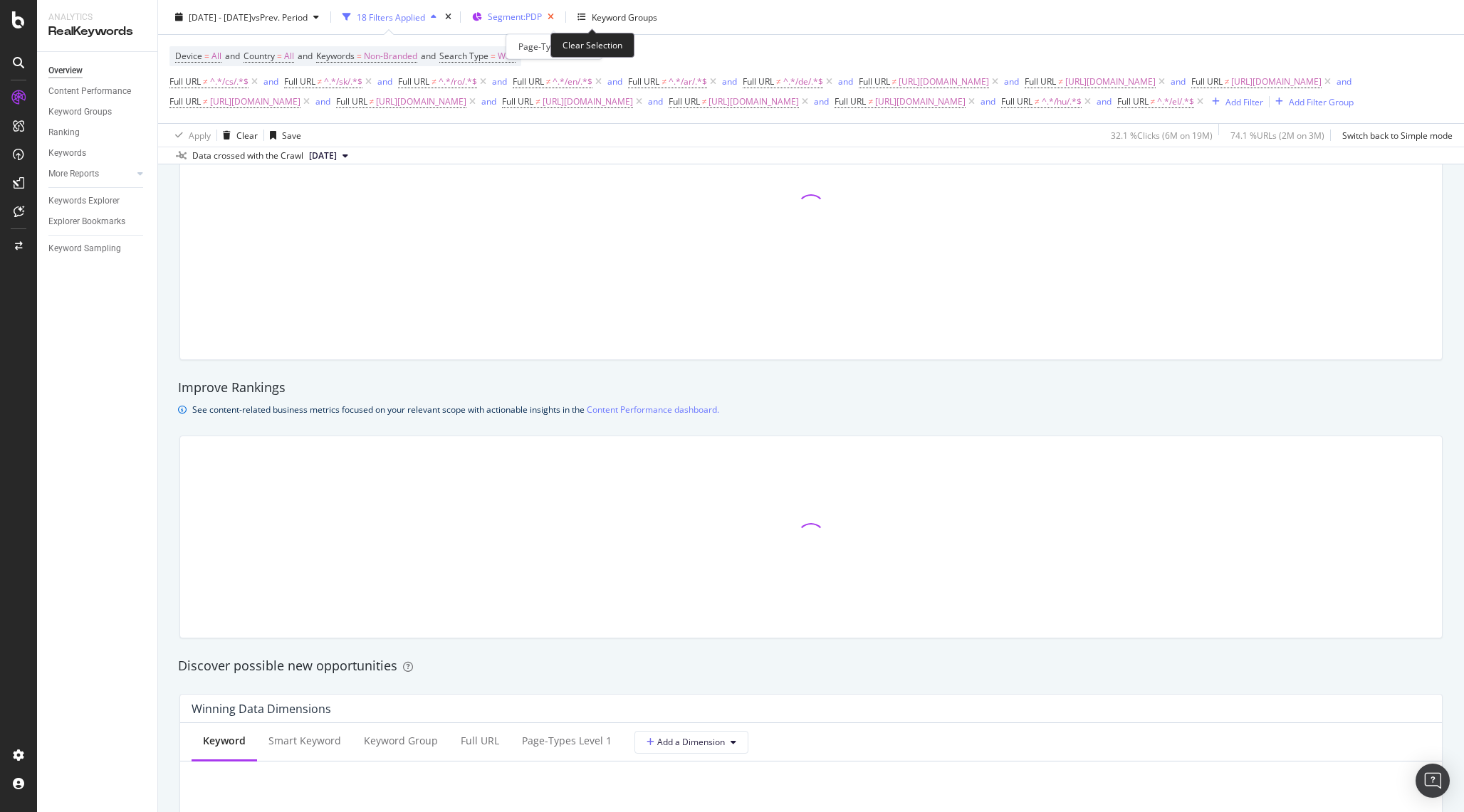
click at [560, 17] on icon "button" at bounding box center [551, 17] width 18 height 20
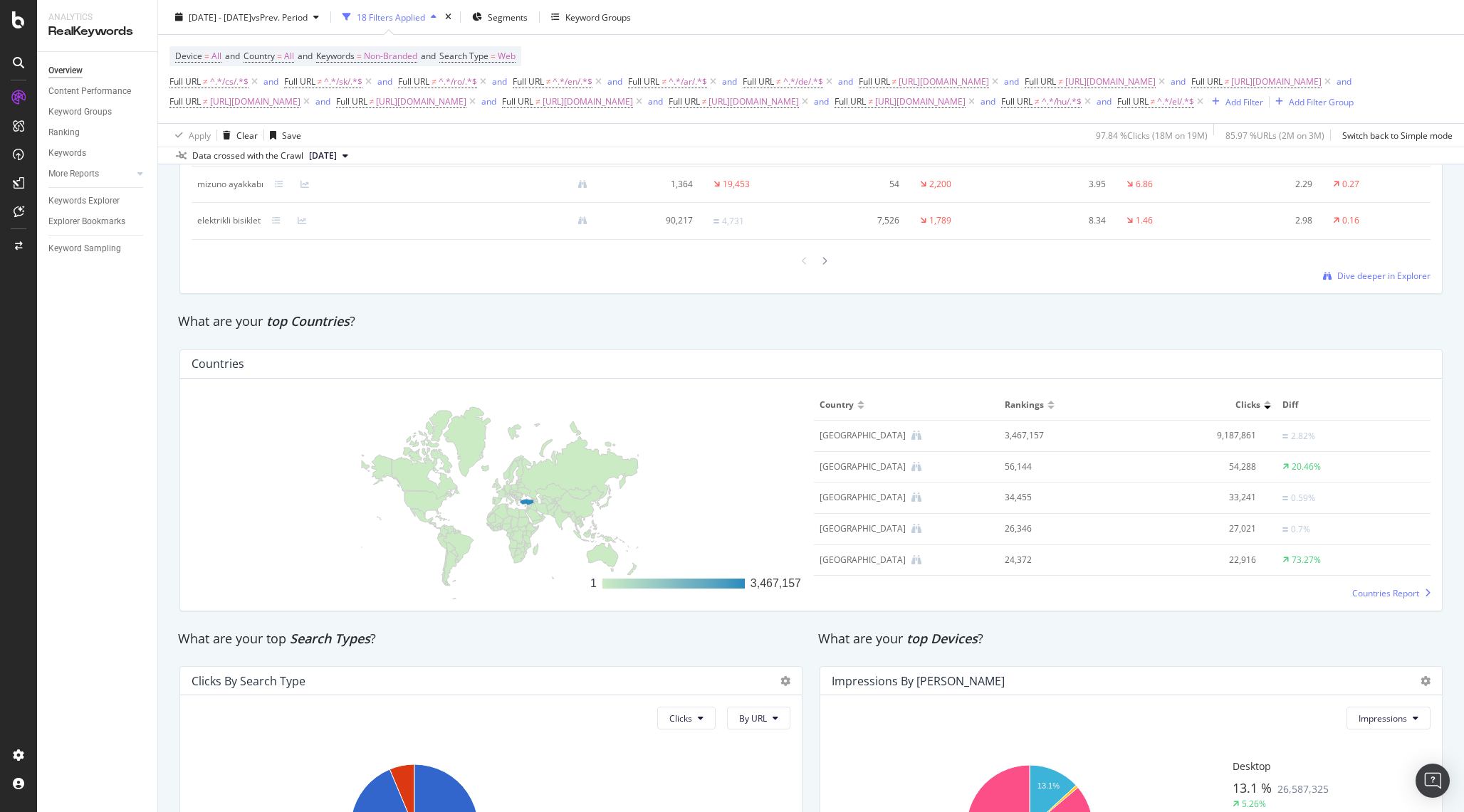
scroll to position [1594, 0]
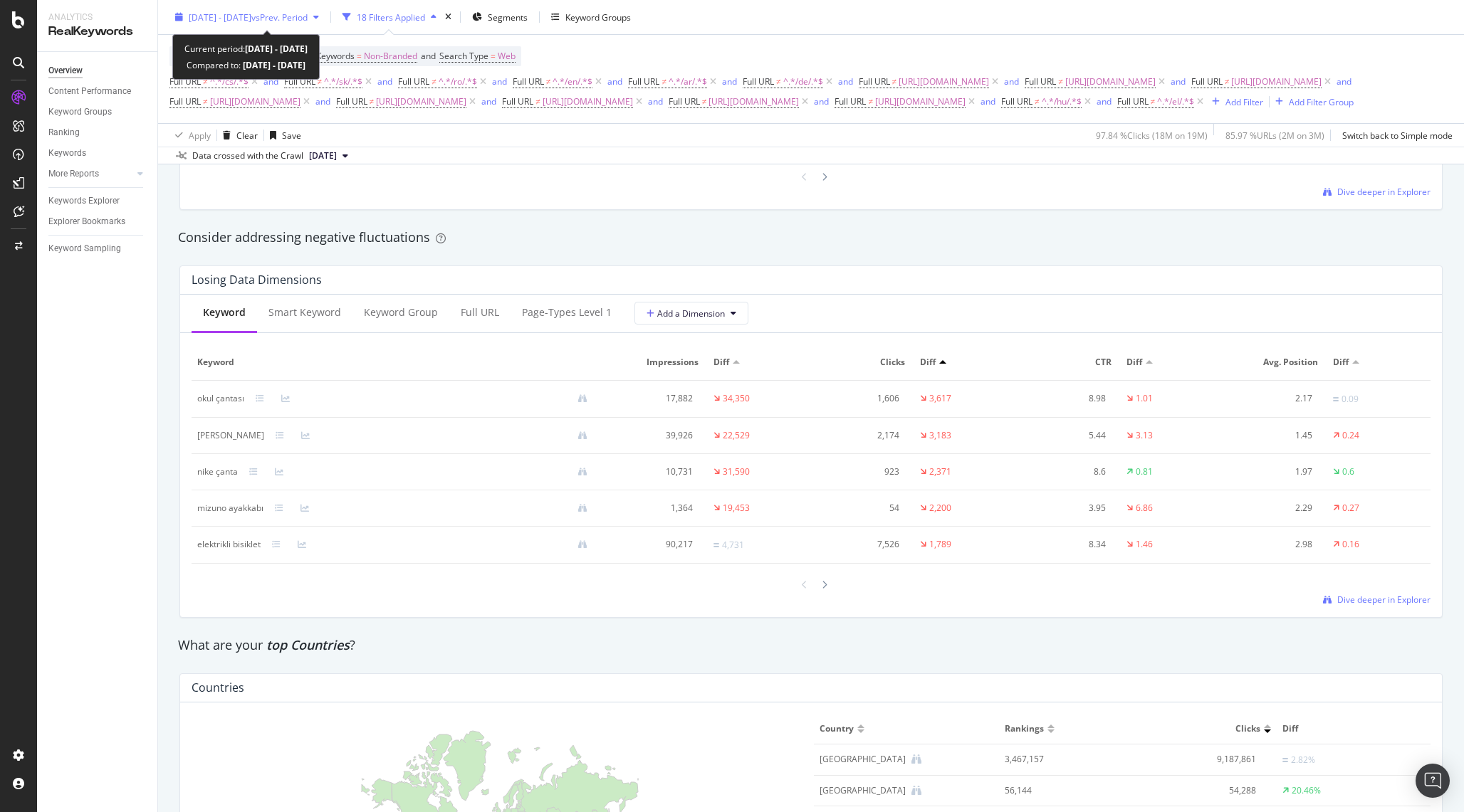
click at [307, 18] on span "vs Prev. Period" at bounding box center [279, 17] width 56 height 12
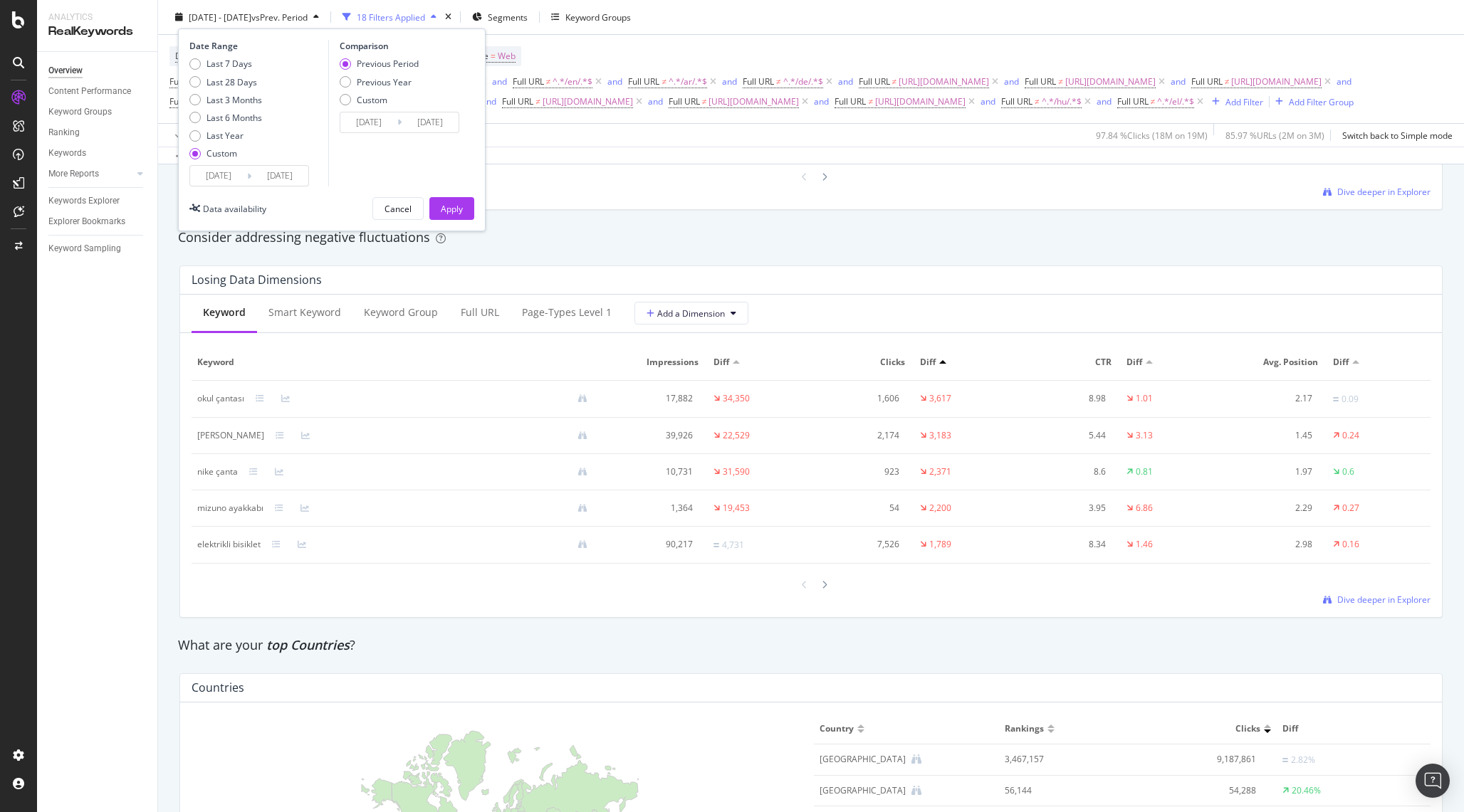
click at [307, 18] on span "vs Prev. Period" at bounding box center [279, 17] width 56 height 12
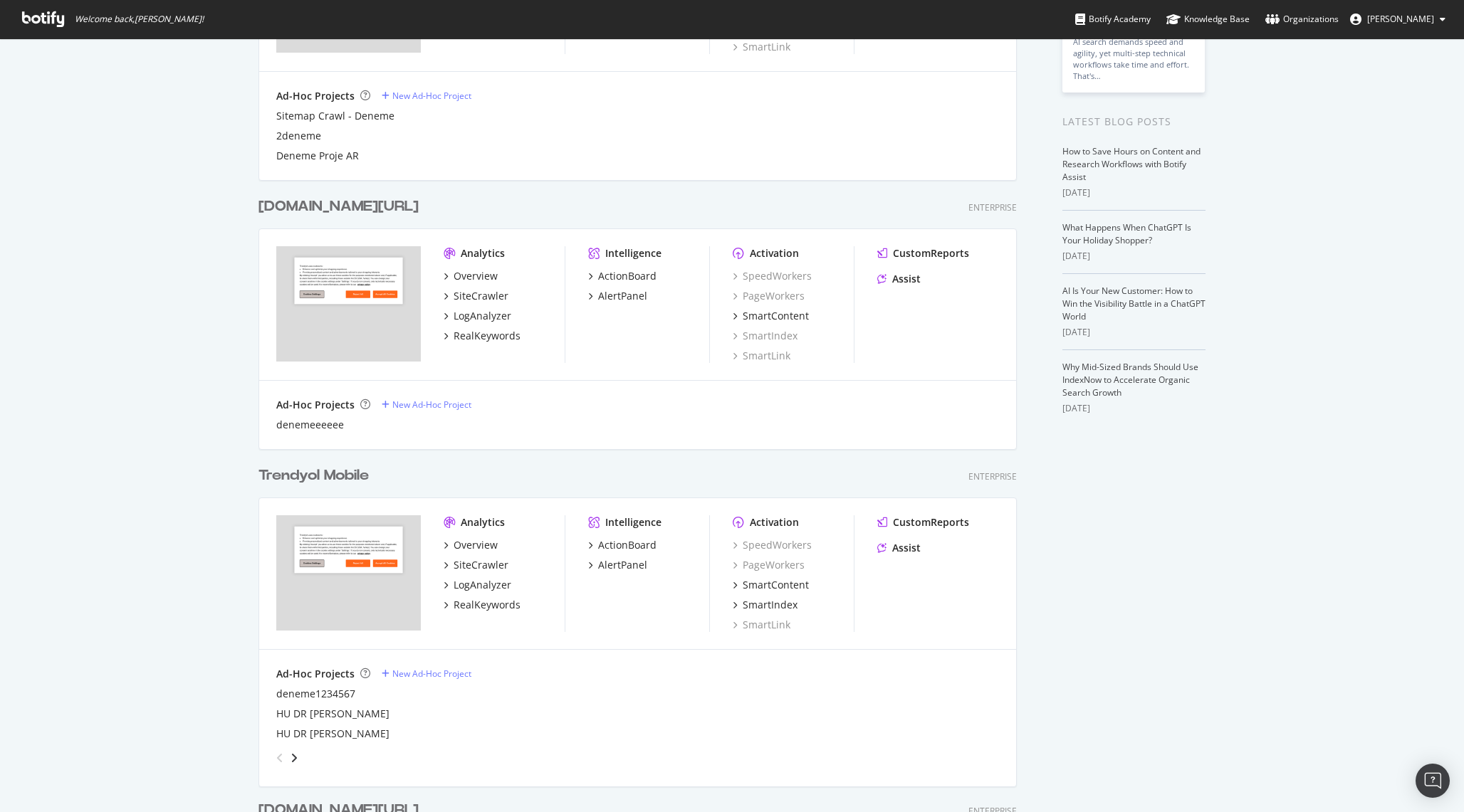
scroll to position [218, 0]
click at [478, 605] on div "RealKeywords" at bounding box center [487, 606] width 67 height 14
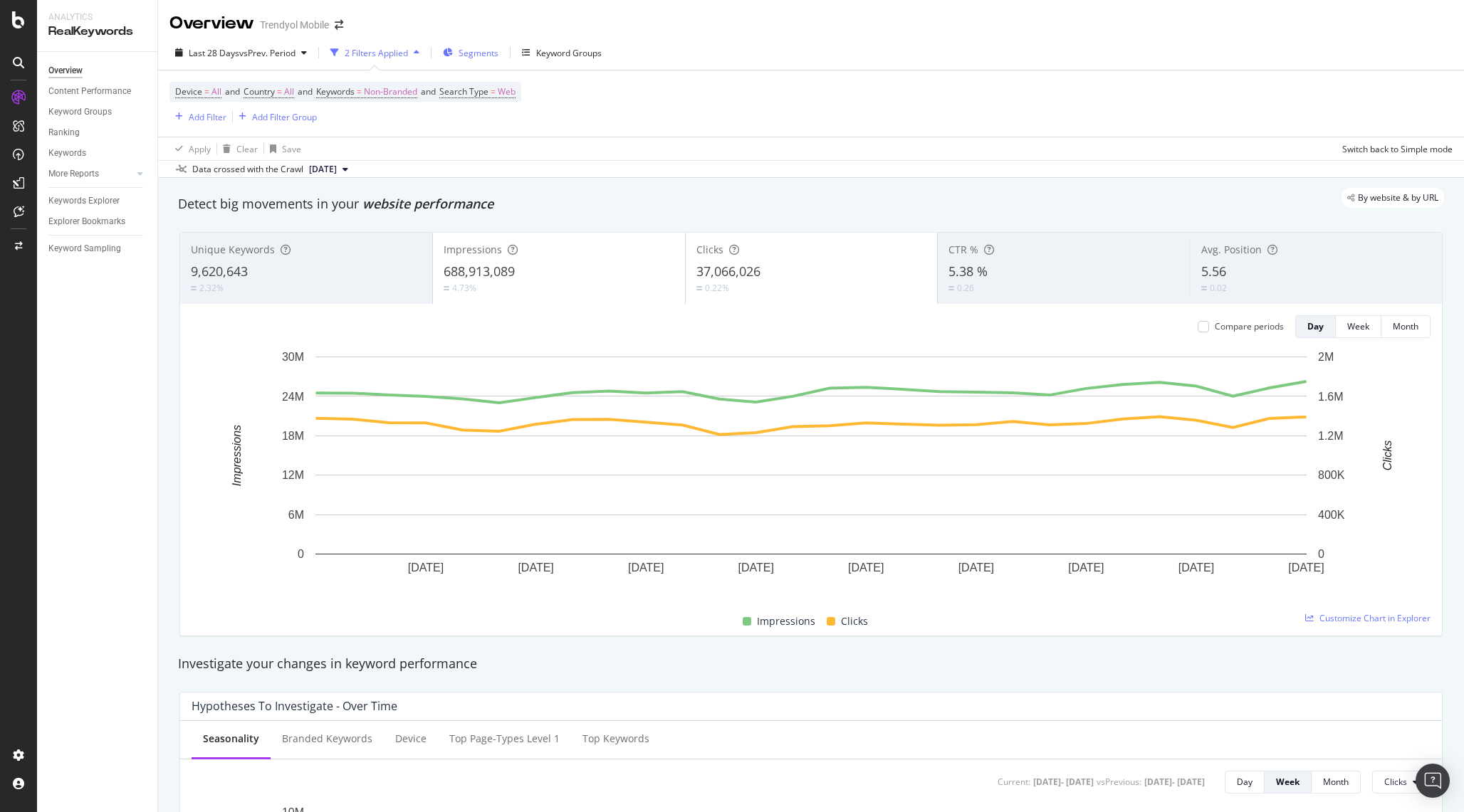
click at [485, 42] on div "Segments" at bounding box center [471, 52] width 55 height 21
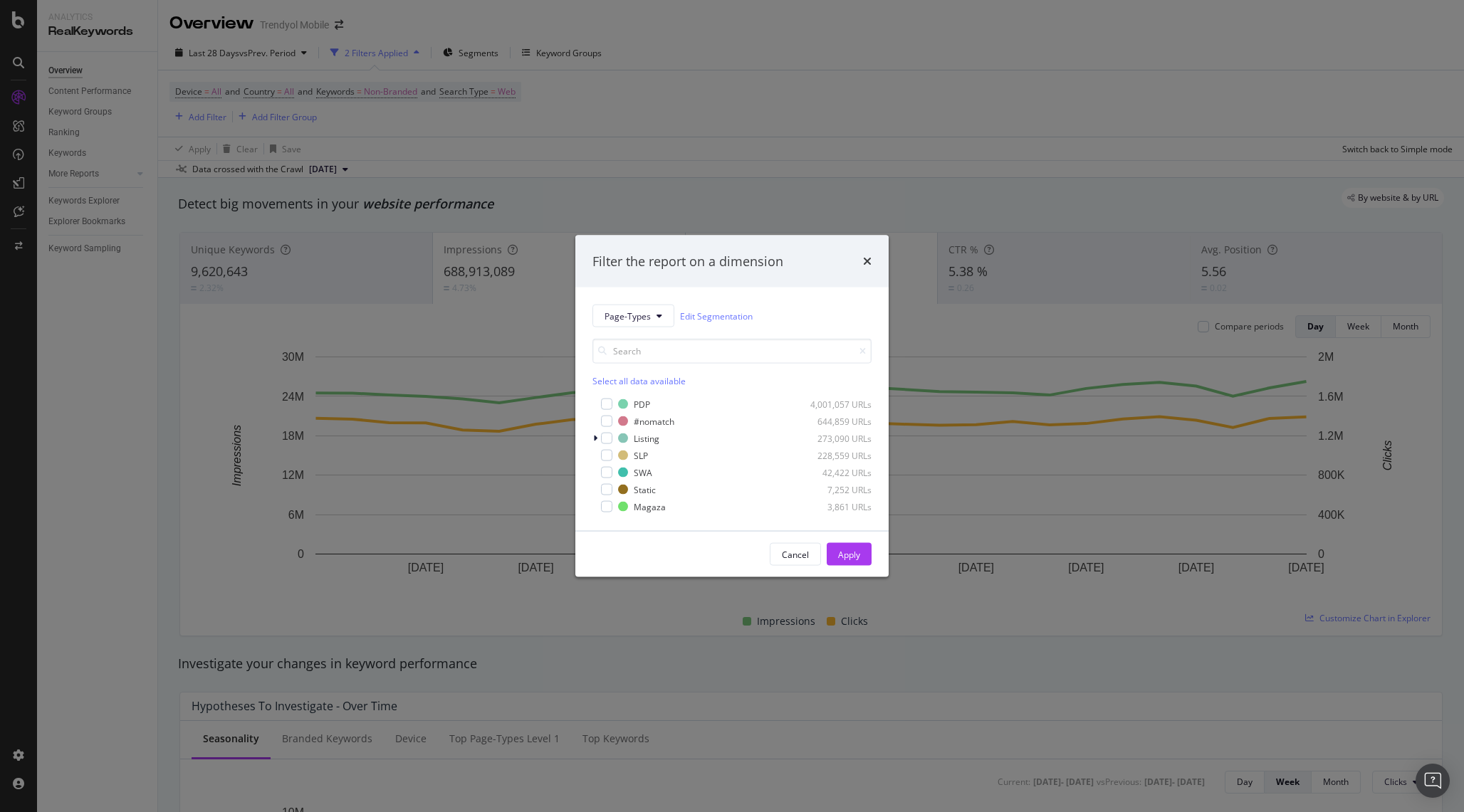
click at [450, 126] on div "Filter the report on a dimension Page-Types Edit Segmentation Select all data a…" at bounding box center [732, 406] width 1464 height 812
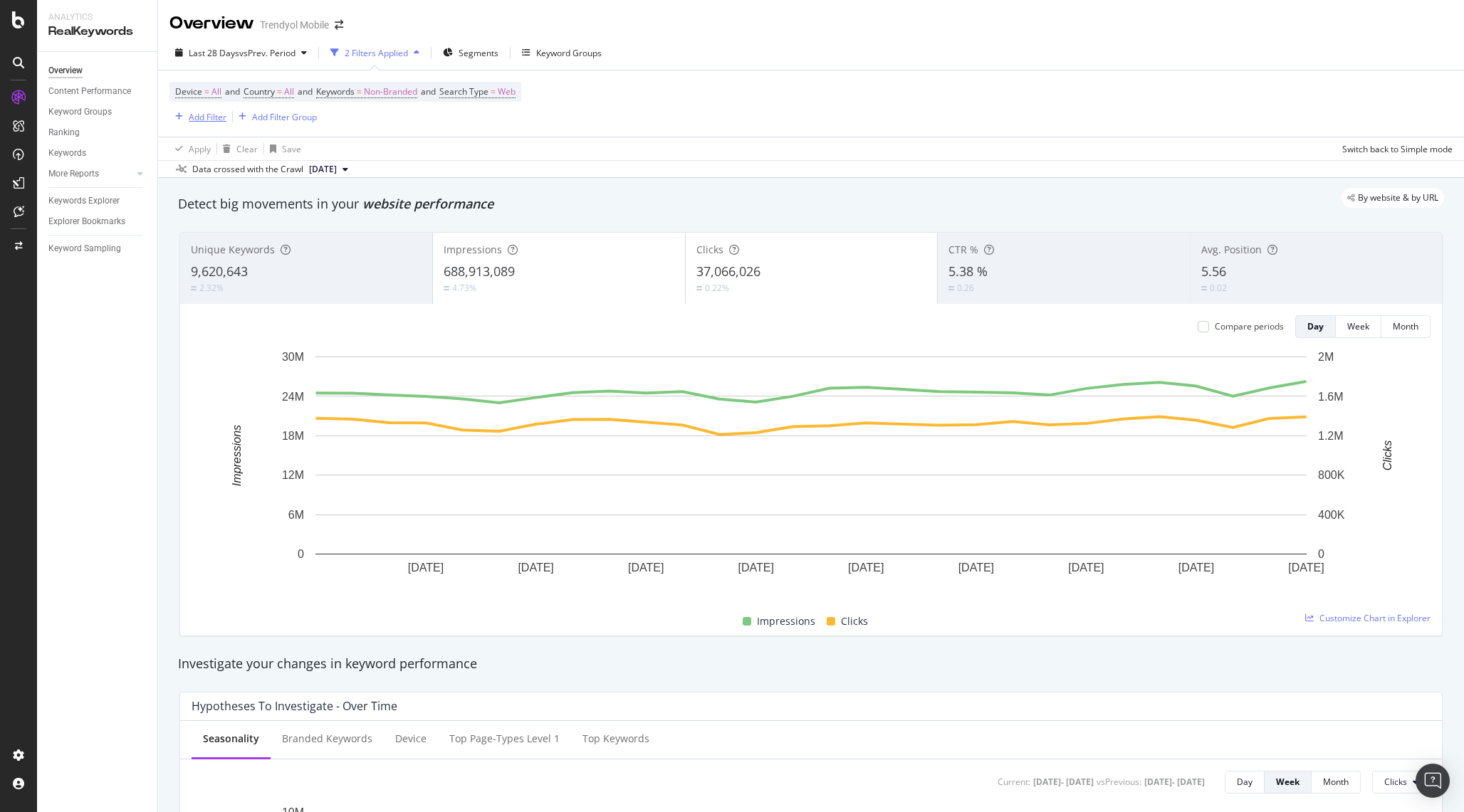
click at [189, 124] on div "Add Filter" at bounding box center [197, 117] width 57 height 16
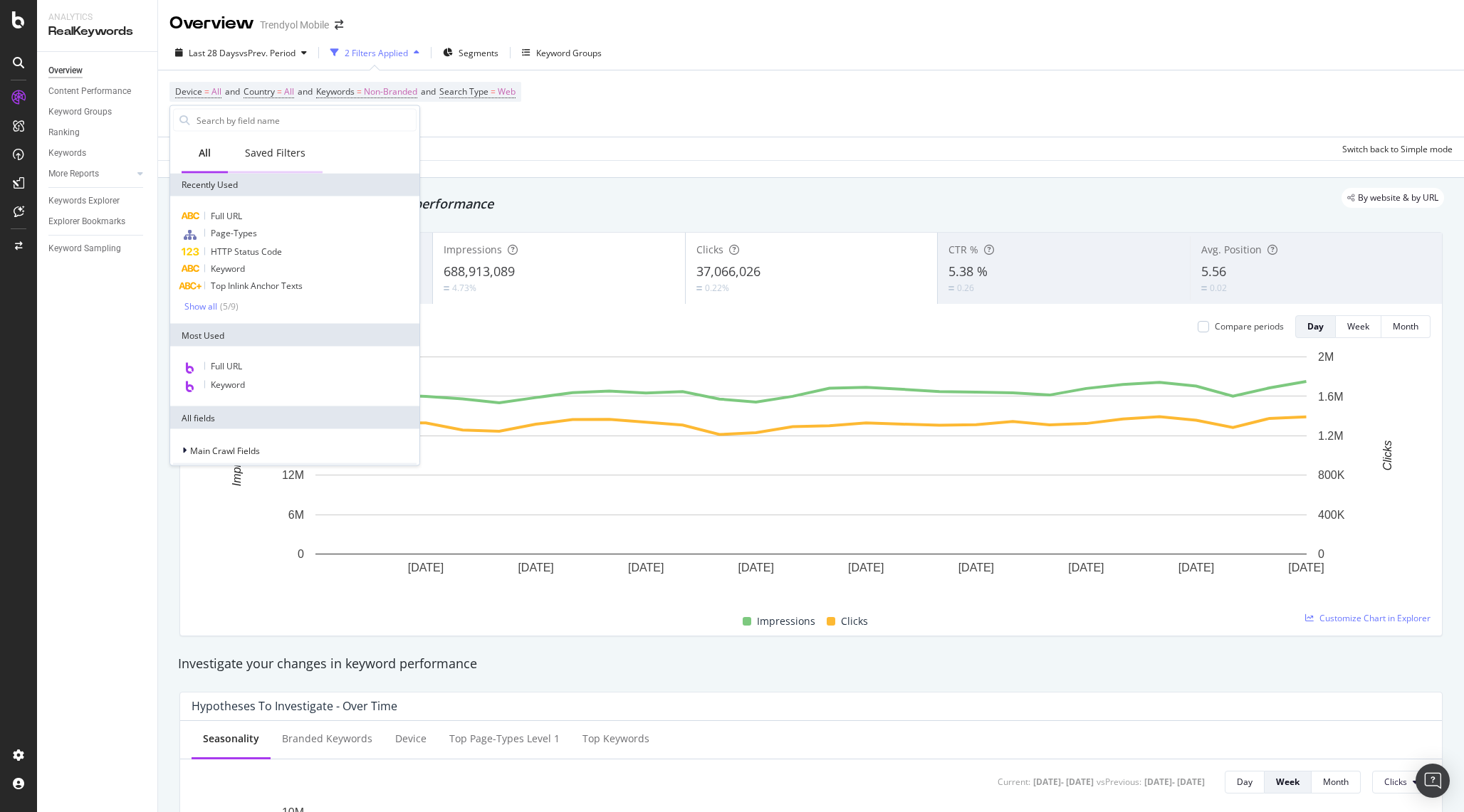
click at [290, 158] on div "Saved Filters" at bounding box center [275, 153] width 61 height 14
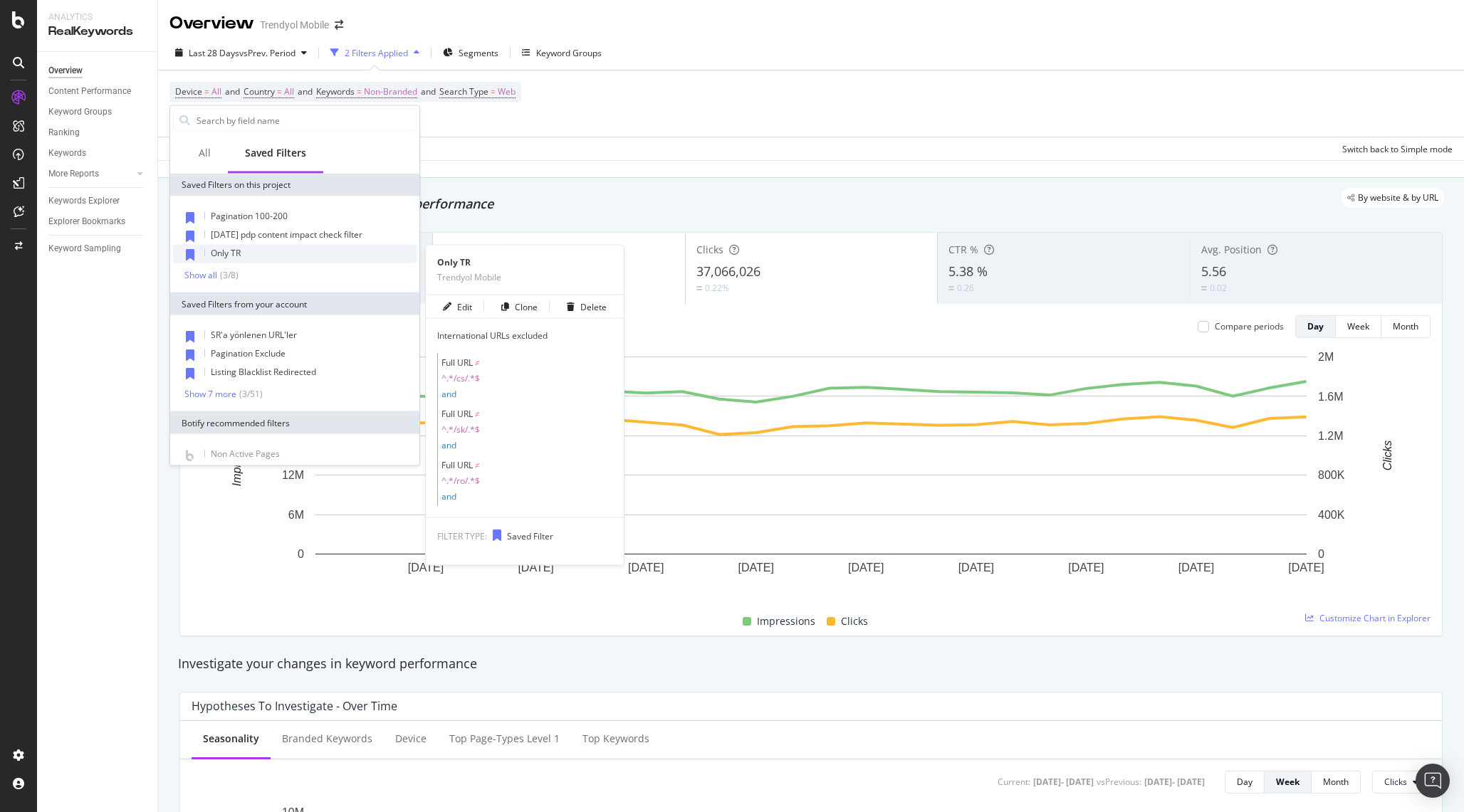
click at [254, 257] on div "Only TR" at bounding box center [295, 254] width 243 height 19
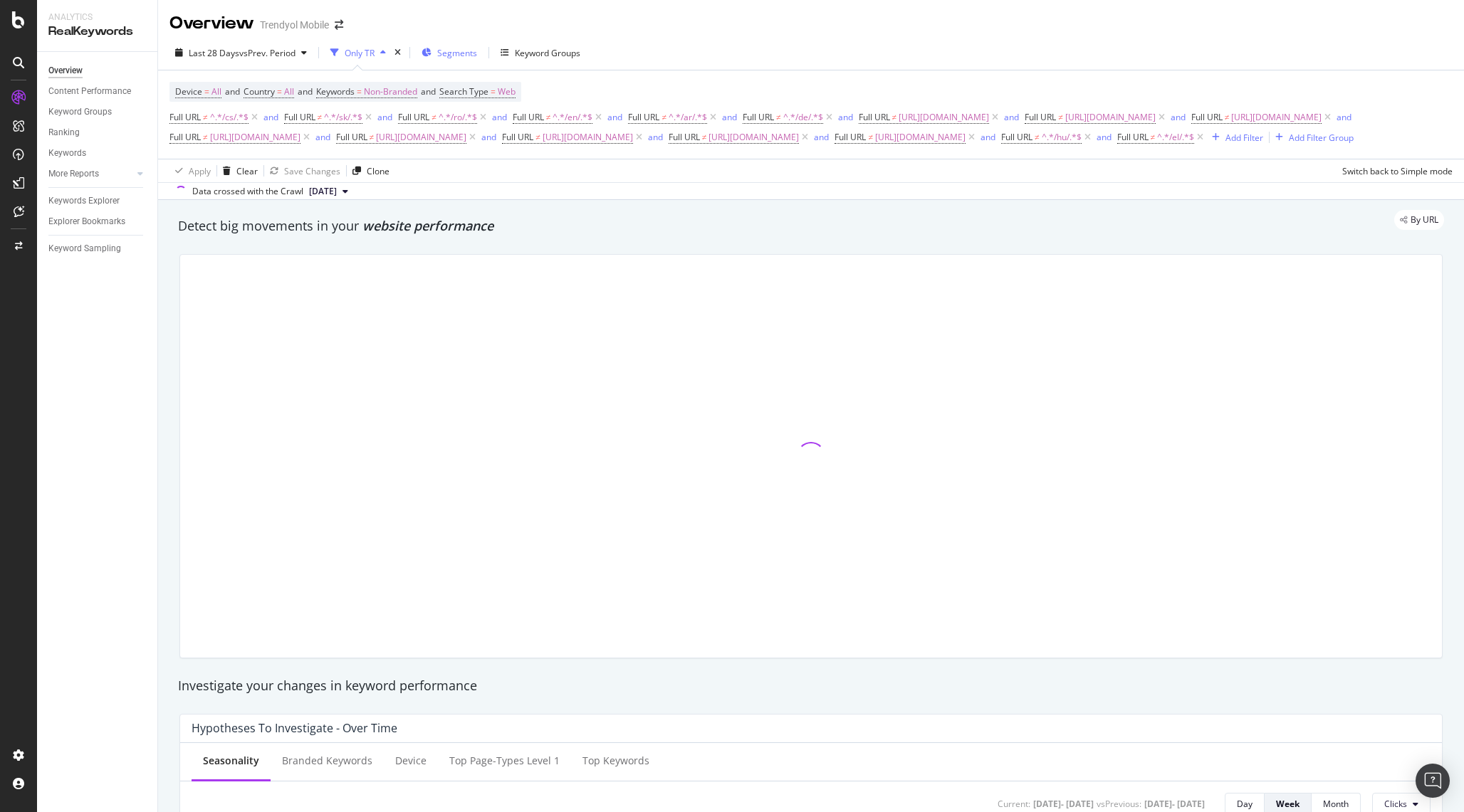
click at [465, 55] on span "Segments" at bounding box center [457, 53] width 40 height 12
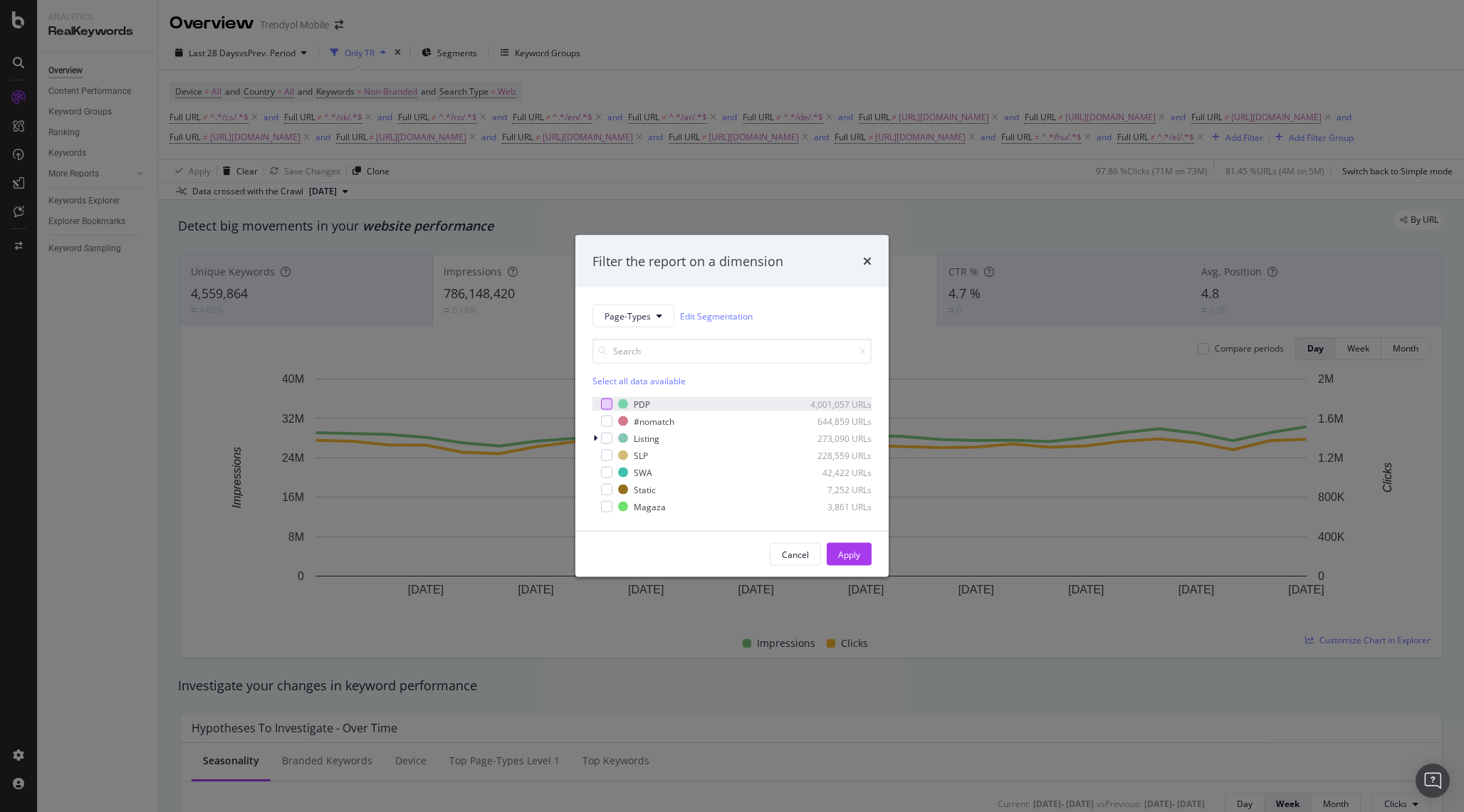
click at [609, 406] on div "modal" at bounding box center [606, 404] width 12 height 12
click at [861, 558] on button "Apply" at bounding box center [849, 554] width 44 height 23
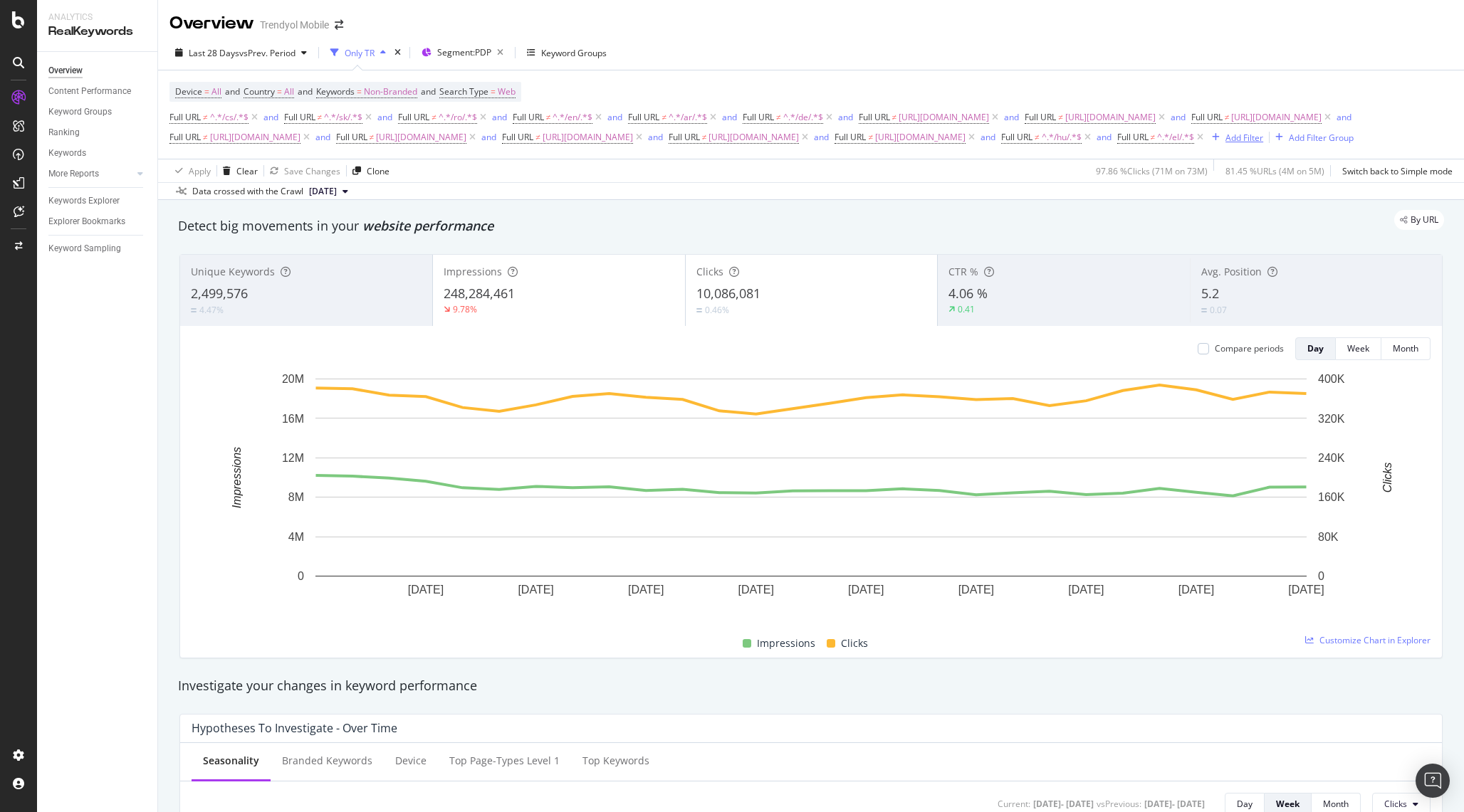
click at [1226, 144] on div "Add Filter" at bounding box center [1245, 138] width 37 height 12
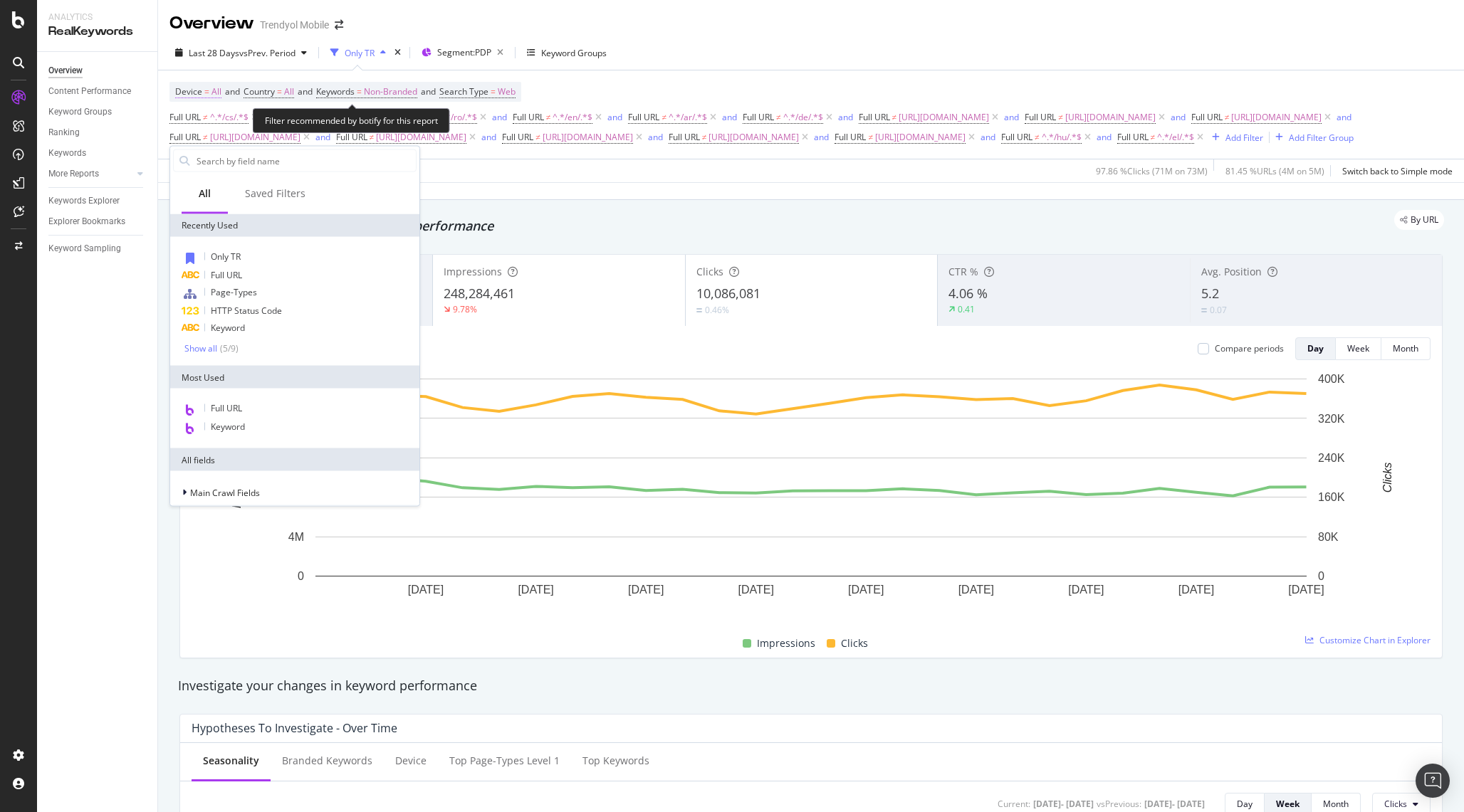
click at [196, 94] on span "Device" at bounding box center [189, 92] width 27 height 12
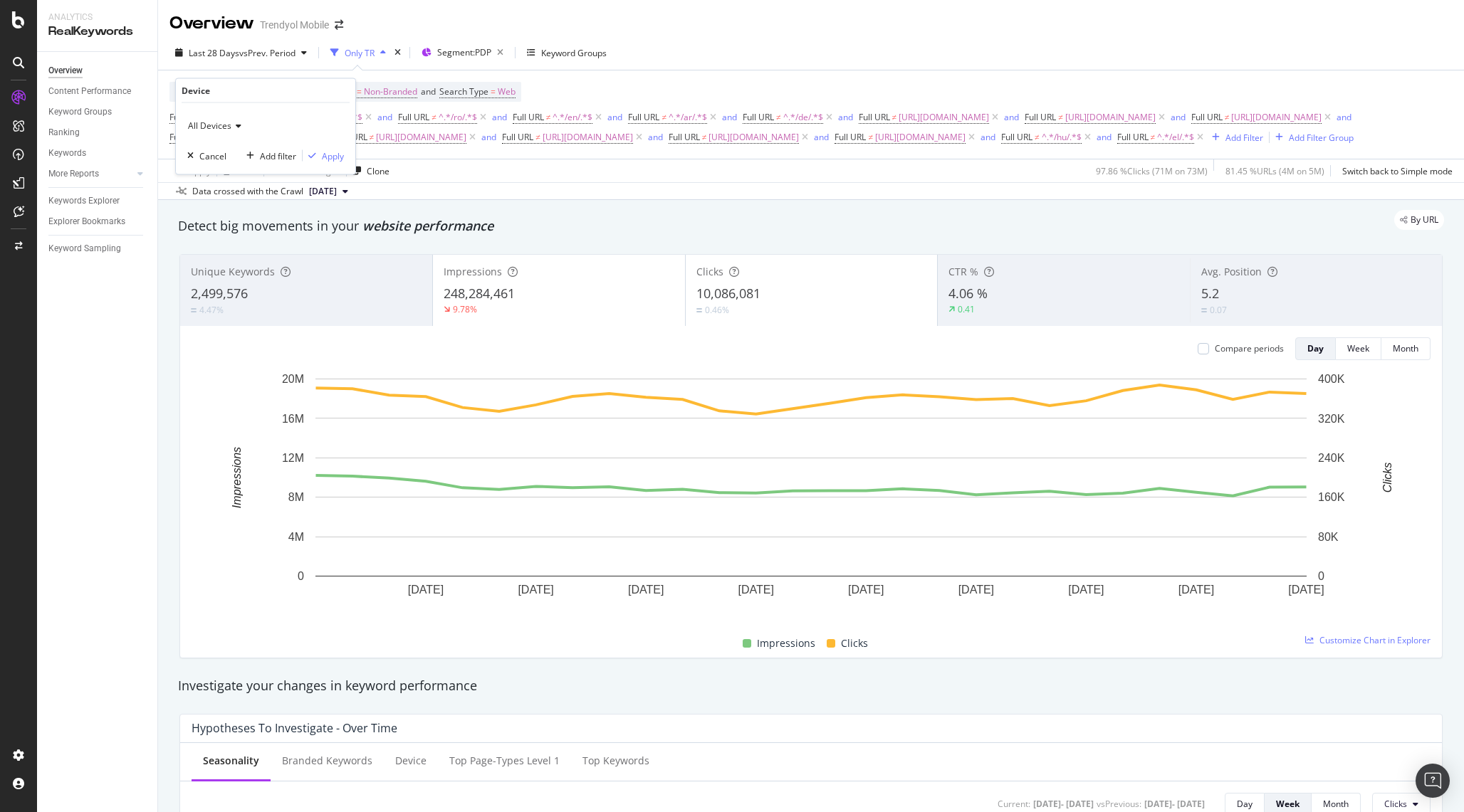
click at [221, 137] on div "All Devices" at bounding box center [265, 126] width 157 height 23
click at [221, 129] on span "All Devices" at bounding box center [210, 126] width 44 height 12
click at [221, 173] on span "Desktop" at bounding box center [211, 173] width 33 height 12
click at [318, 153] on div "button" at bounding box center [312, 155] width 20 height 9
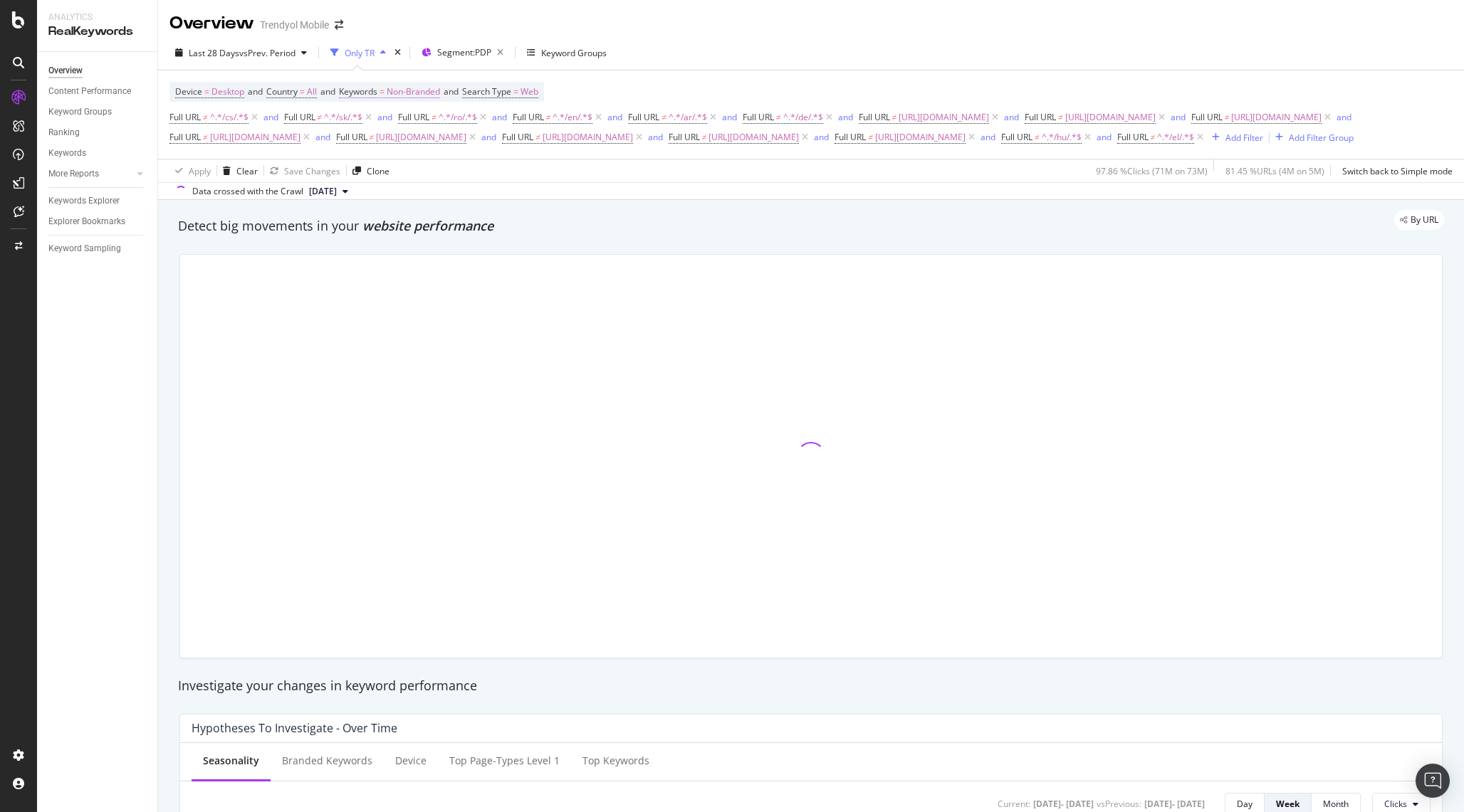
click at [425, 94] on span "Non-Branded" at bounding box center [414, 92] width 53 height 20
click at [407, 132] on div "Non-Branded" at bounding box center [399, 126] width 76 height 21
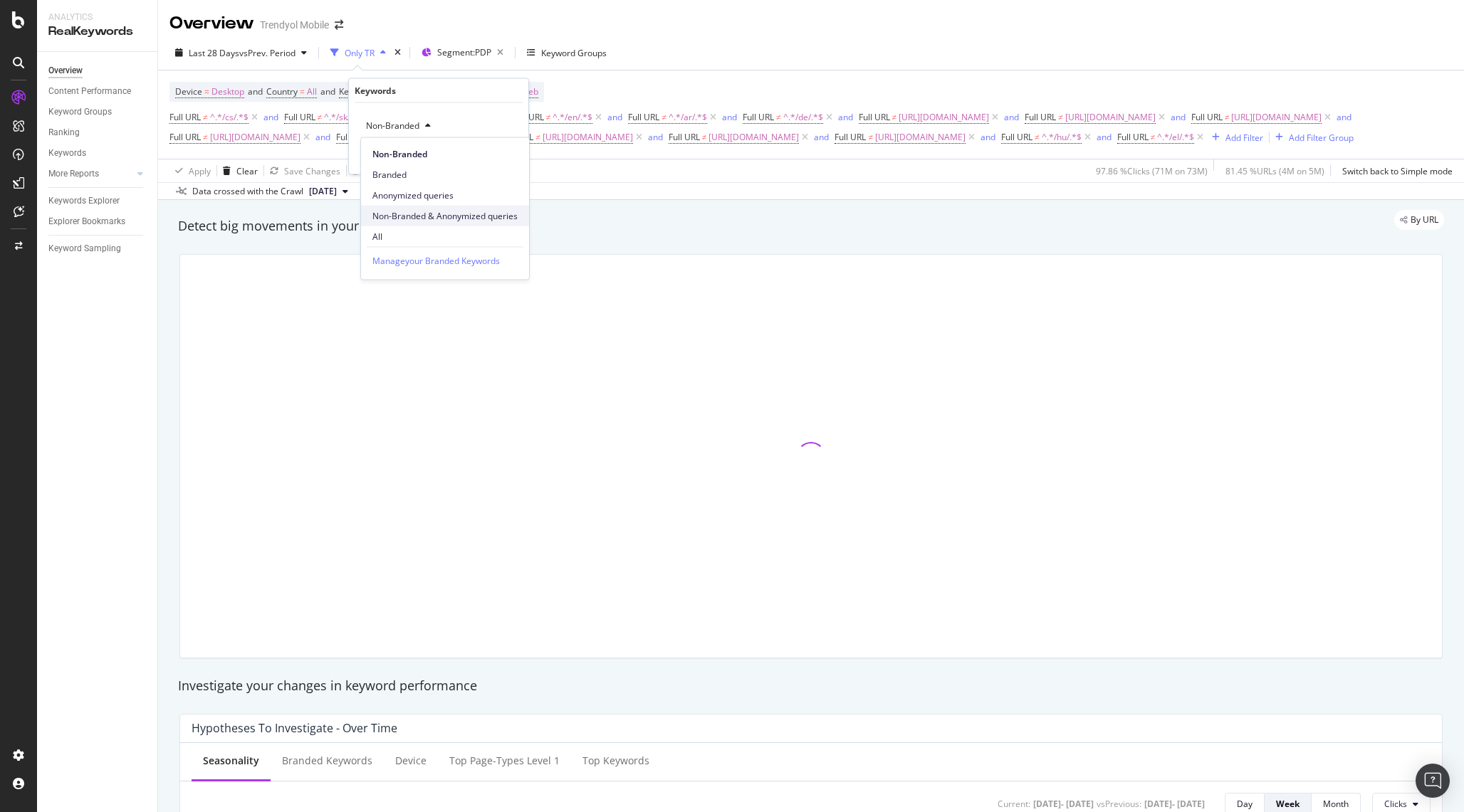
click at [404, 211] on span "Non-Branded & Anonymized queries" at bounding box center [445, 215] width 145 height 12
click at [499, 153] on icon "button" at bounding box center [497, 155] width 8 height 9
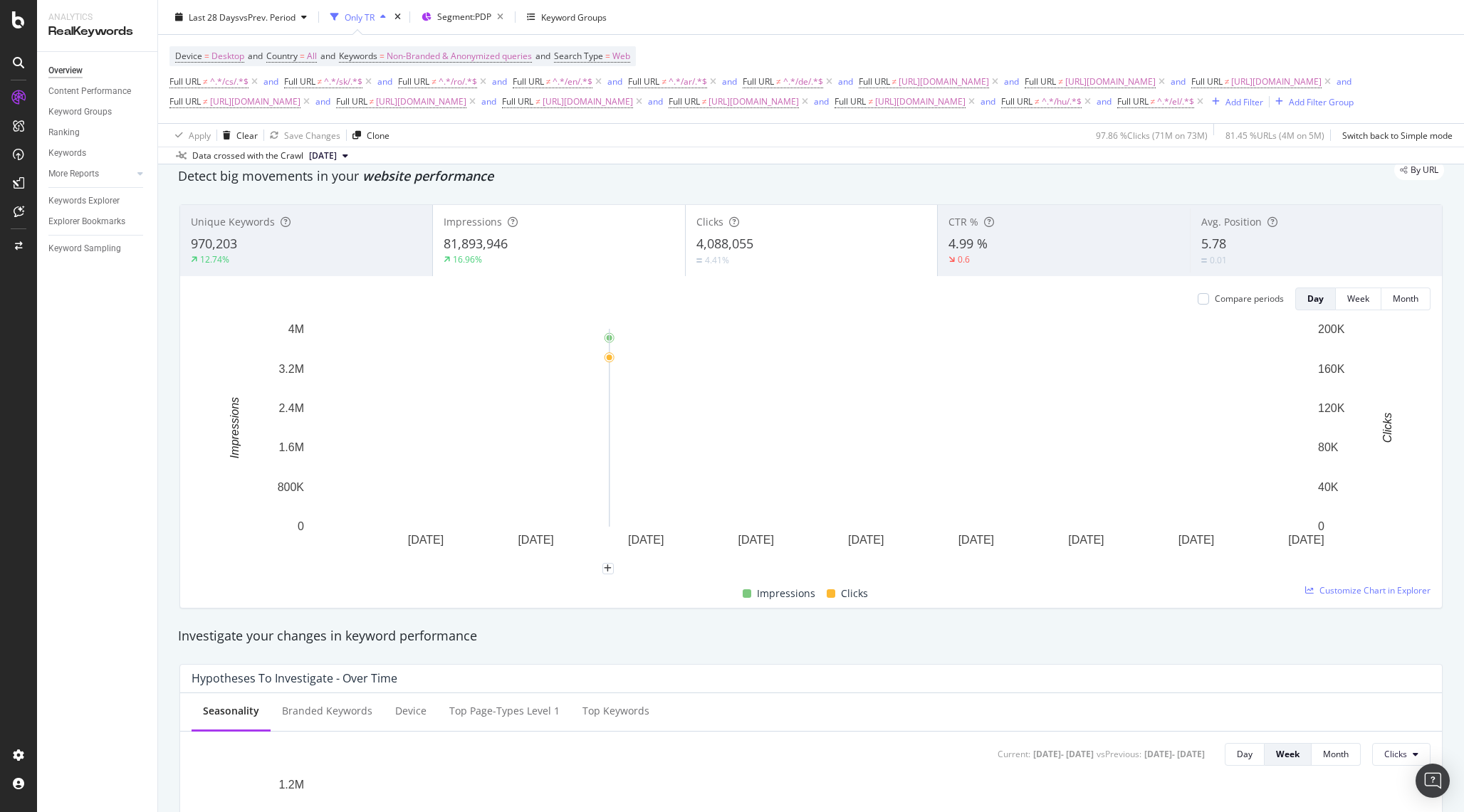
scroll to position [12, 0]
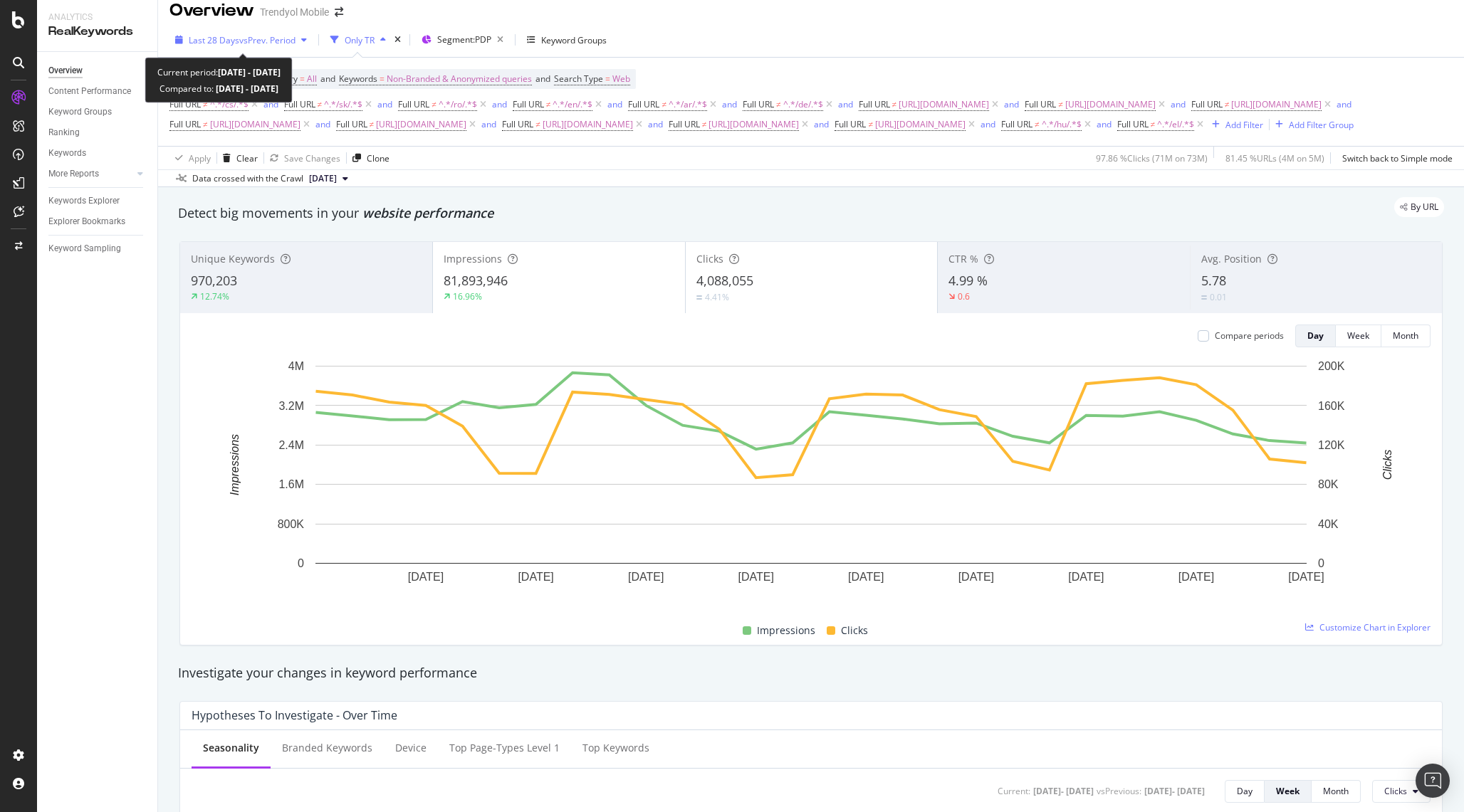
click at [236, 40] on span "Last 28 Days" at bounding box center [214, 41] width 51 height 12
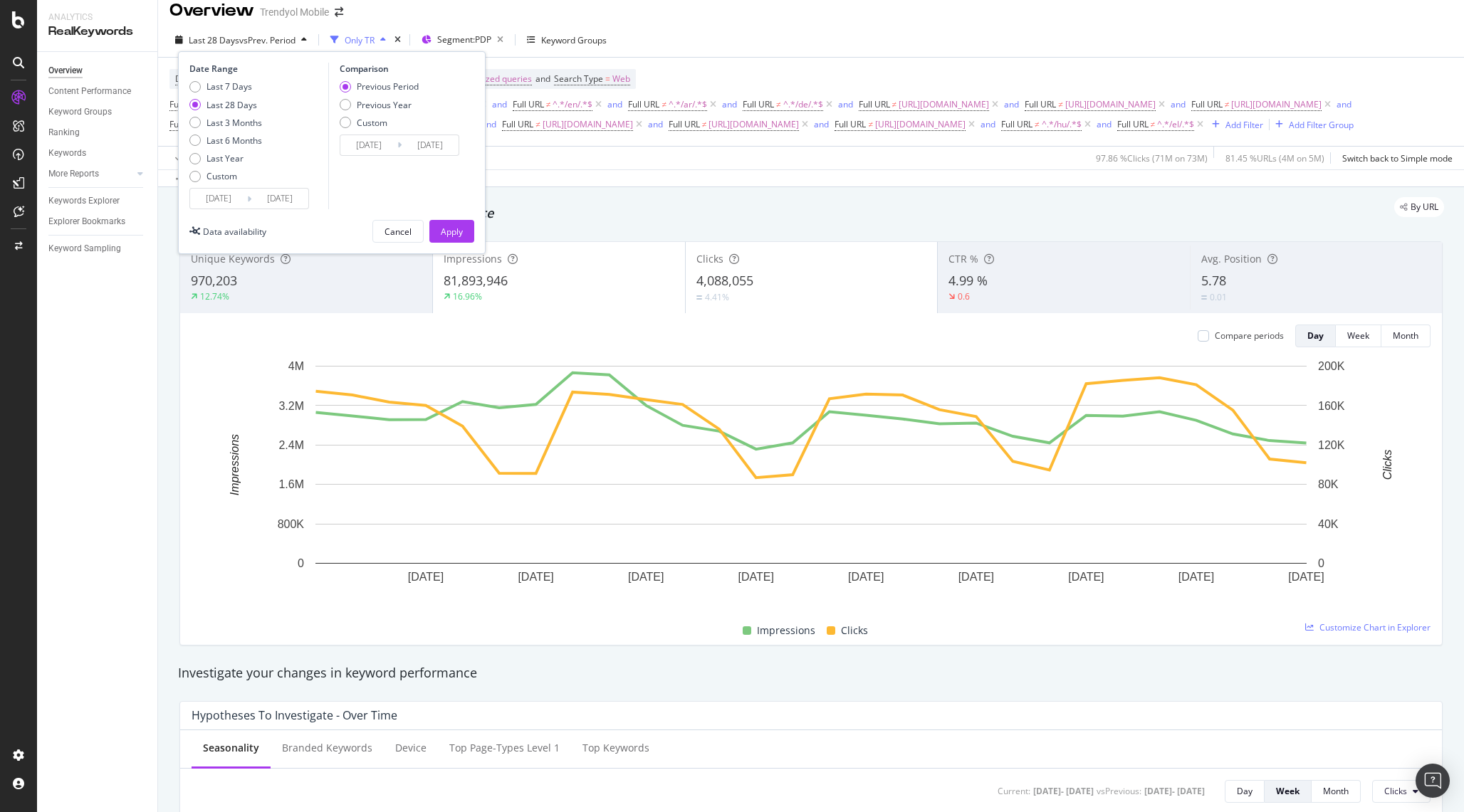
click at [205, 207] on input "[DATE]" at bounding box center [219, 199] width 57 height 20
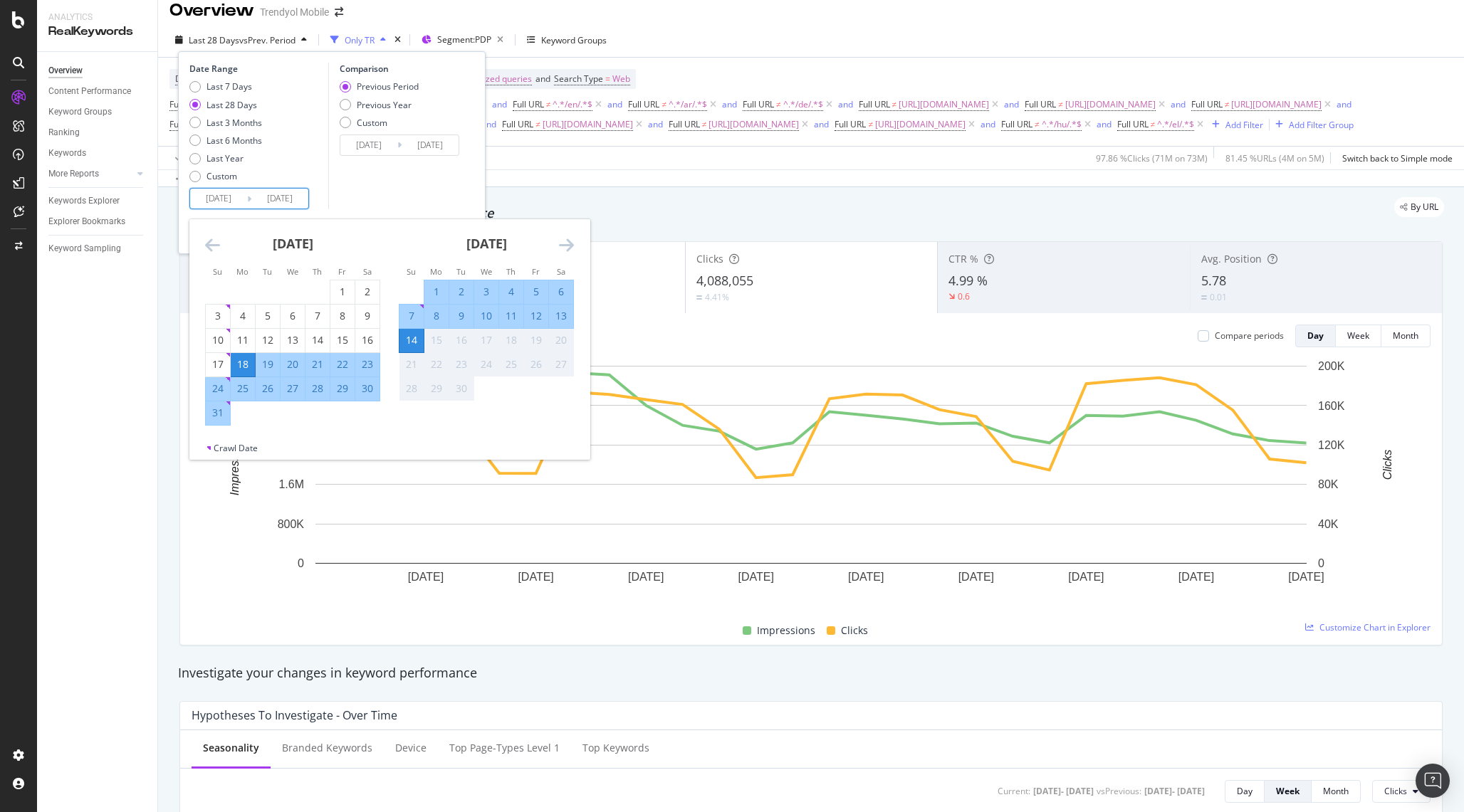
click at [439, 322] on div "8" at bounding box center [436, 316] width 24 height 14
type input "[DATE]"
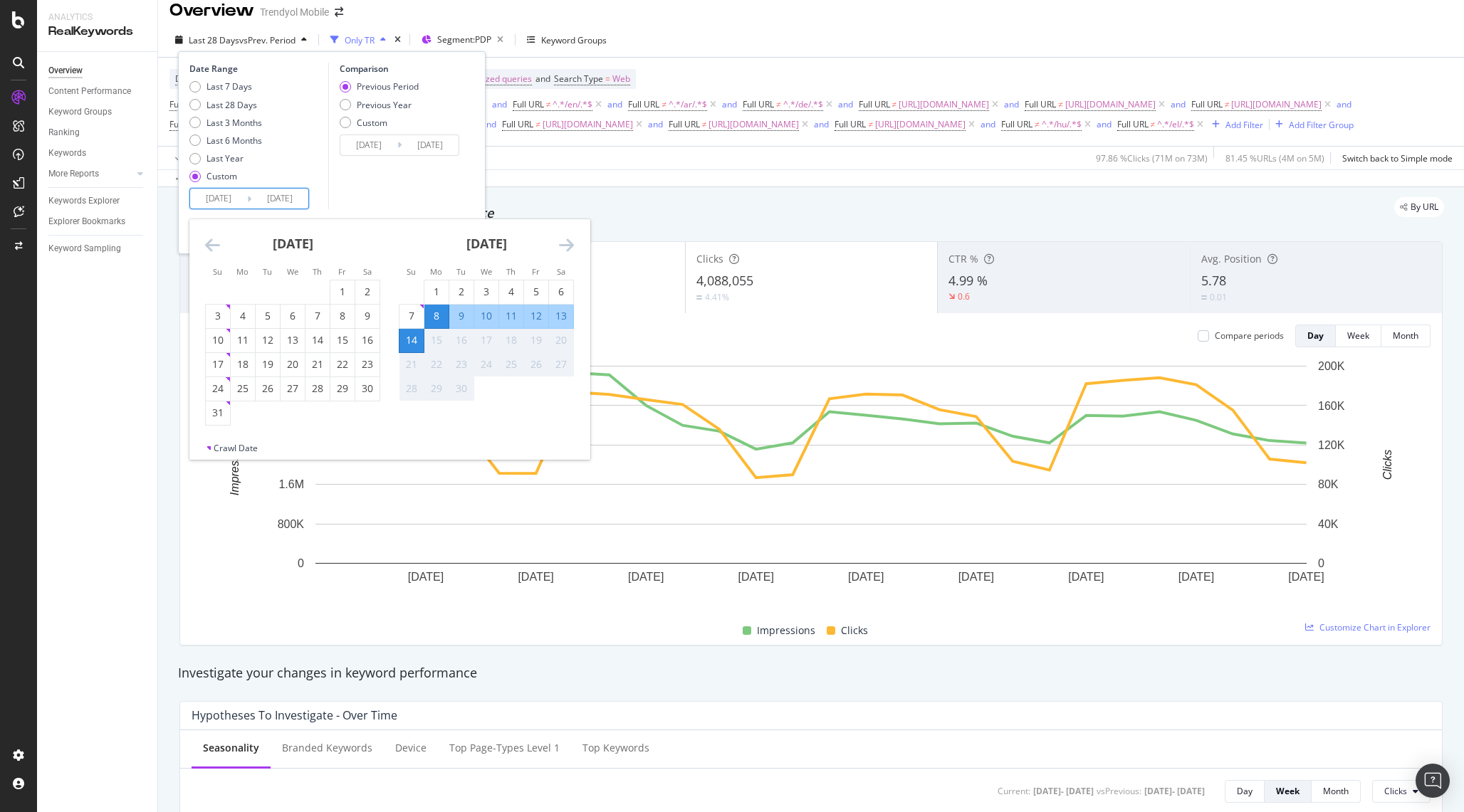
click at [389, 183] on div "Comparison Previous Period Previous Year Custom [DATE] Navigate forward to inte…" at bounding box center [396, 136] width 135 height 147
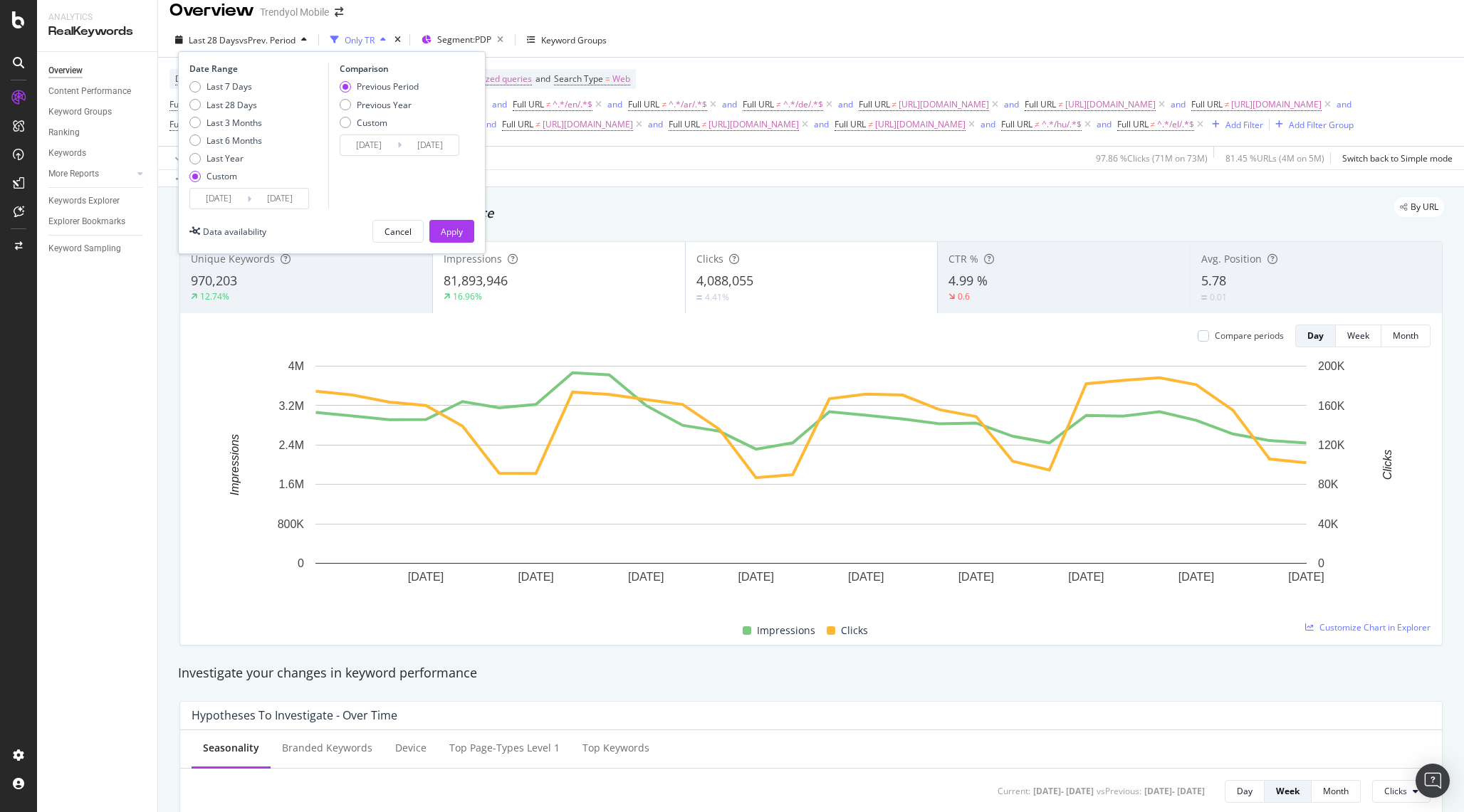
click at [577, 187] on div "Last 28 Days vs Prev. Period Only TR Segment: PDP Keyword Groups Date Range Las…" at bounding box center [812, 105] width 1306 height 165
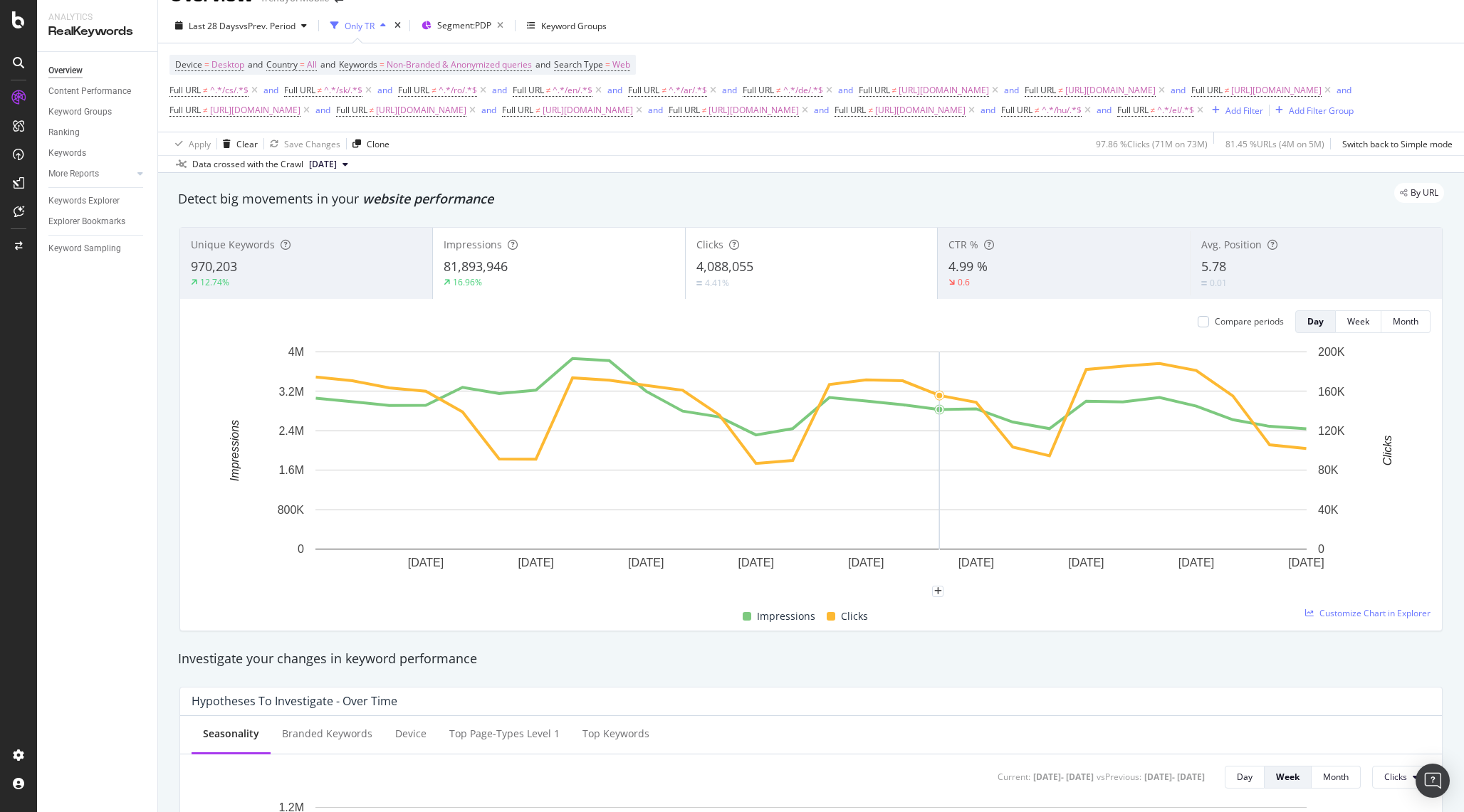
scroll to position [34, 0]
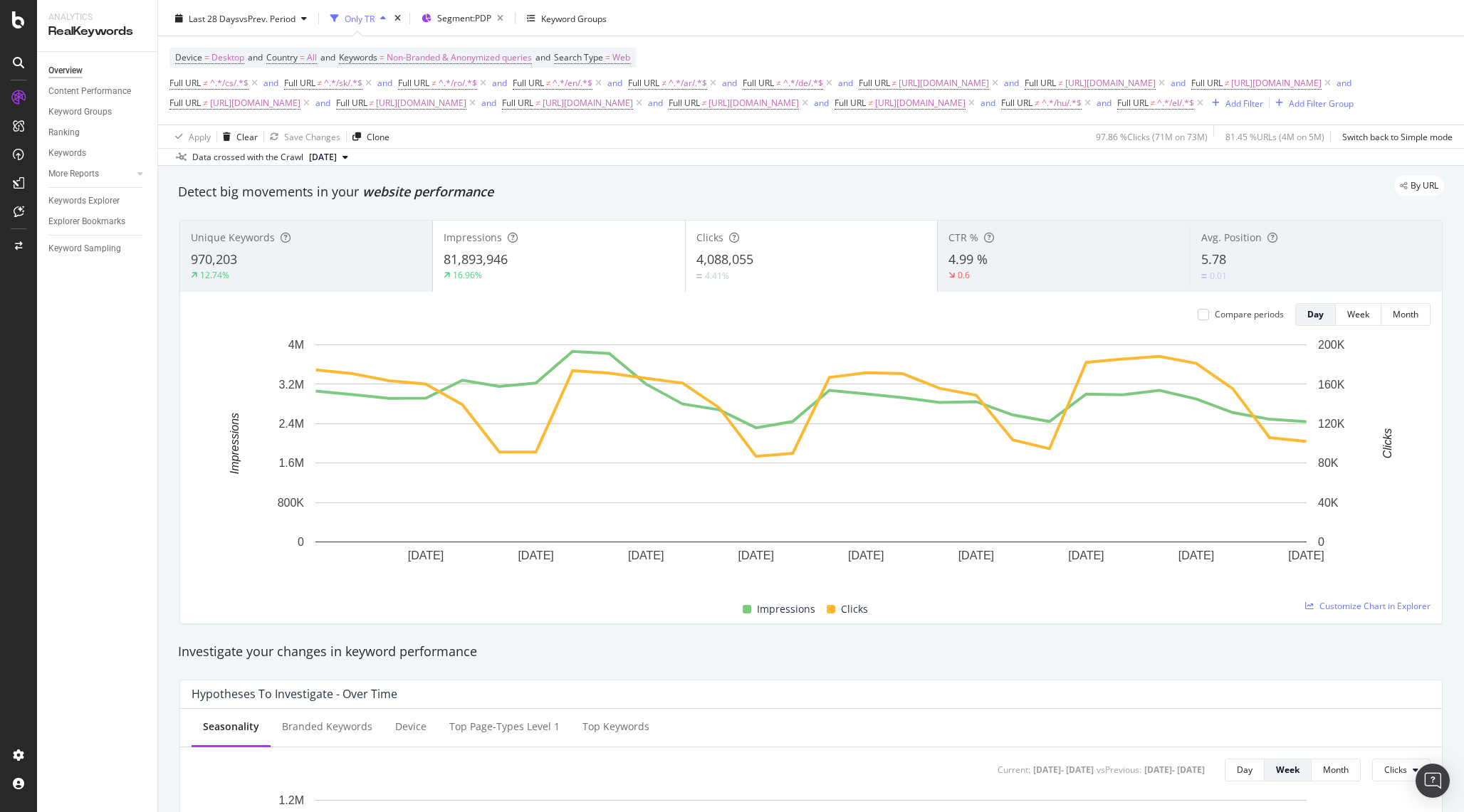
click at [530, 282] on div "16.96%" at bounding box center [560, 275] width 231 height 12
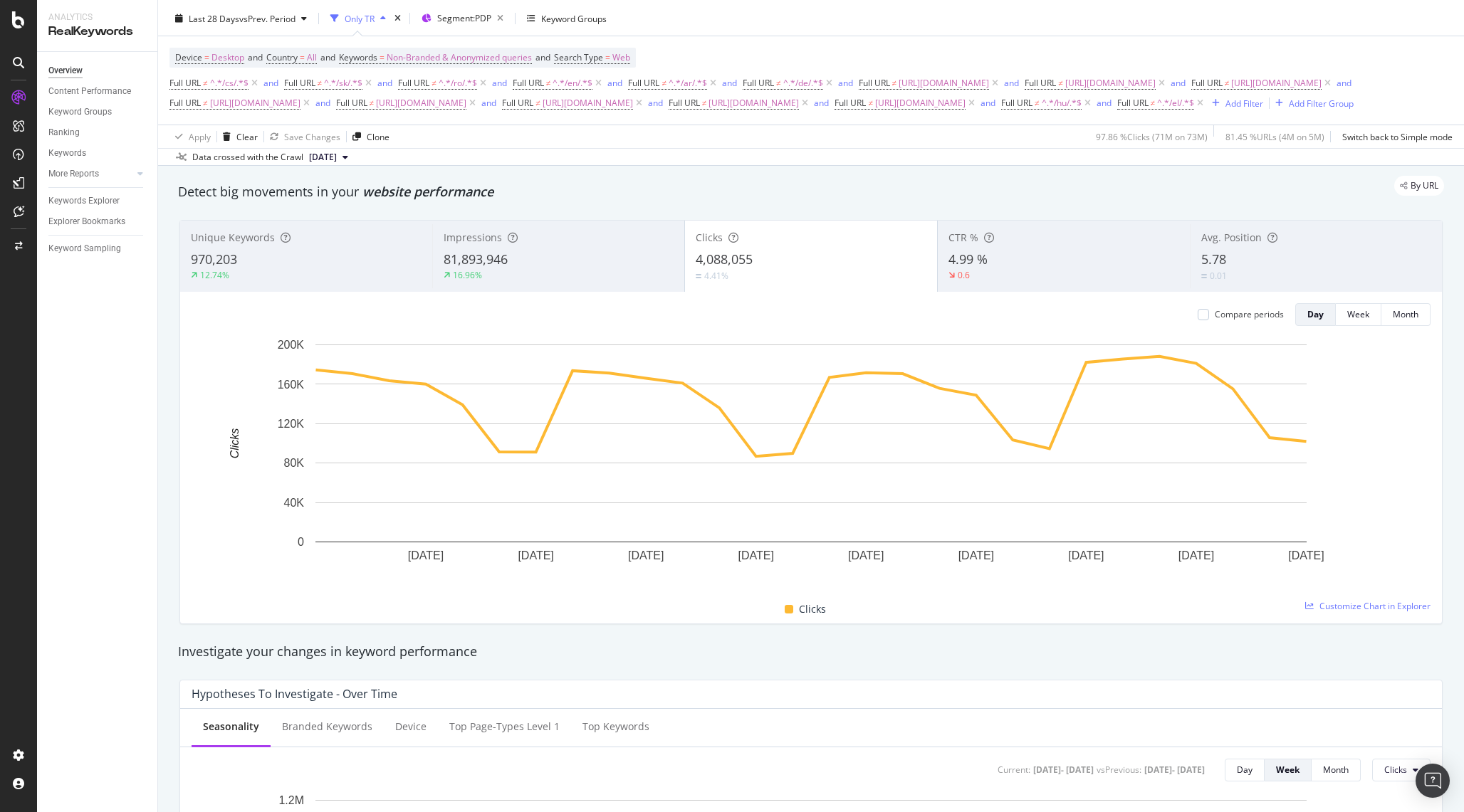
click at [312, 269] on div "970,203" at bounding box center [307, 260] width 231 height 19
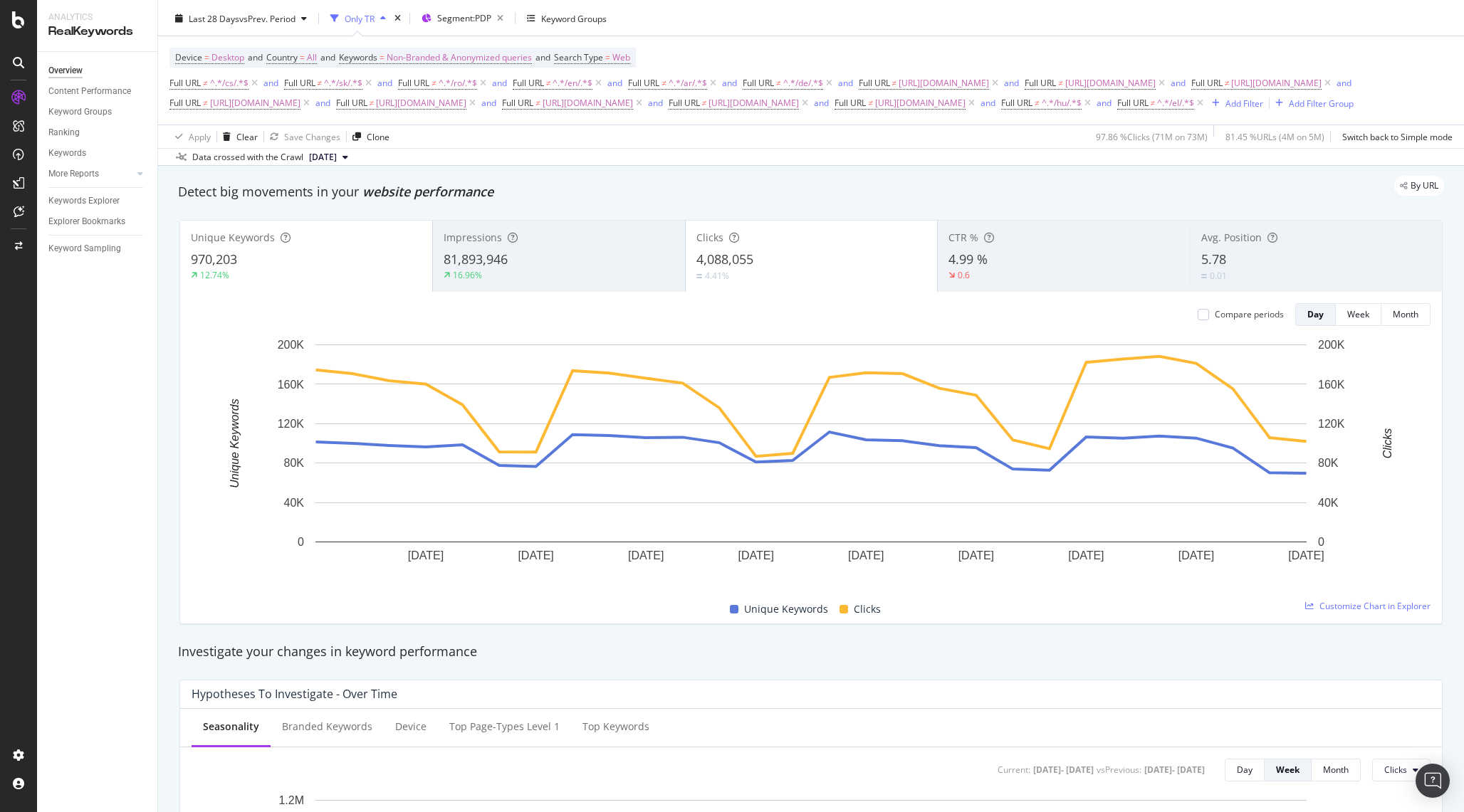
click at [809, 282] on div "4.41%" at bounding box center [812, 275] width 231 height 13
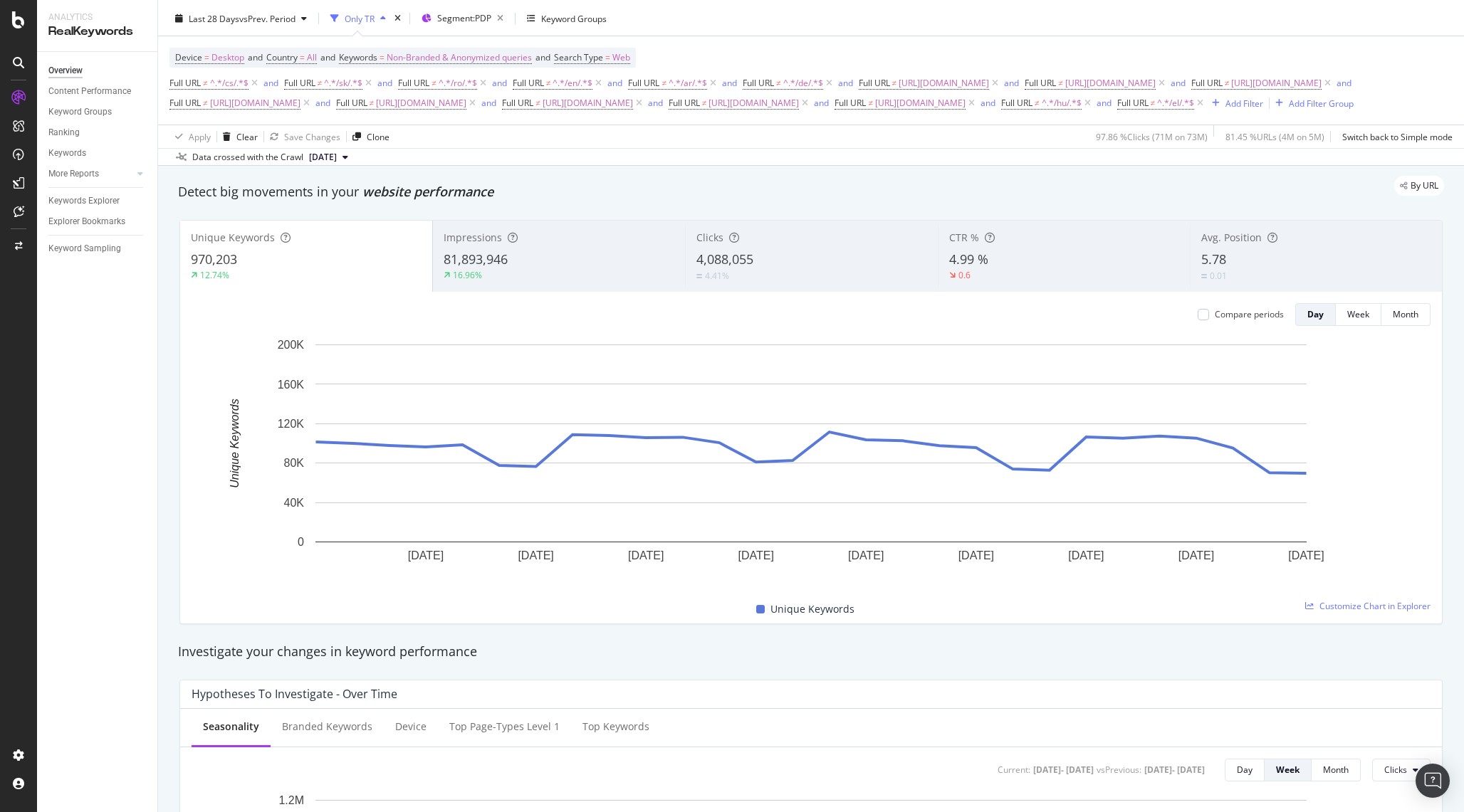
click at [281, 269] on div "970,203" at bounding box center [307, 260] width 231 height 19
click at [563, 269] on div "81,893,946" at bounding box center [560, 260] width 231 height 19
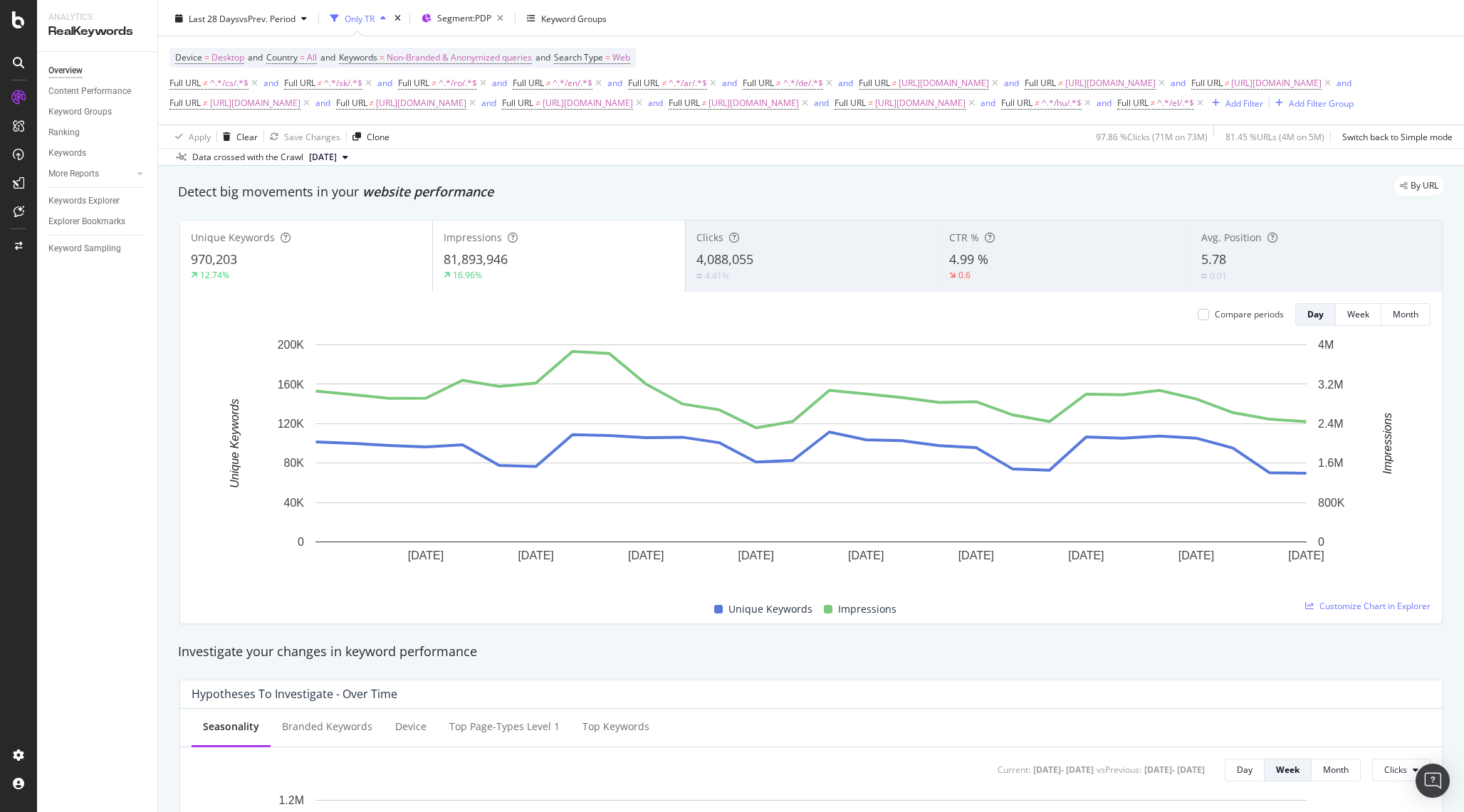
click at [286, 269] on div "970,203" at bounding box center [307, 260] width 231 height 19
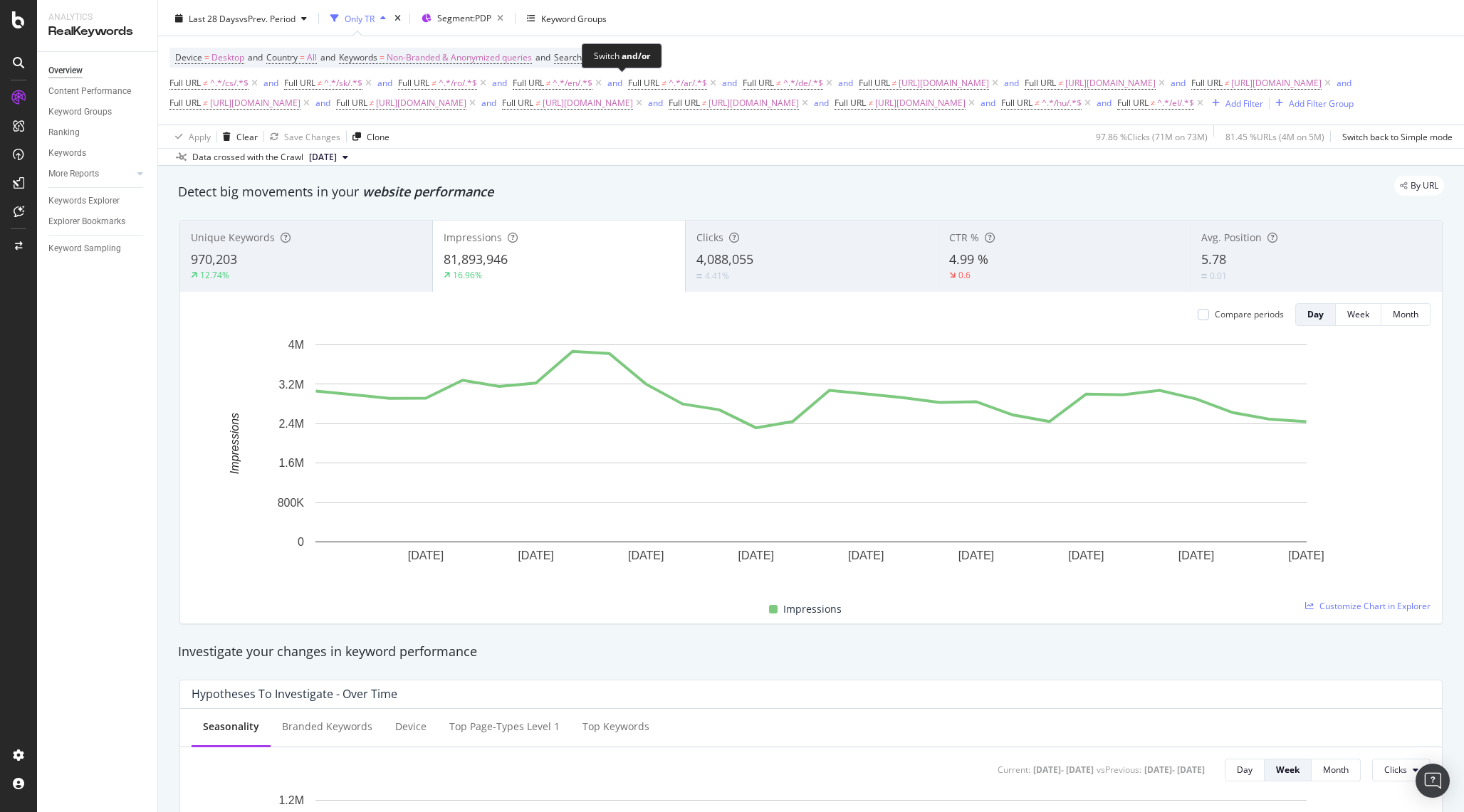
click at [627, 66] on div "Switch and/or" at bounding box center [622, 56] width 80 height 25
click at [631, 60] on span "Web" at bounding box center [621, 58] width 18 height 20
click at [619, 94] on div "Web" at bounding box center [659, 91] width 157 height 23
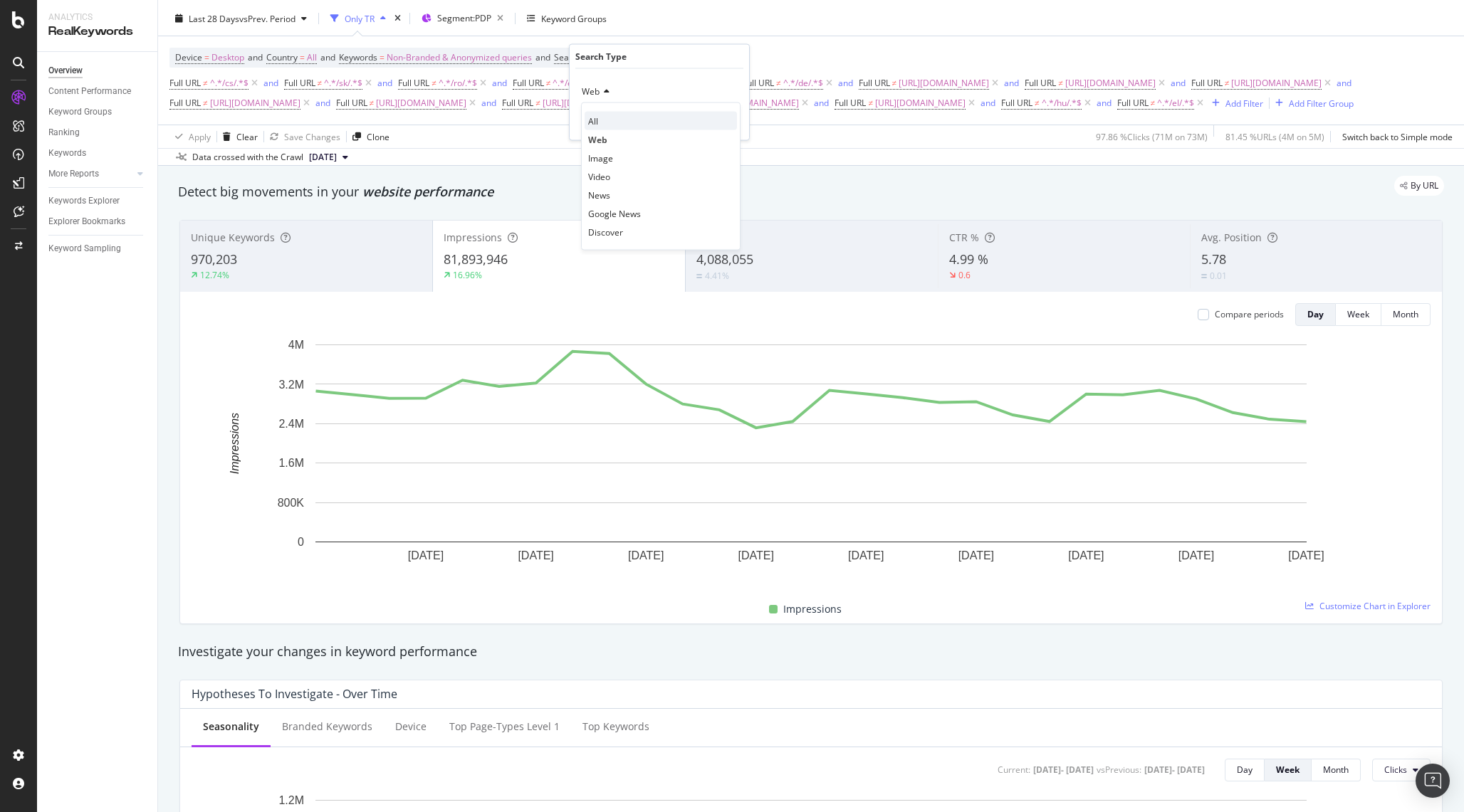
click at [606, 112] on div "All" at bounding box center [660, 121] width 152 height 19
click at [728, 119] on div "Apply" at bounding box center [727, 122] width 22 height 12
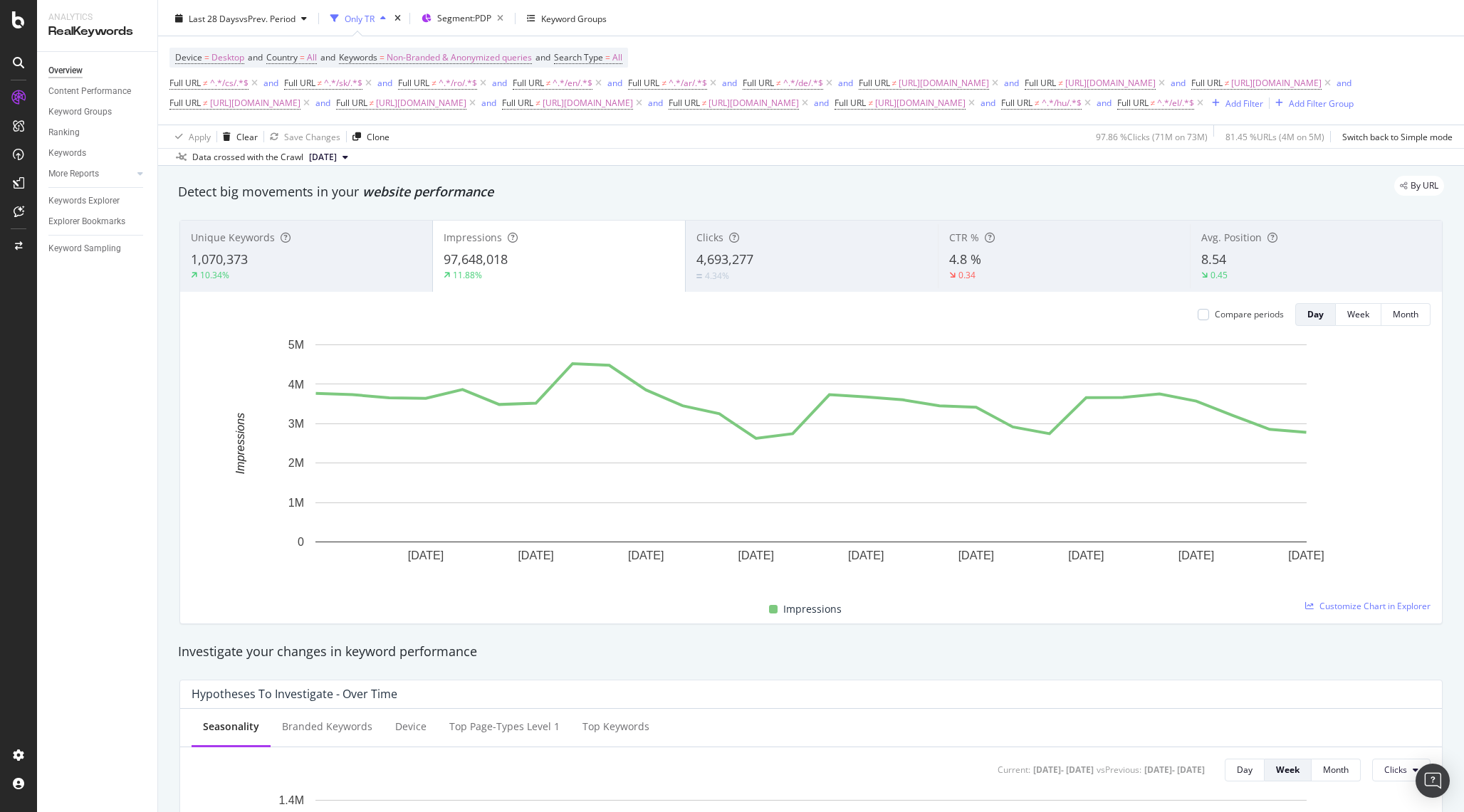
click at [886, 148] on div "Apply Clear Save Changes Clone 97.86 % Clicks ( 71M on 73M ) 81.45 % URLs ( 4M …" at bounding box center [812, 137] width 1306 height 23
click at [1345, 326] on button "Week" at bounding box center [1359, 314] width 45 height 23
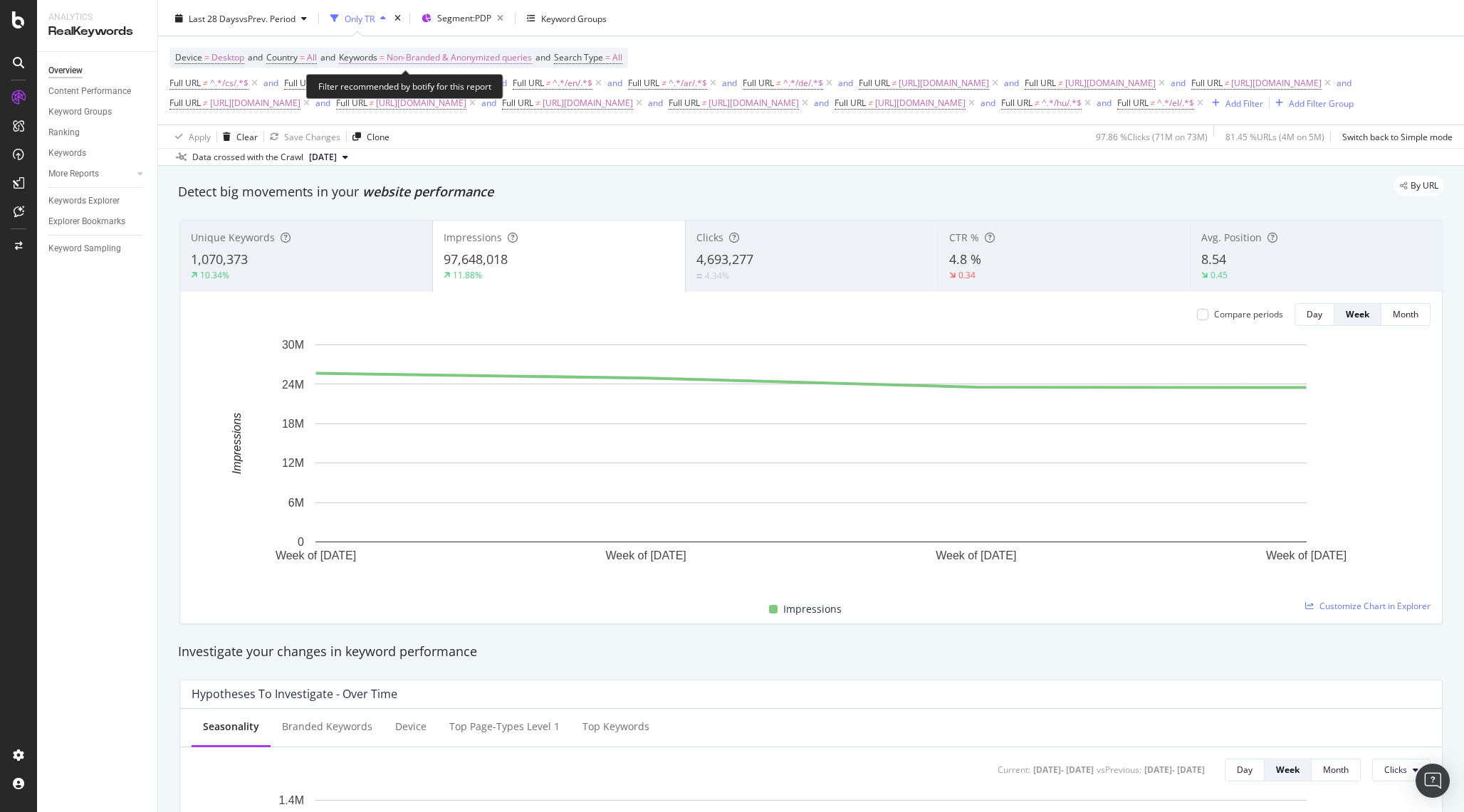
click at [485, 57] on span "Non-Branded & Anonymized queries" at bounding box center [460, 58] width 145 height 20
click at [451, 90] on span "Non-Branded & Anonymized queries" at bounding box center [435, 92] width 151 height 12
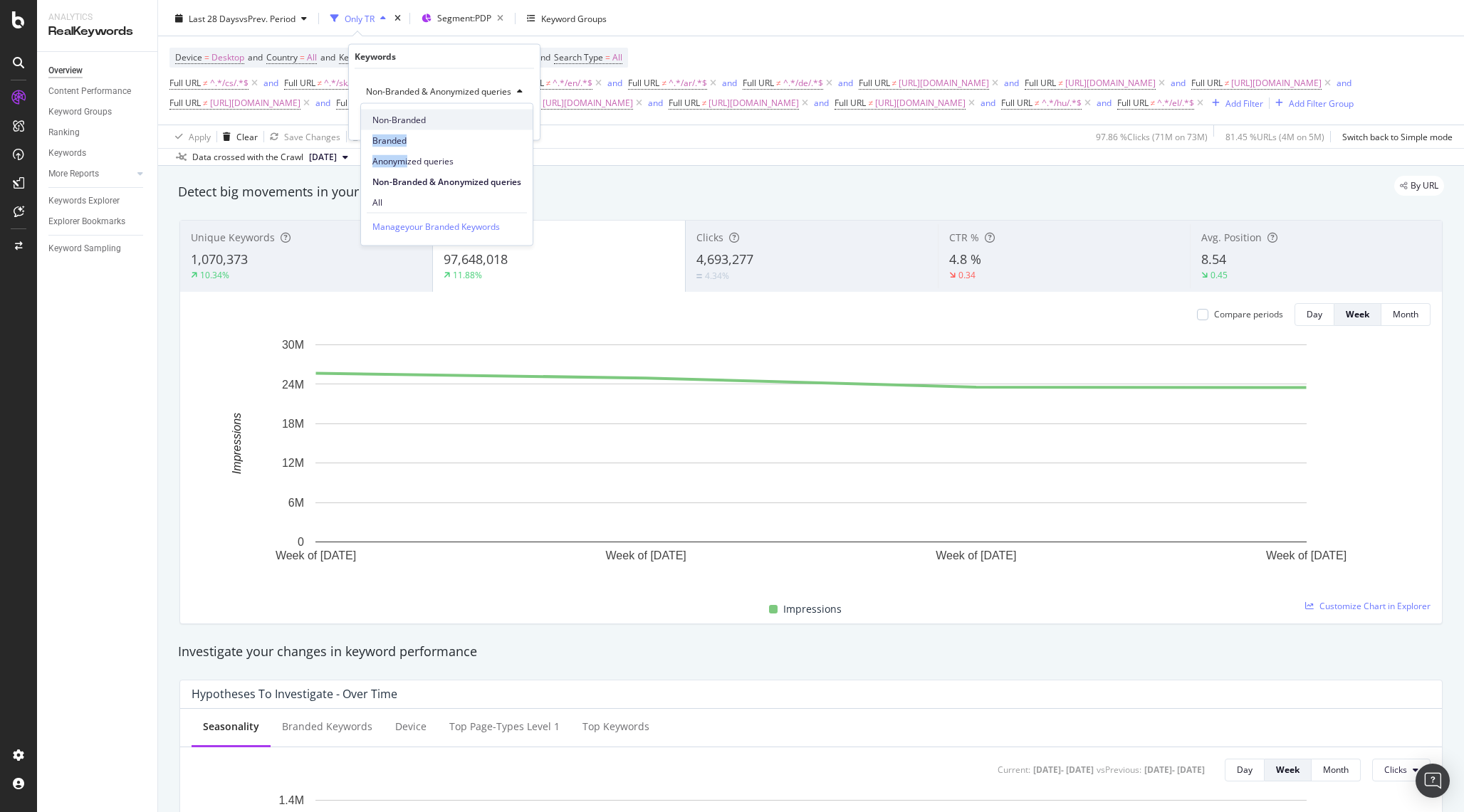
drag, startPoint x: 410, startPoint y: 160, endPoint x: 410, endPoint y: 126, distance: 34.0
click at [410, 126] on div "Non-Branded Branded Anonymized queries Non-Branded & Anonymized queries All" at bounding box center [447, 158] width 172 height 109
click at [410, 126] on div "Non-Branded" at bounding box center [447, 120] width 172 height 20
click at [510, 126] on div "Apply" at bounding box center [506, 122] width 22 height 12
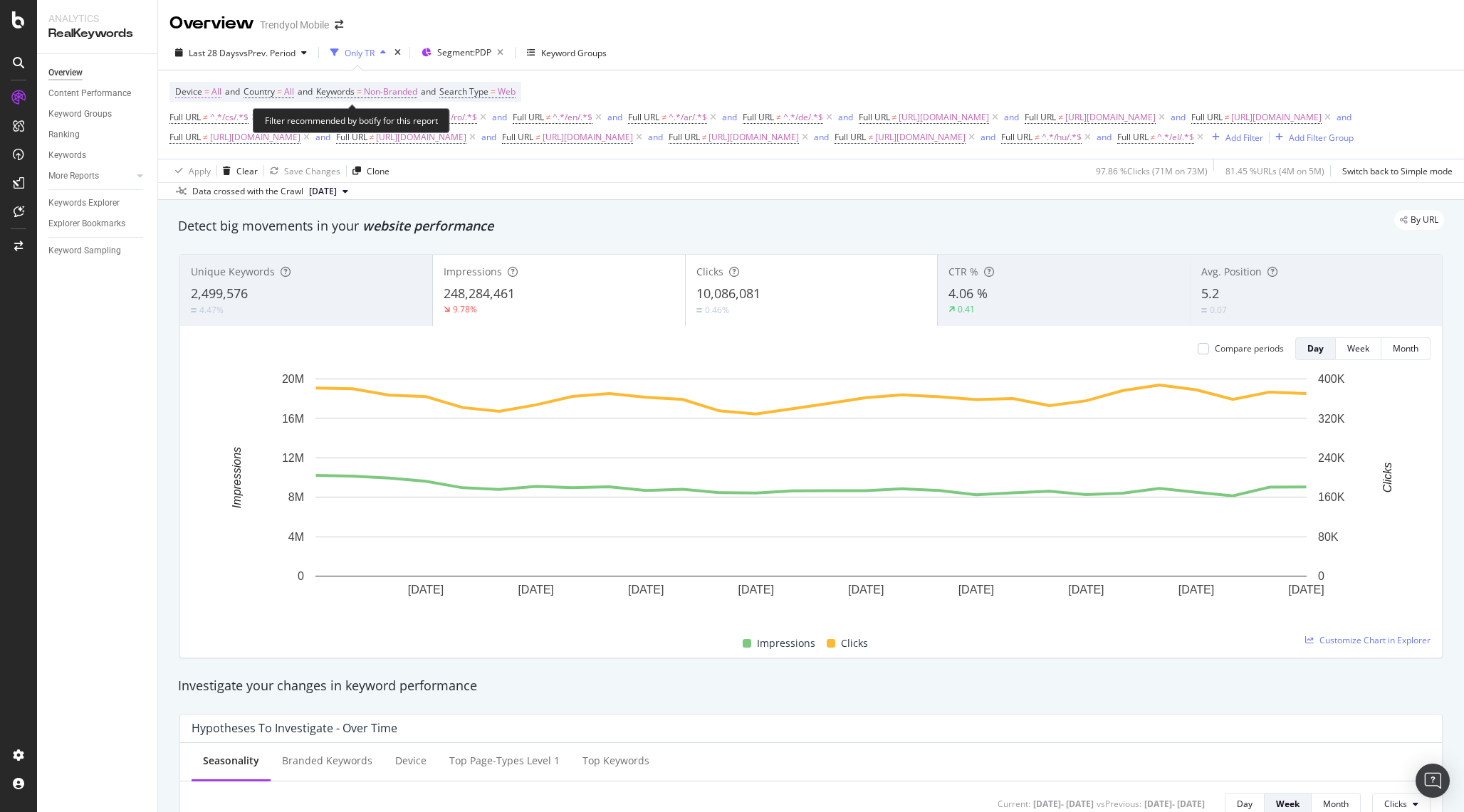
click at [203, 95] on span "Device = All" at bounding box center [198, 92] width 46 height 12
click at [211, 130] on span "All Devices" at bounding box center [210, 126] width 44 height 12
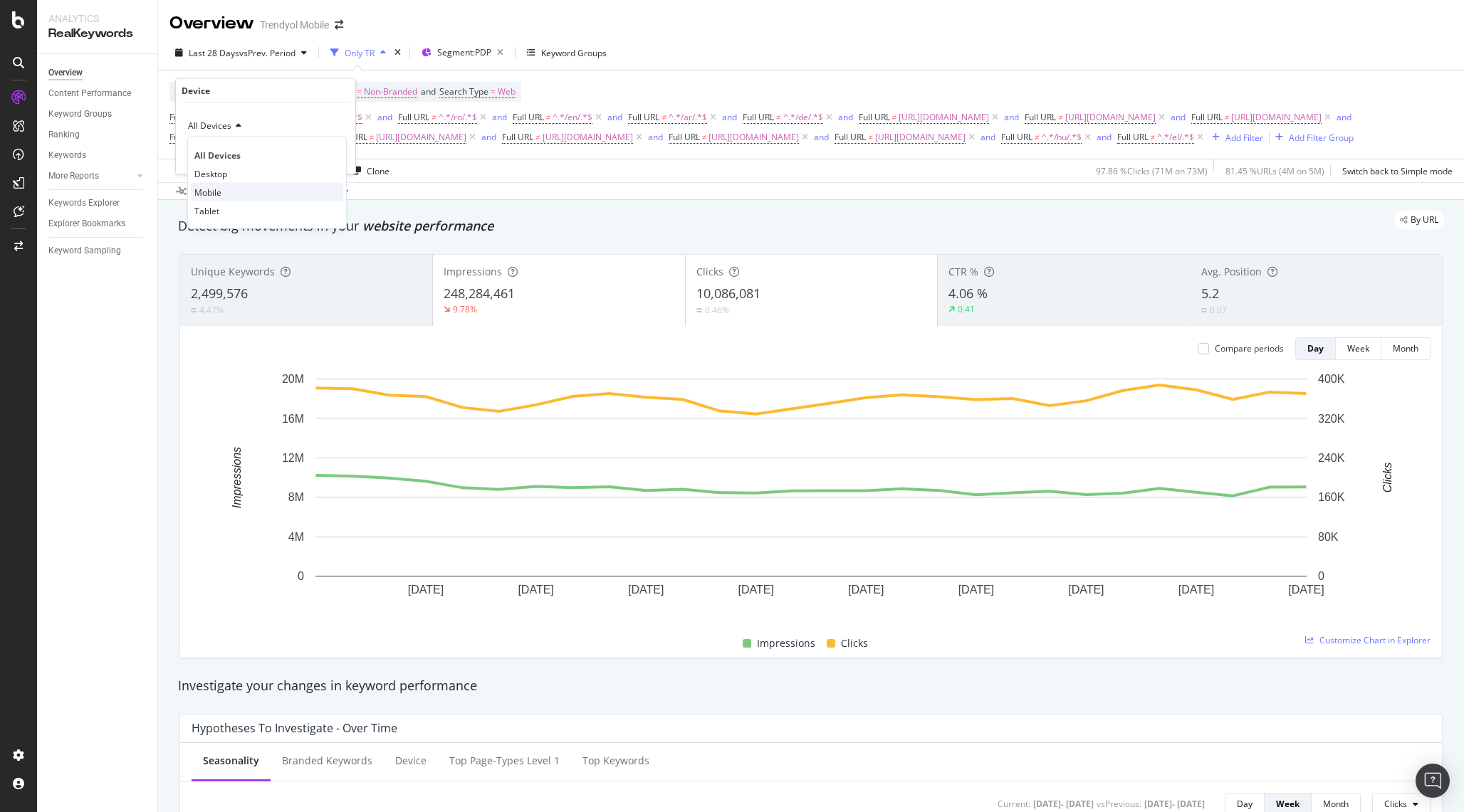
click at [211, 193] on span "Mobile" at bounding box center [208, 192] width 27 height 12
click at [330, 156] on div "Apply" at bounding box center [333, 156] width 22 height 12
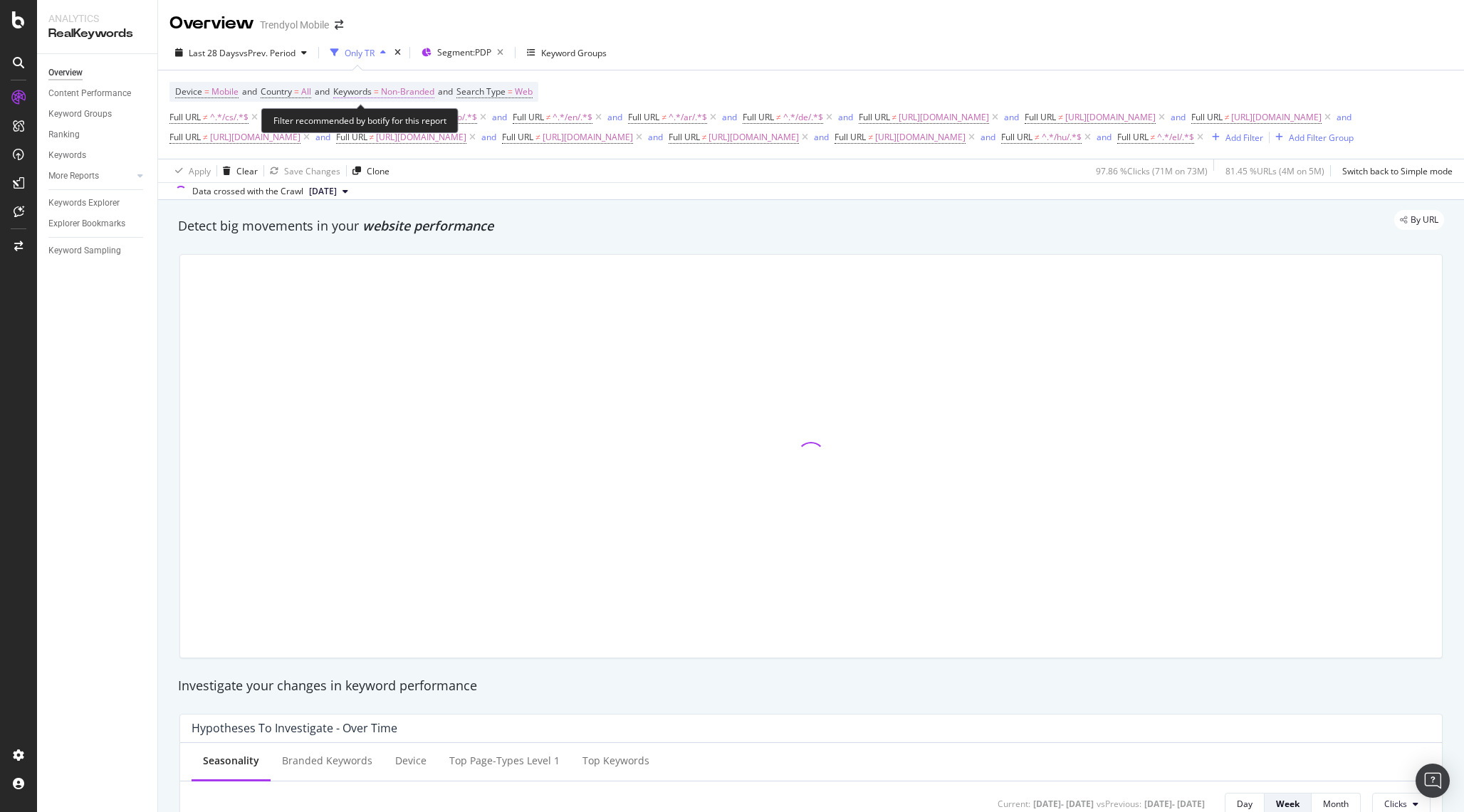
click at [403, 88] on span "Non-Branded" at bounding box center [407, 92] width 53 height 20
click at [405, 128] on span "Non-Branded" at bounding box center [385, 126] width 59 height 12
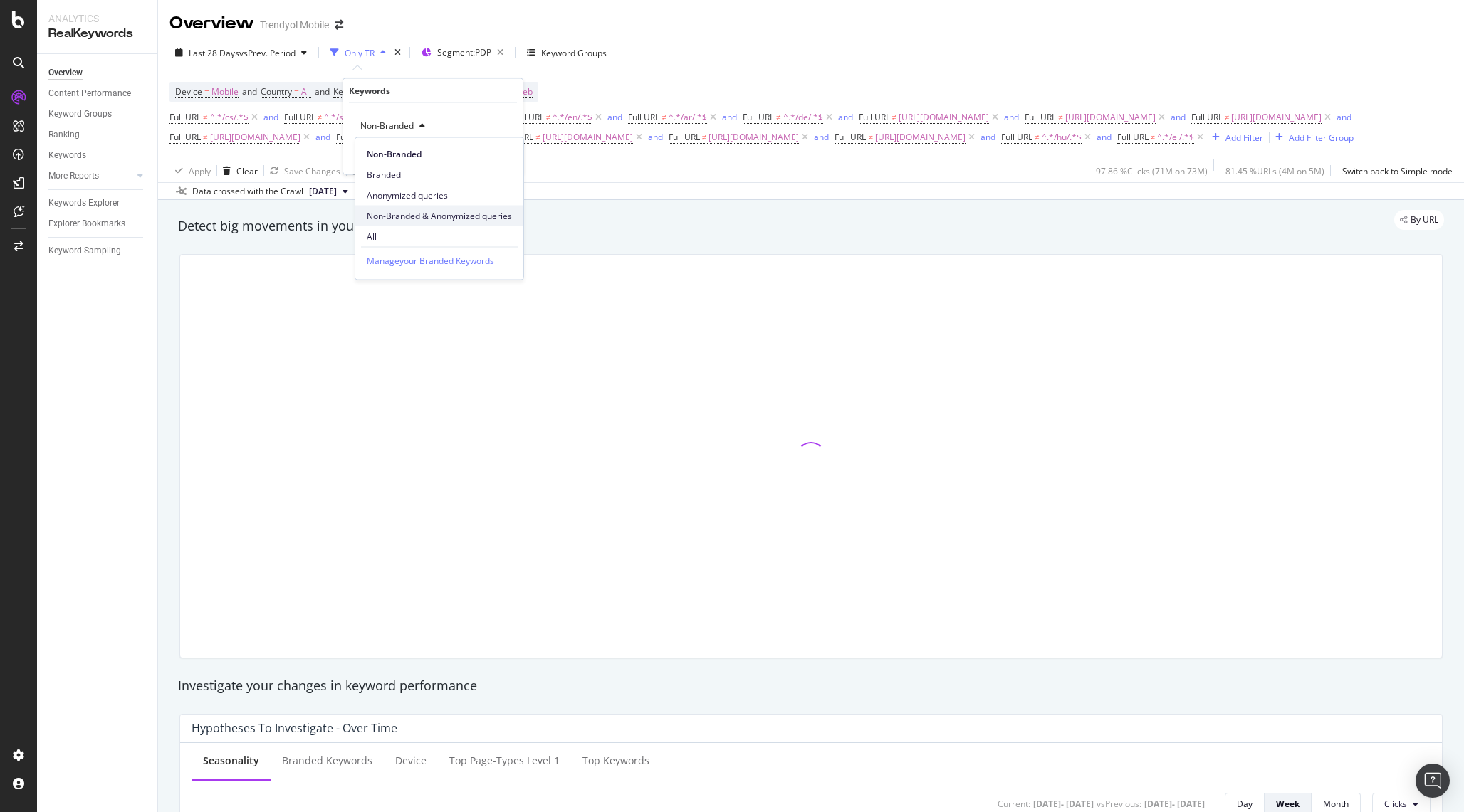
click at [410, 219] on span "Non-Branded & Anonymized queries" at bounding box center [439, 215] width 145 height 12
click at [499, 156] on div "button" at bounding box center [491, 155] width 20 height 9
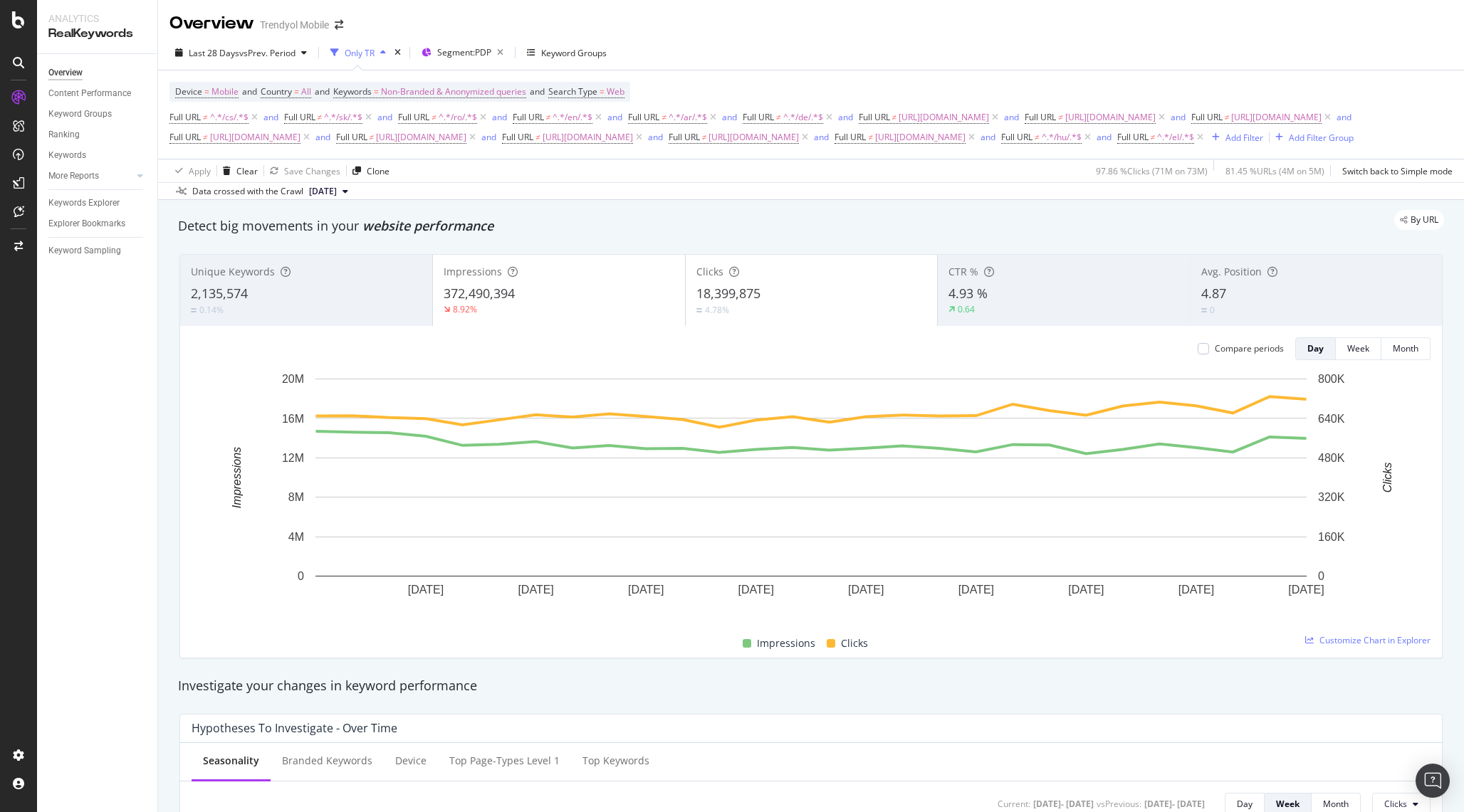
click at [631, 93] on div "Device = Mobile and Country = All and Keywords = Non-Branded & Anonymized queri…" at bounding box center [400, 92] width 460 height 20
click at [624, 93] on span "Web" at bounding box center [616, 92] width 18 height 20
click at [616, 119] on div "Web" at bounding box center [653, 126] width 157 height 23
click at [595, 151] on div "All" at bounding box center [655, 155] width 152 height 19
click at [713, 148] on div "All Cancel Add filter Apply" at bounding box center [654, 138] width 179 height 71
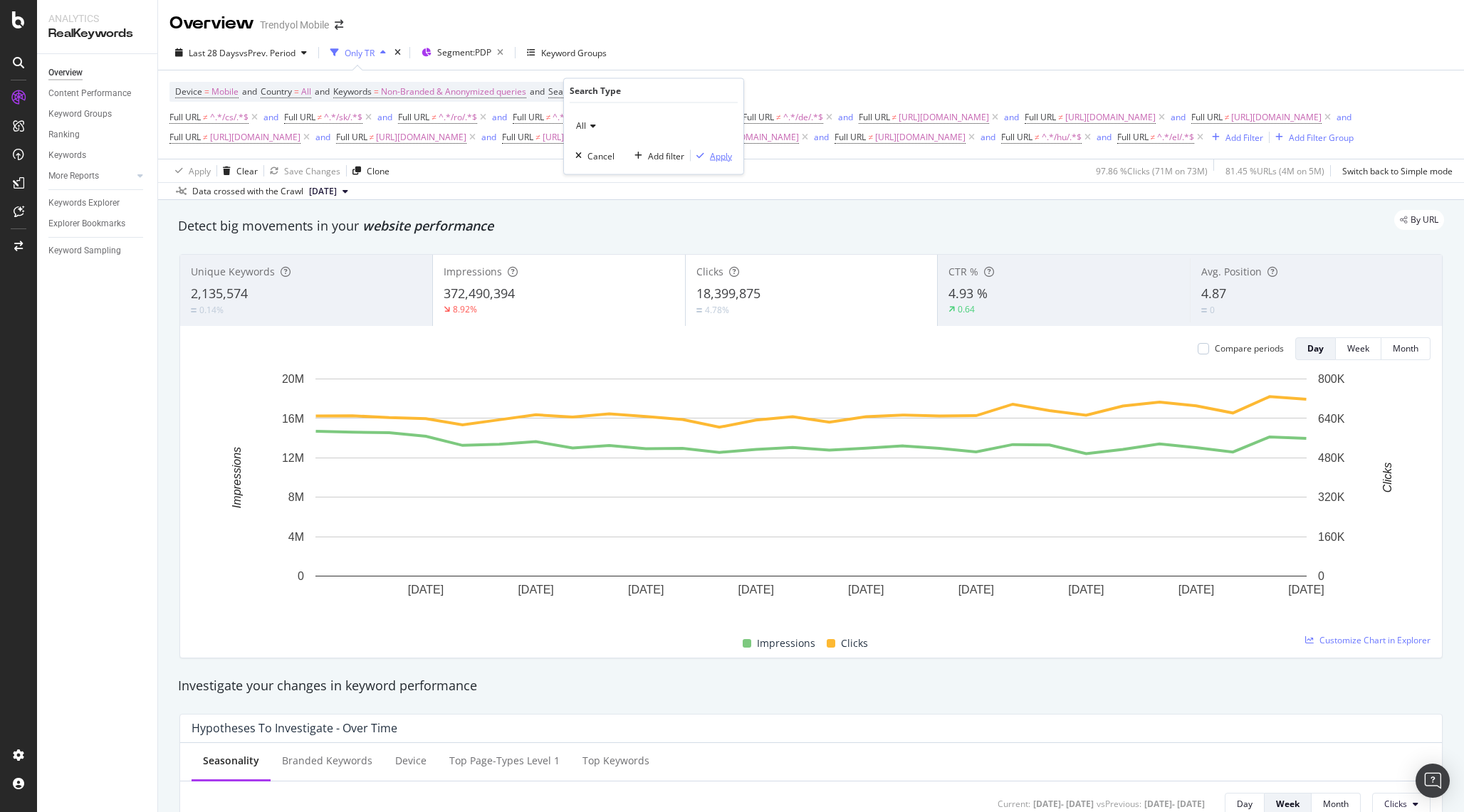
click at [703, 156] on icon "button" at bounding box center [701, 155] width 8 height 9
